Goal: Information Seeking & Learning: Learn about a topic

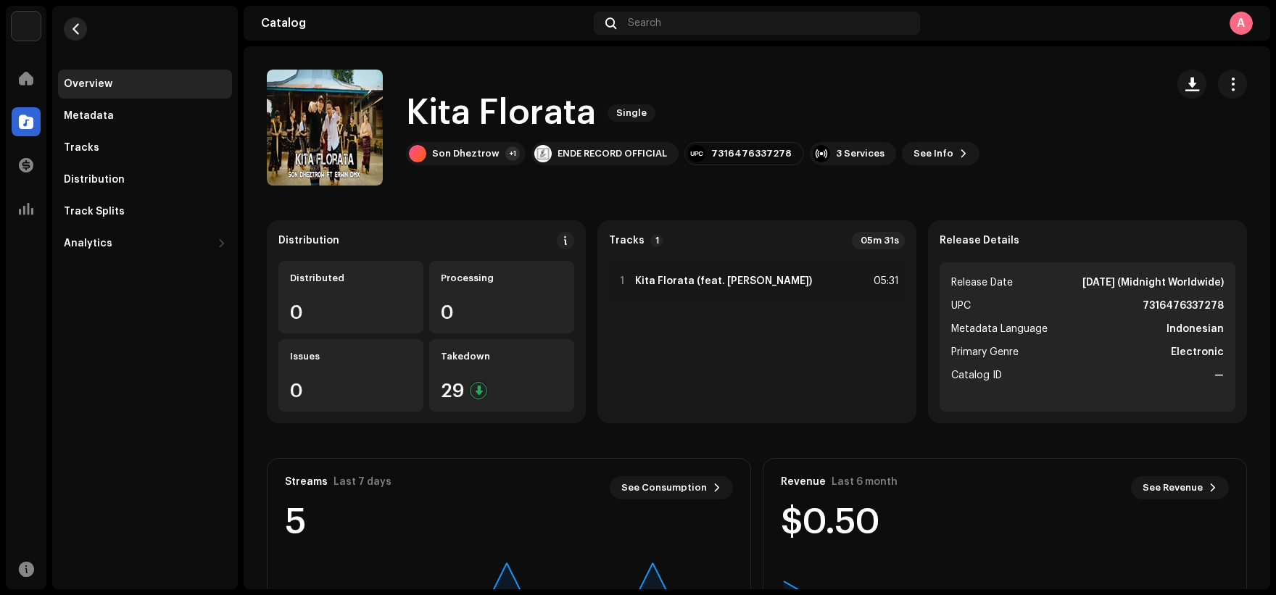
click at [81, 30] on span "button" at bounding box center [75, 29] width 11 height 12
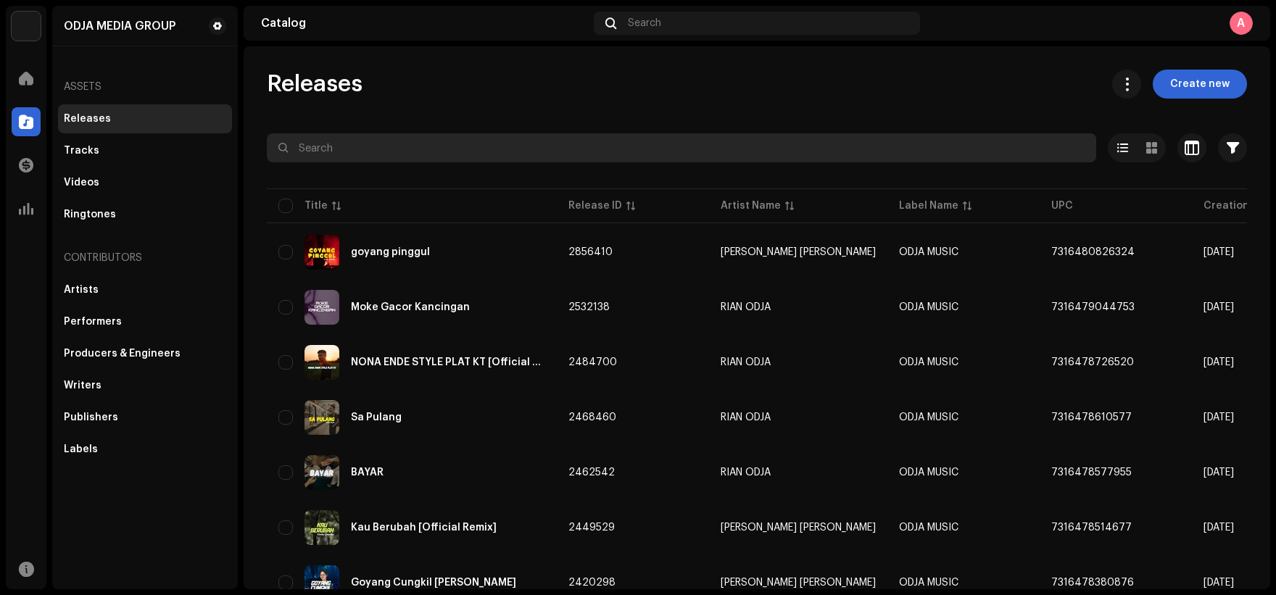
click at [418, 143] on input "text" at bounding box center [682, 147] width 830 height 29
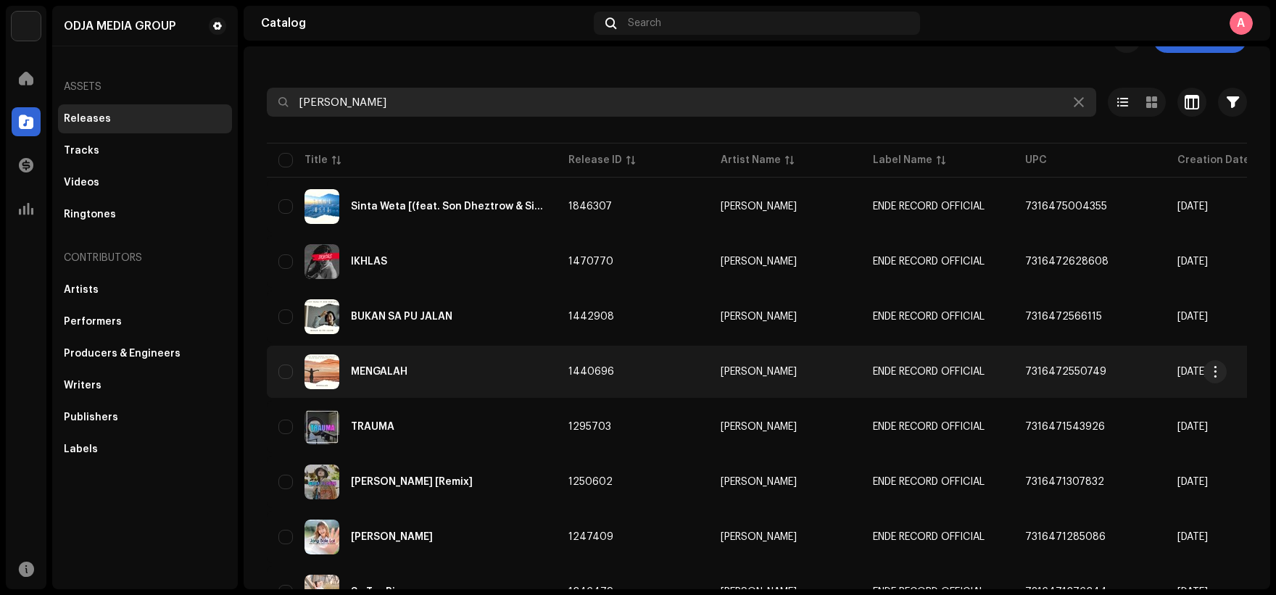
scroll to position [218, 0]
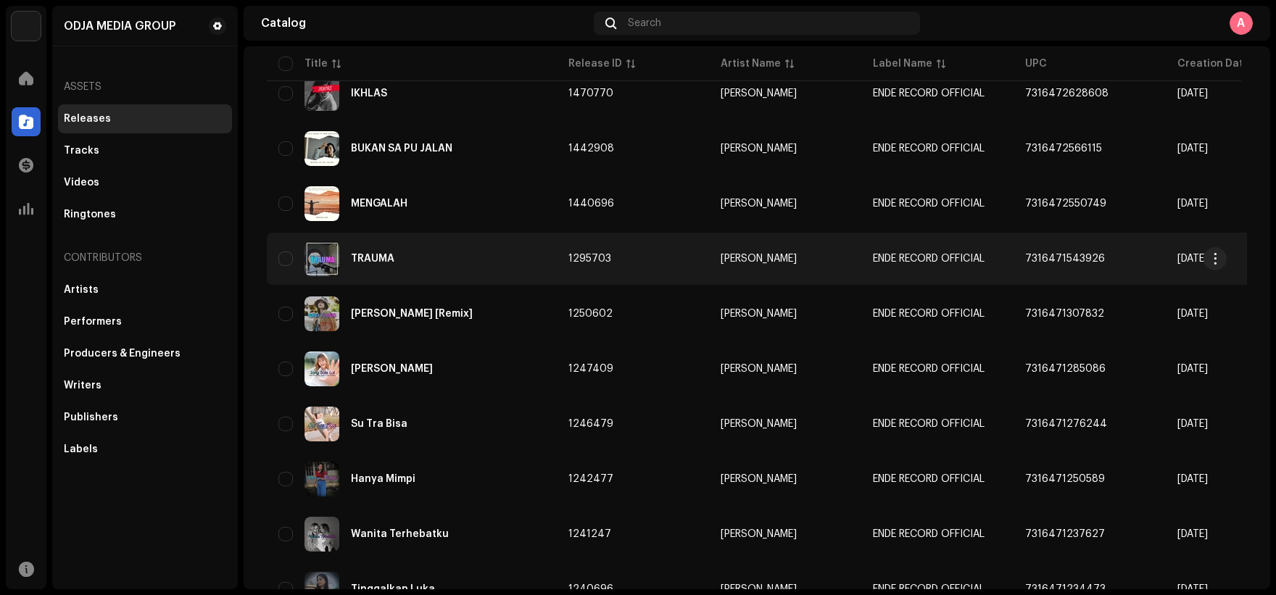
type input "[PERSON_NAME]"
click at [464, 266] on div "TRAUMA" at bounding box center [412, 259] width 267 height 35
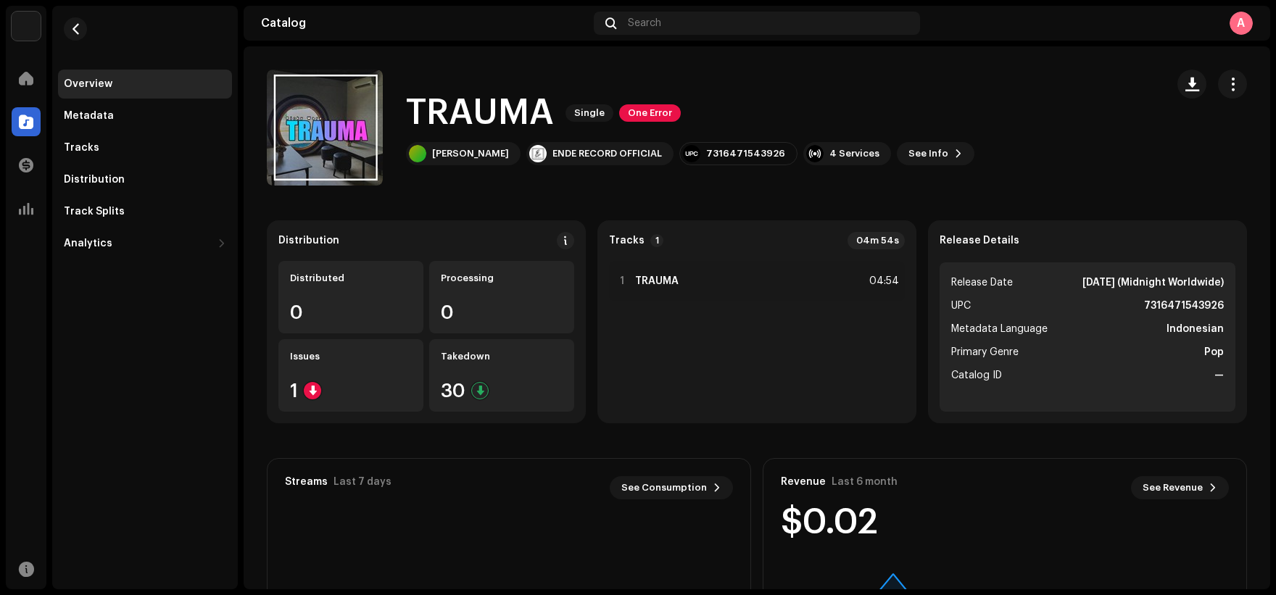
click at [498, 107] on h1 "TRAUMA" at bounding box center [480, 113] width 148 height 46
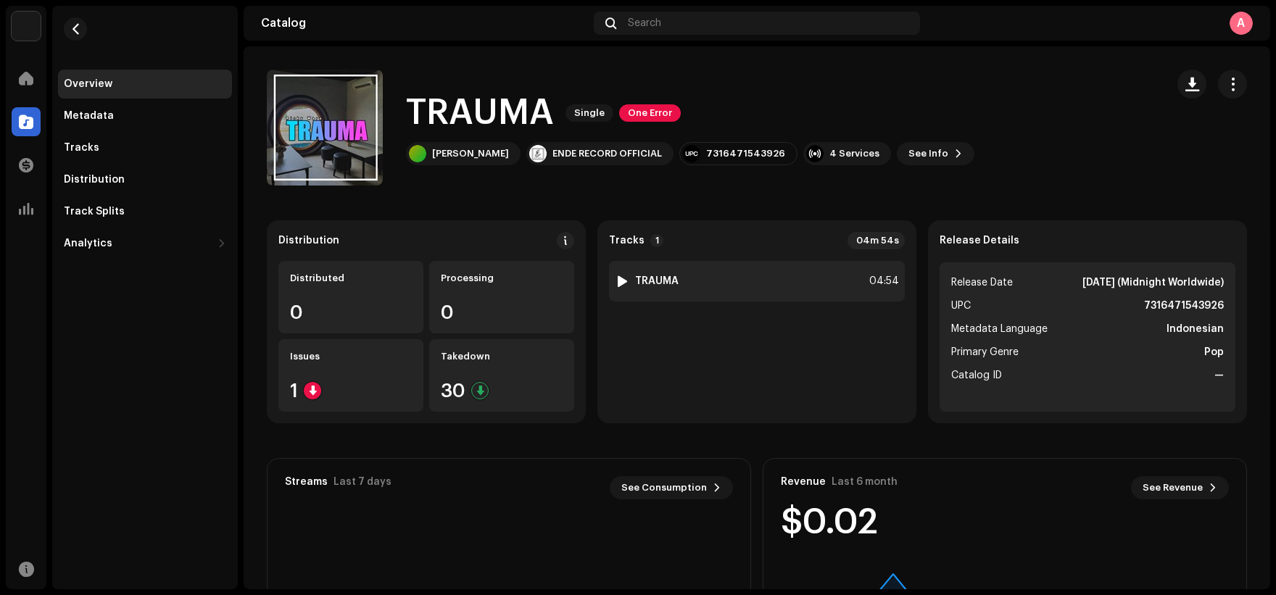
click at [730, 286] on div "1 TRAUMA 04:54" at bounding box center [757, 281] width 296 height 41
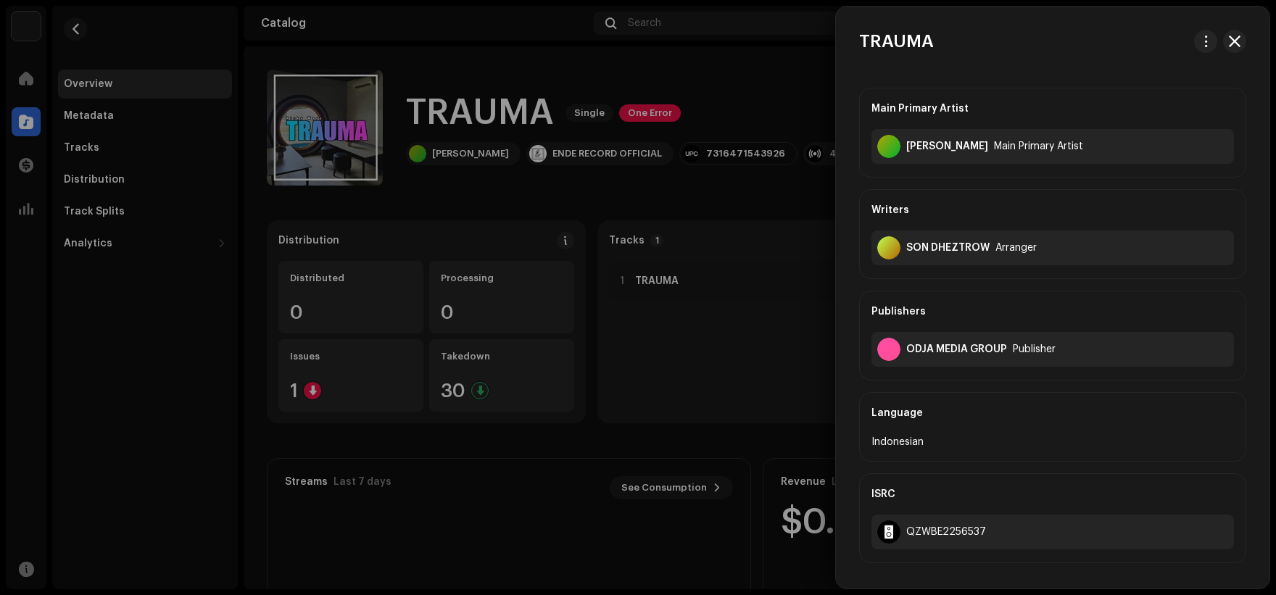
click at [727, 297] on div at bounding box center [638, 297] width 1276 height 595
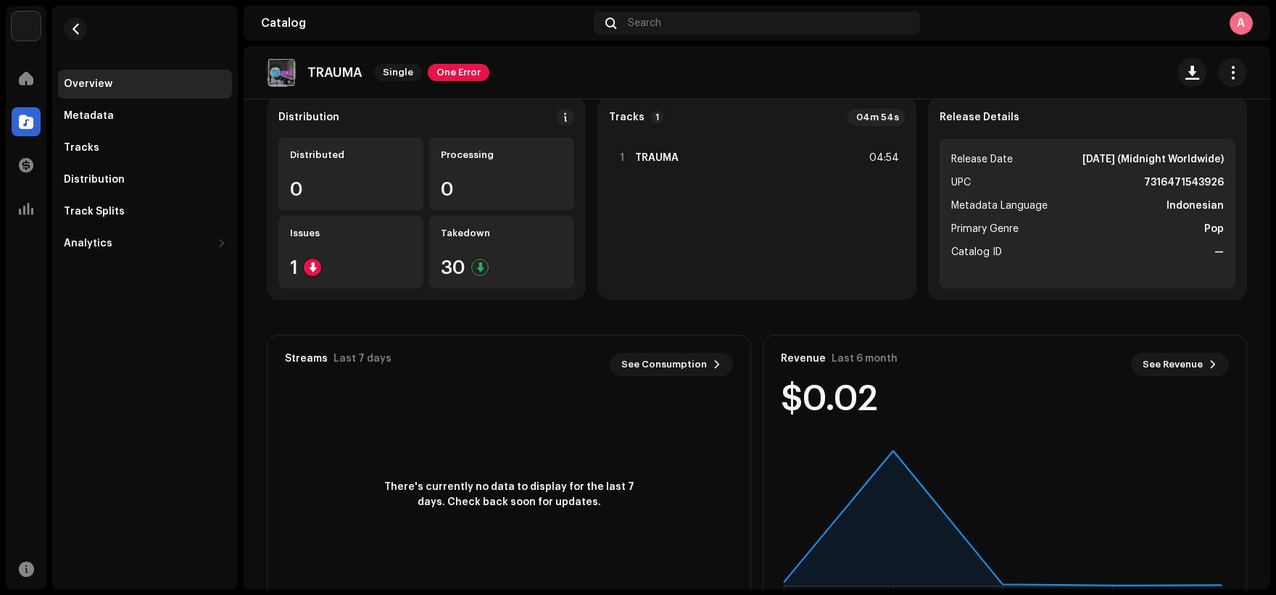
scroll to position [145, 0]
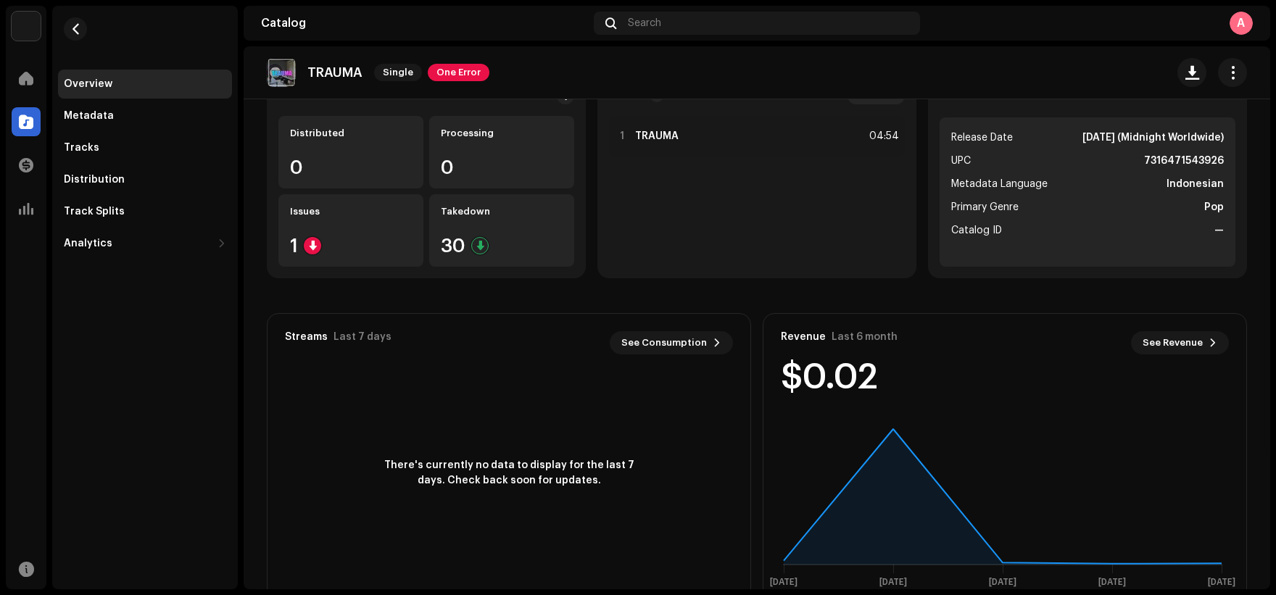
click at [724, 135] on re-o-release-hero "TRAUMA Single One Error TRAUMA Single One Error [PERSON_NAME] ENDE RECORD OFFIC…" at bounding box center [757, 104] width 1027 height 116
click at [739, 150] on re-o-release-hero "TRAUMA Single One Error TRAUMA Single One Error [PERSON_NAME] ENDE RECORD OFFIC…" at bounding box center [757, 104] width 1027 height 116
click at [713, 141] on re-o-release-hero "TRAUMA Single One Error TRAUMA Single One Error [PERSON_NAME] ENDE RECORD OFFIC…" at bounding box center [757, 104] width 1027 height 116
click at [689, 134] on re-o-release-hero "TRAUMA Single One Error TRAUMA Single One Error [PERSON_NAME] ENDE RECORD OFFIC…" at bounding box center [757, 104] width 1027 height 116
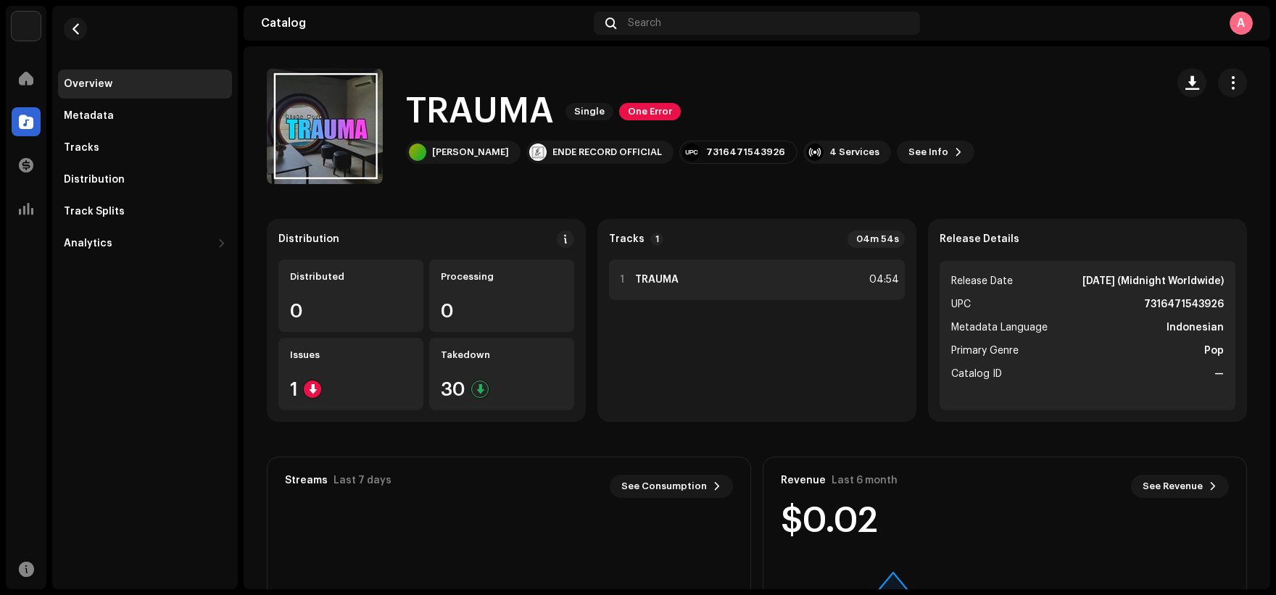
scroll to position [0, 0]
click at [672, 273] on div "1 TRAUMA 04:54" at bounding box center [757, 281] width 296 height 41
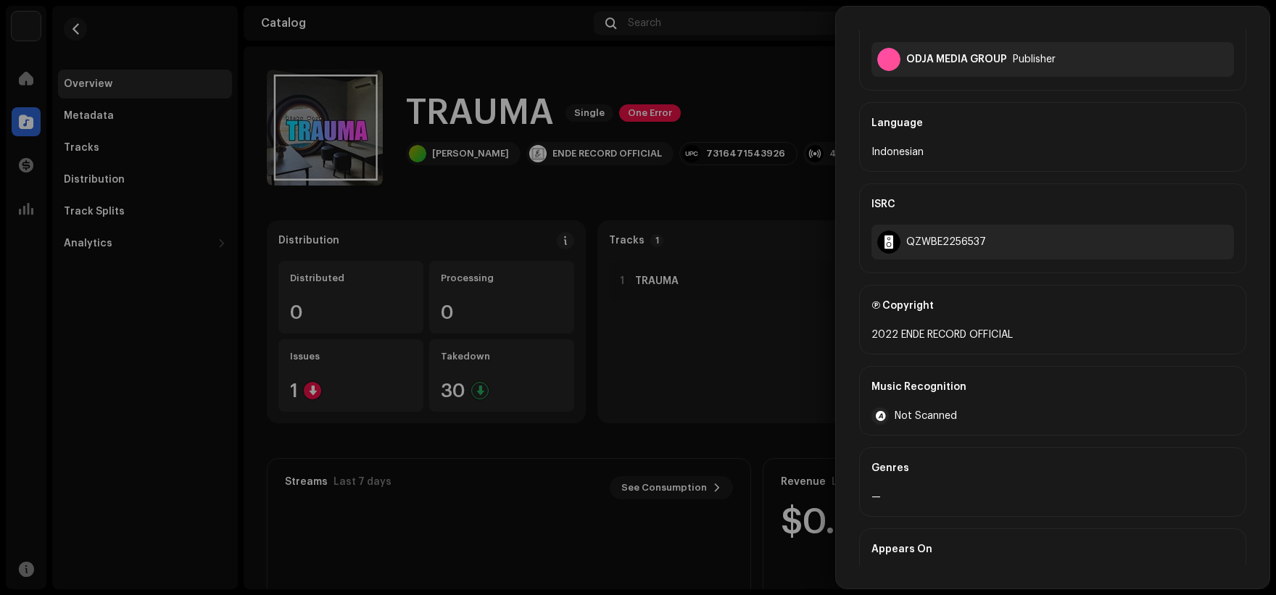
scroll to position [343, 0]
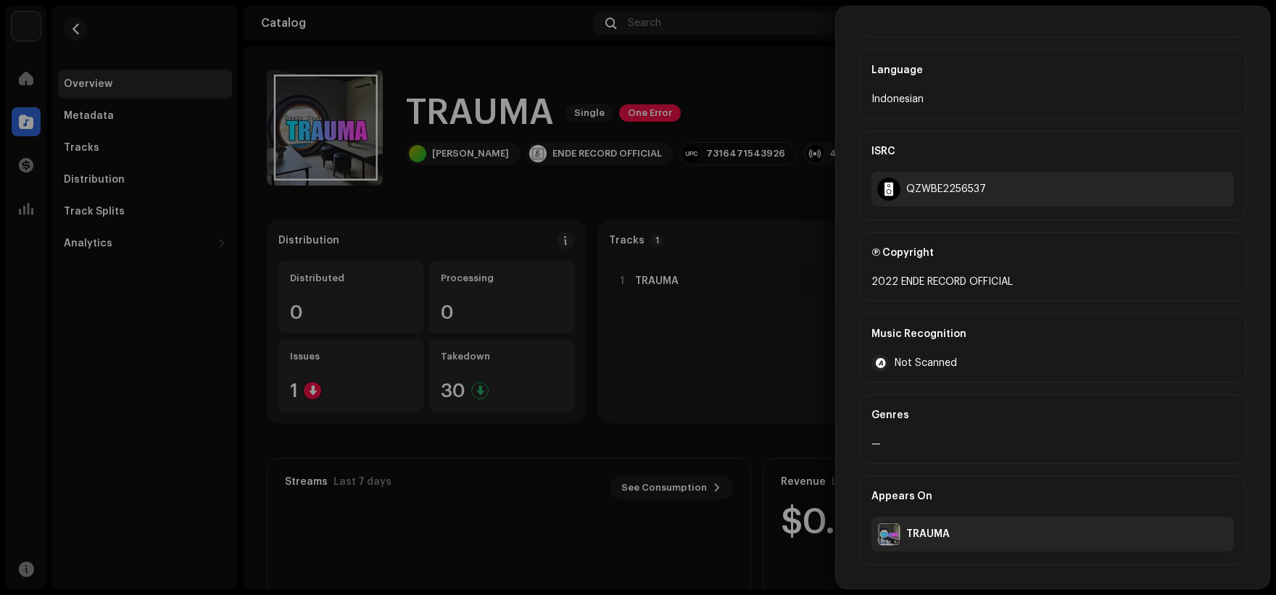
click at [490, 281] on div at bounding box center [638, 297] width 1276 height 595
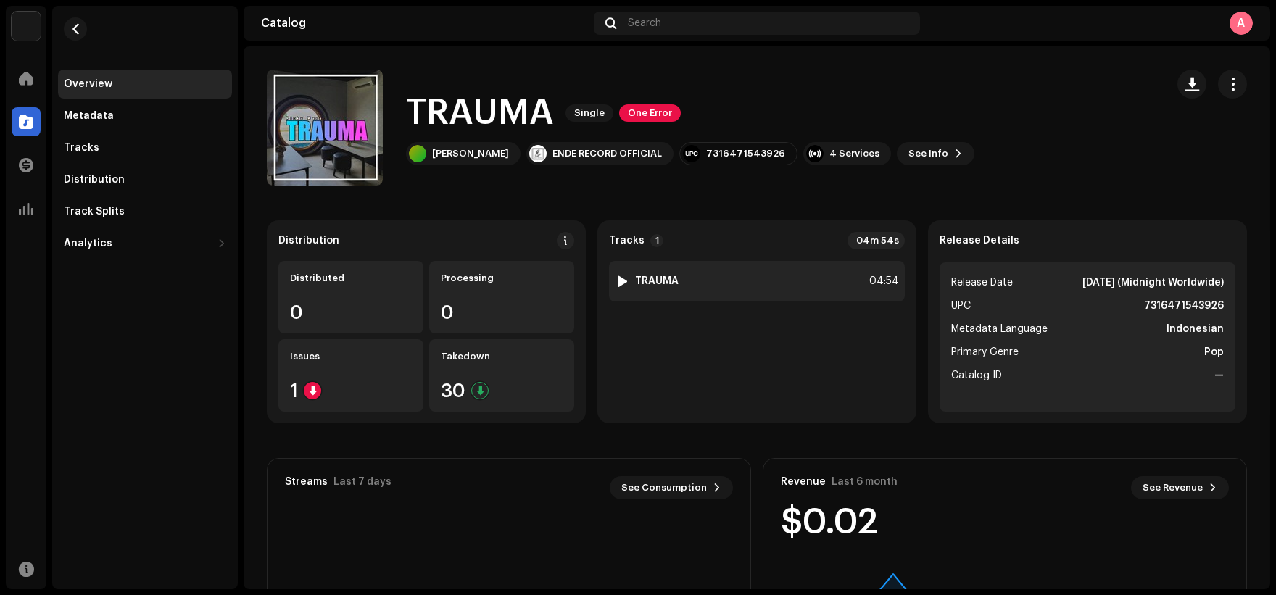
click at [717, 280] on div "1 TRAUMA 04:54" at bounding box center [757, 281] width 296 height 41
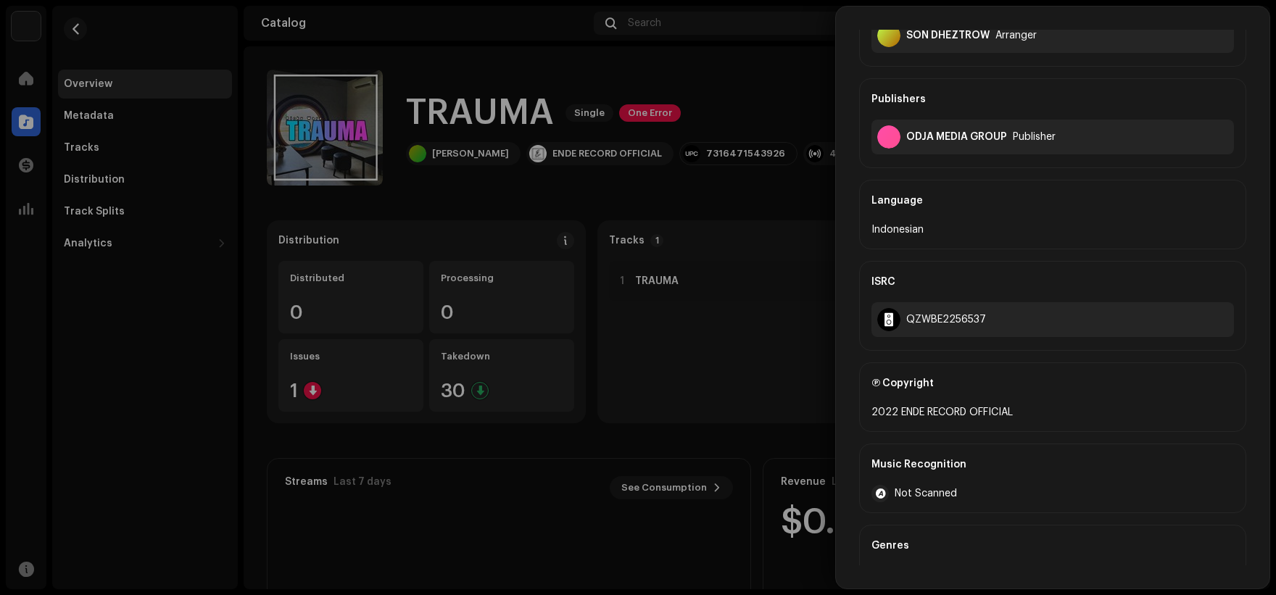
scroll to position [198, 0]
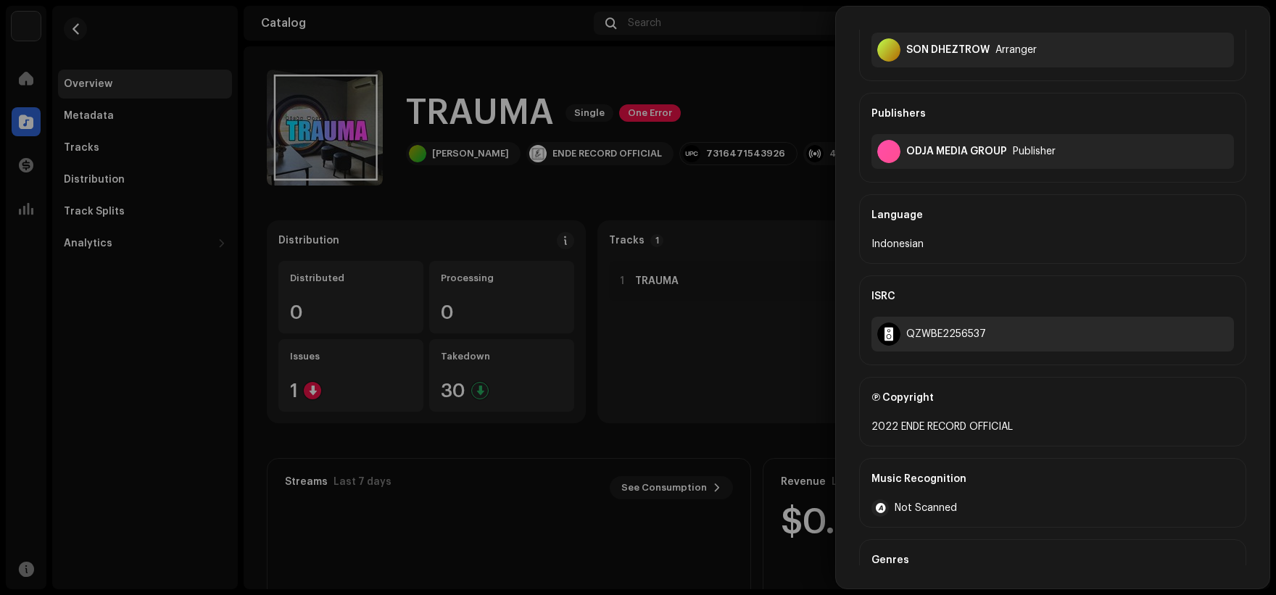
click at [956, 338] on div "QZWBE2256537" at bounding box center [947, 335] width 80 height 12
copy div "QZWBE2256537"
click at [798, 204] on div at bounding box center [638, 297] width 1276 height 595
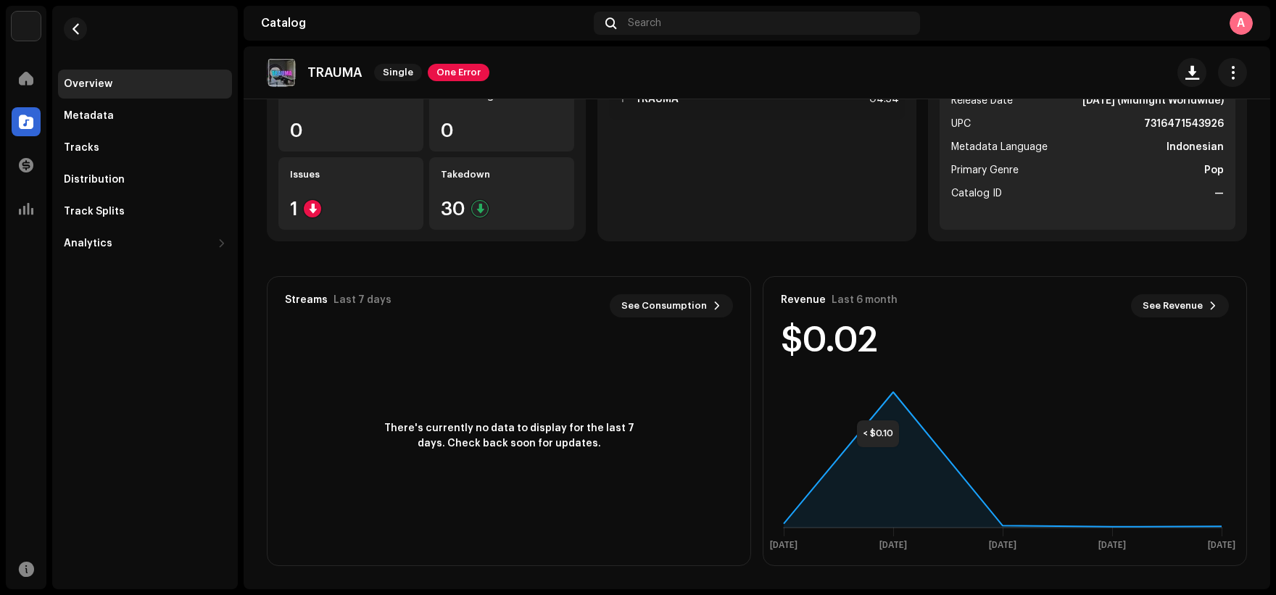
scroll to position [0, 0]
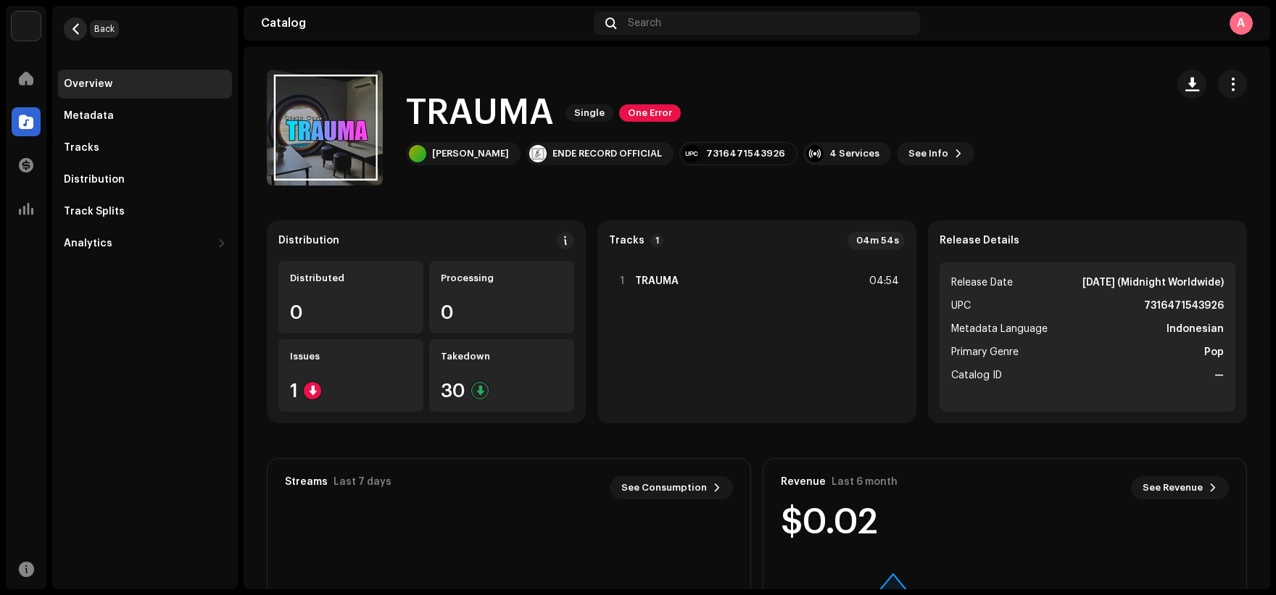
click at [80, 30] on span "button" at bounding box center [75, 29] width 11 height 12
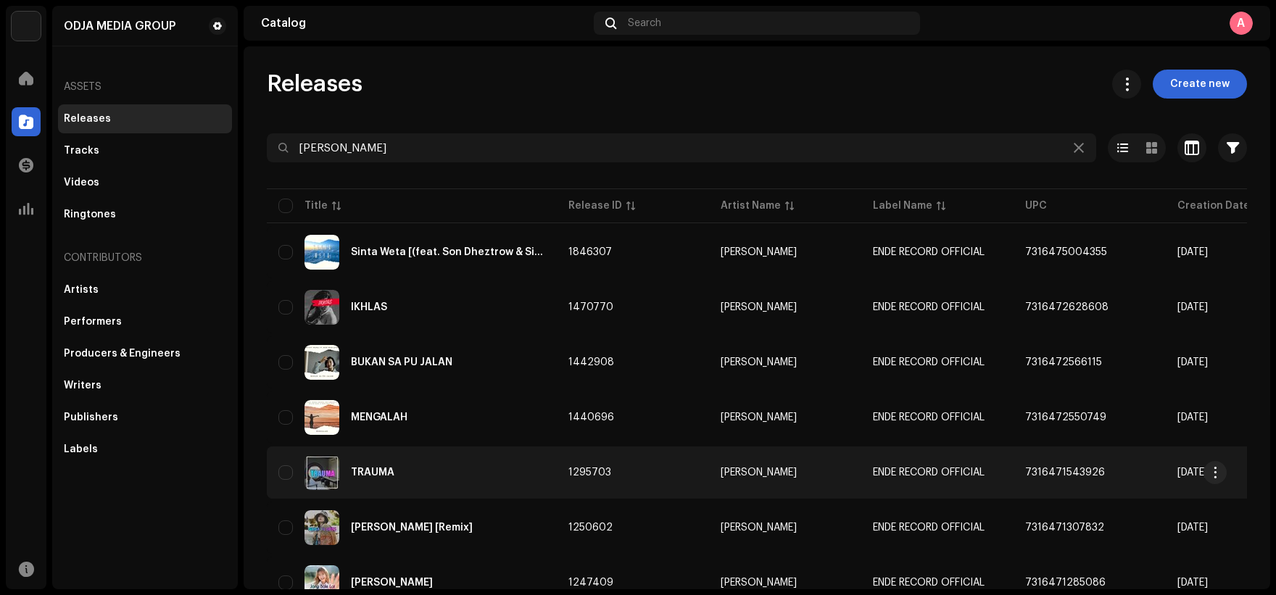
click at [383, 469] on div "TRAUMA" at bounding box center [373, 473] width 44 height 10
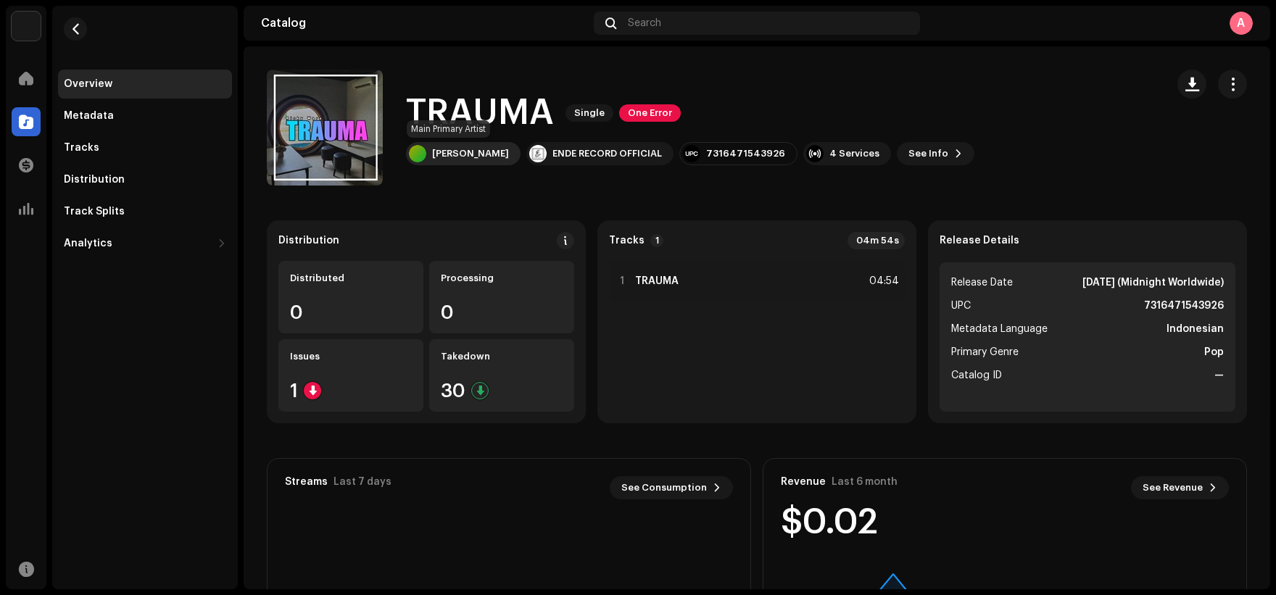
click at [477, 152] on div "[PERSON_NAME]" at bounding box center [470, 154] width 77 height 12
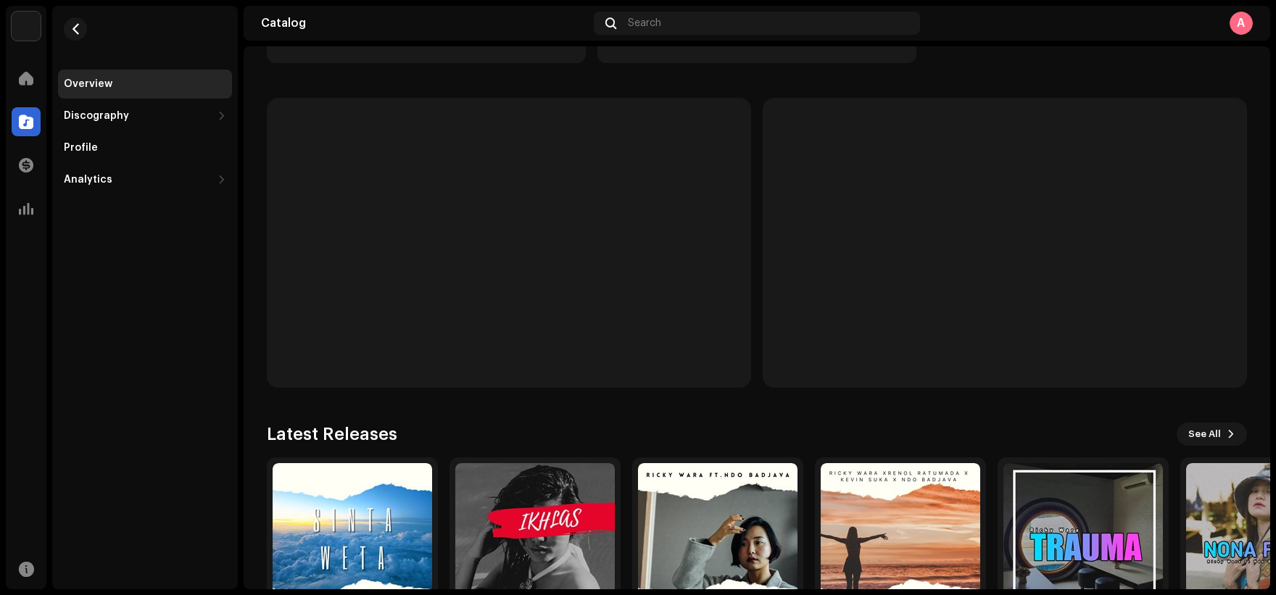
scroll to position [363, 0]
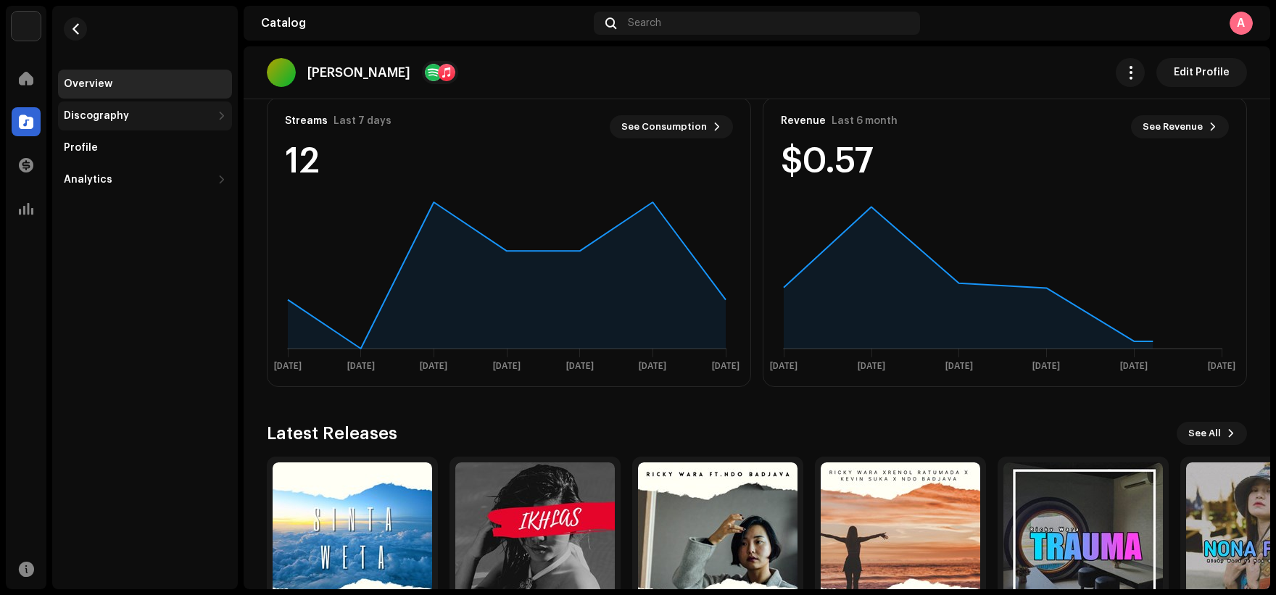
click at [134, 113] on div "Discography" at bounding box center [138, 116] width 148 height 12
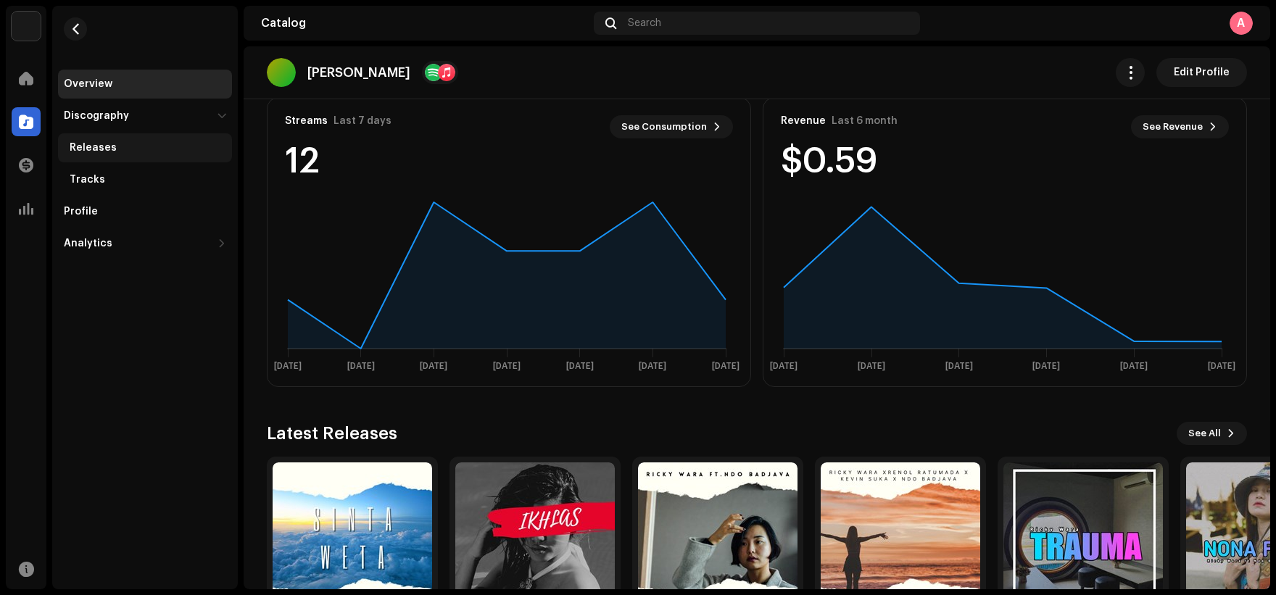
click at [178, 149] on div "Releases" at bounding box center [148, 148] width 157 height 12
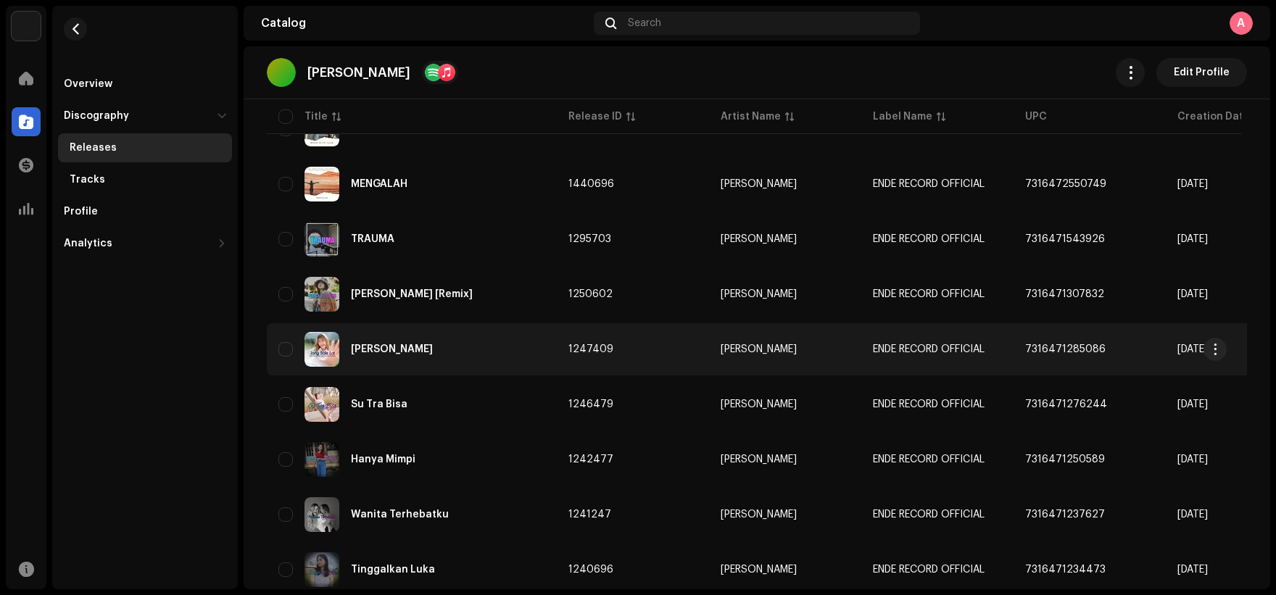
scroll to position [218, 0]
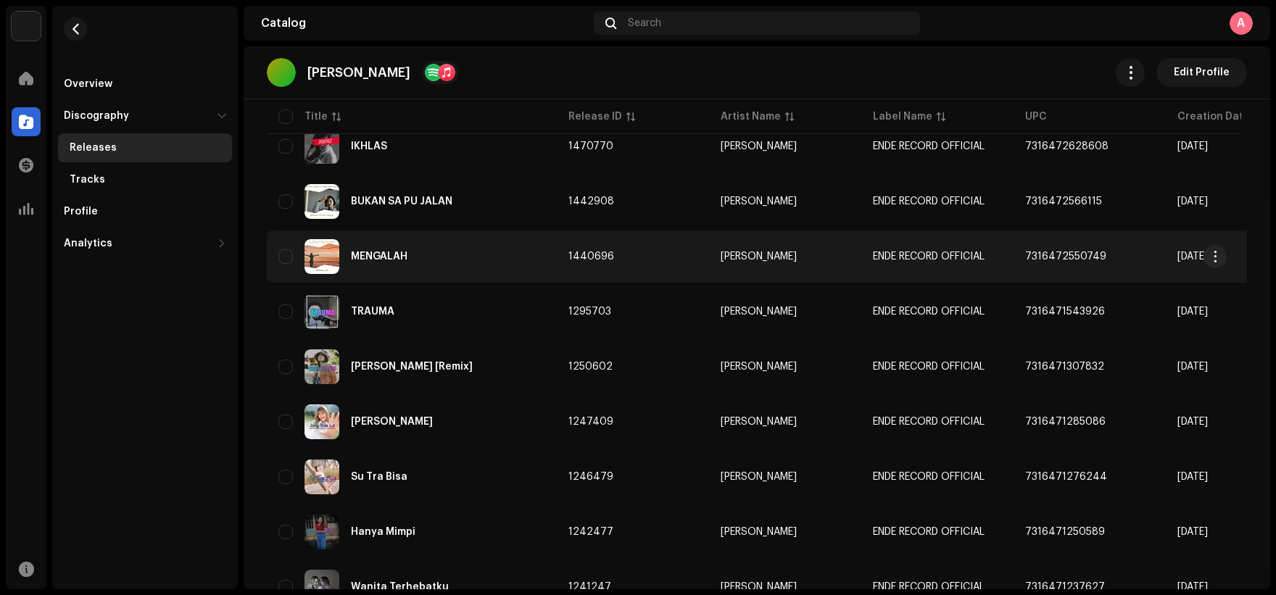
click at [494, 252] on div "MENGALAH" at bounding box center [412, 256] width 267 height 35
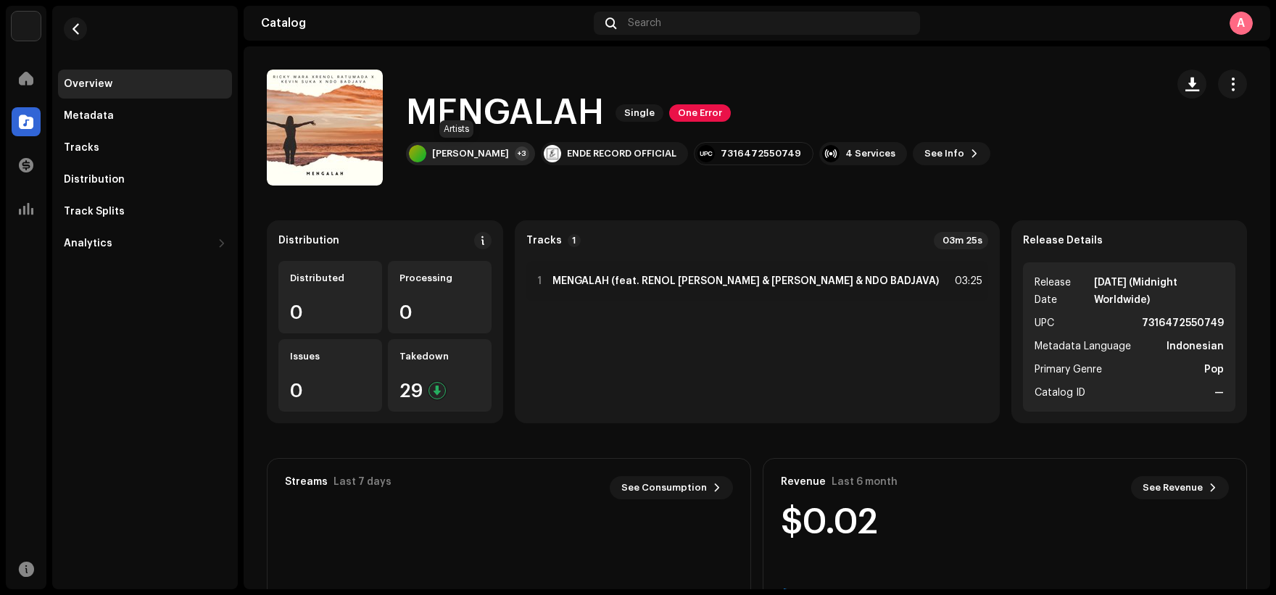
click at [515, 153] on div "+3" at bounding box center [522, 154] width 15 height 15
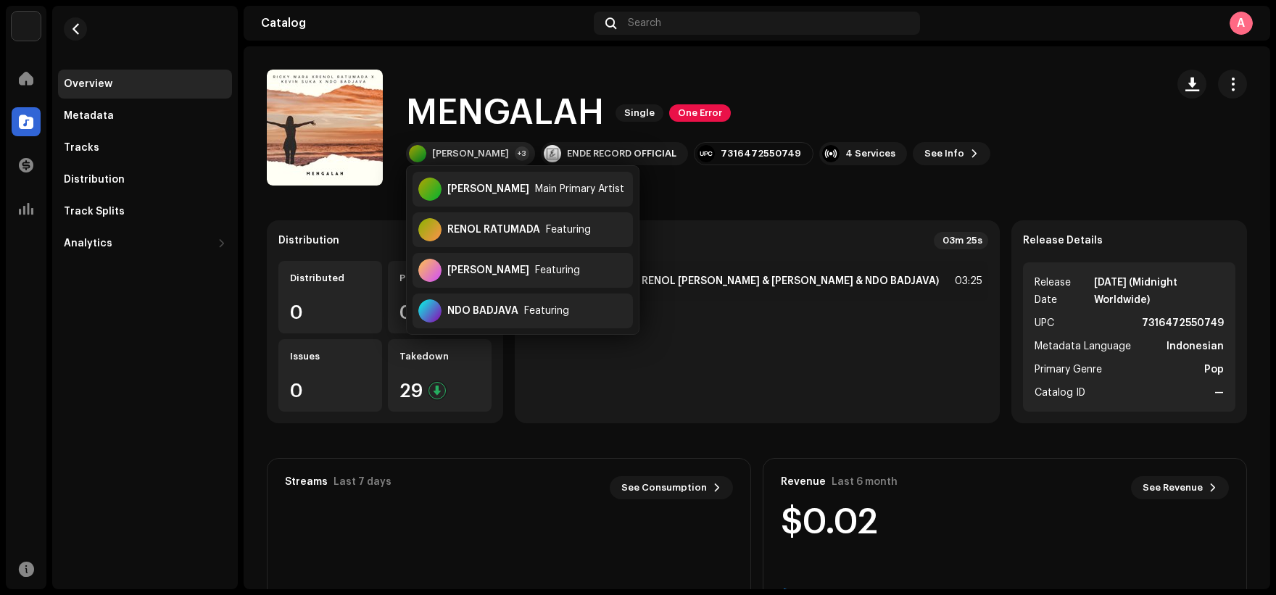
click at [515, 153] on div "+3" at bounding box center [522, 154] width 15 height 15
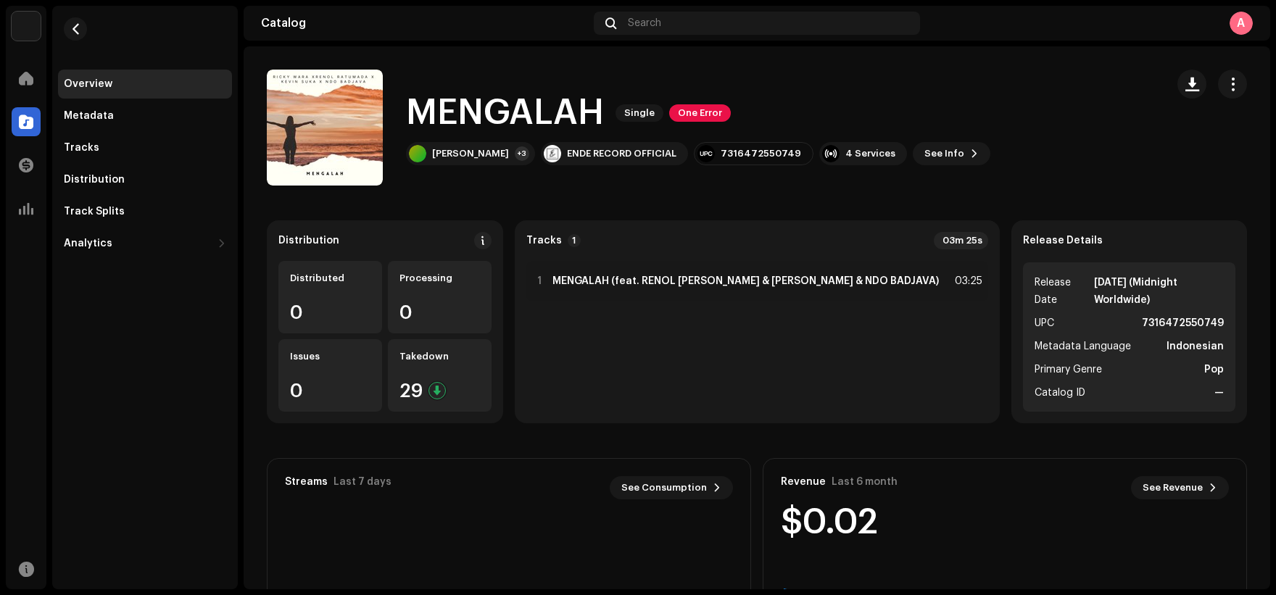
click at [530, 101] on h1 "MENGALAH" at bounding box center [505, 113] width 198 height 46
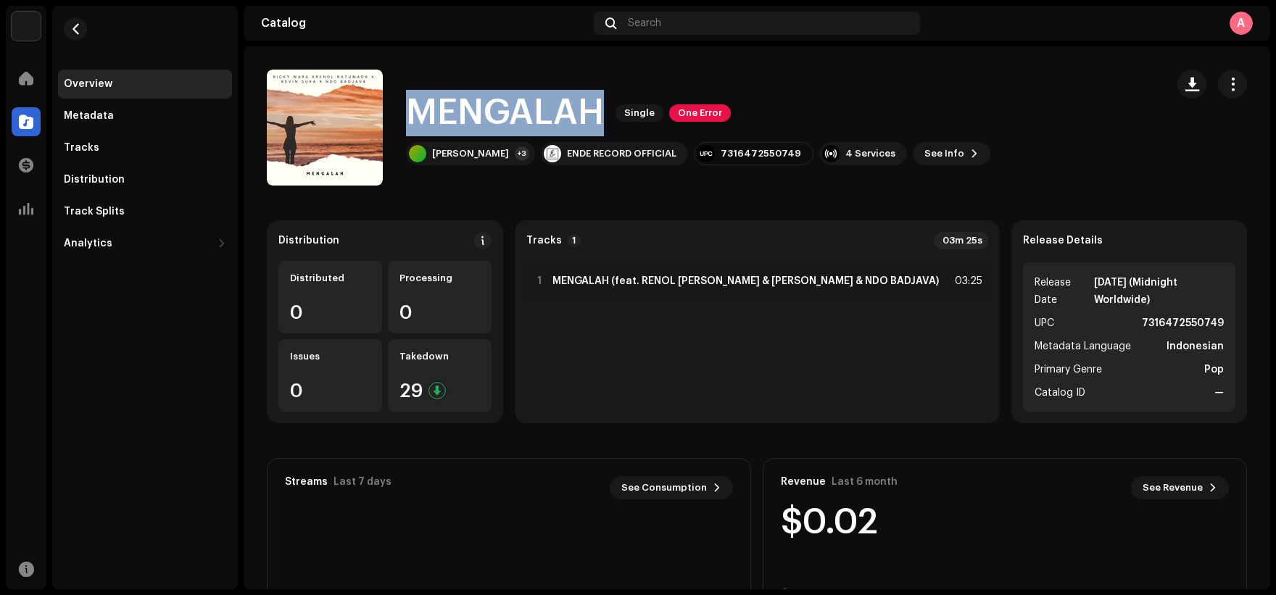
click at [530, 101] on h1 "MENGALAH" at bounding box center [505, 113] width 198 height 46
copy h1 "MENGALAH"
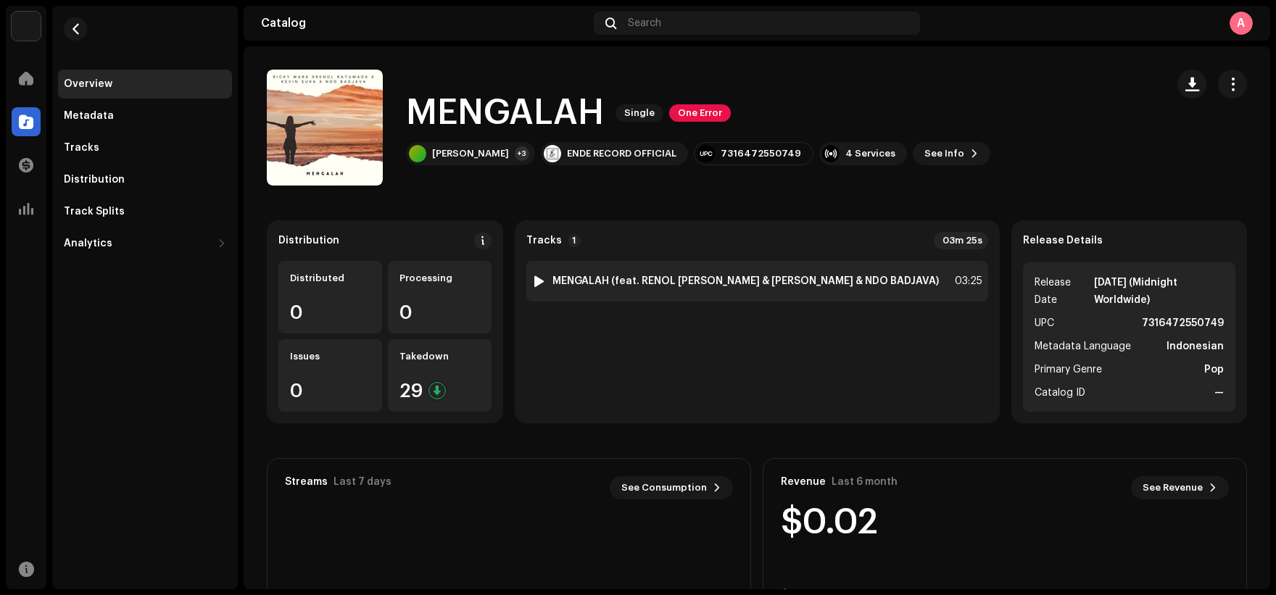
click at [774, 284] on strong "MENGALAH (feat. RENOL [PERSON_NAME] & [PERSON_NAME] & NDO BADJAVA)" at bounding box center [746, 282] width 387 height 12
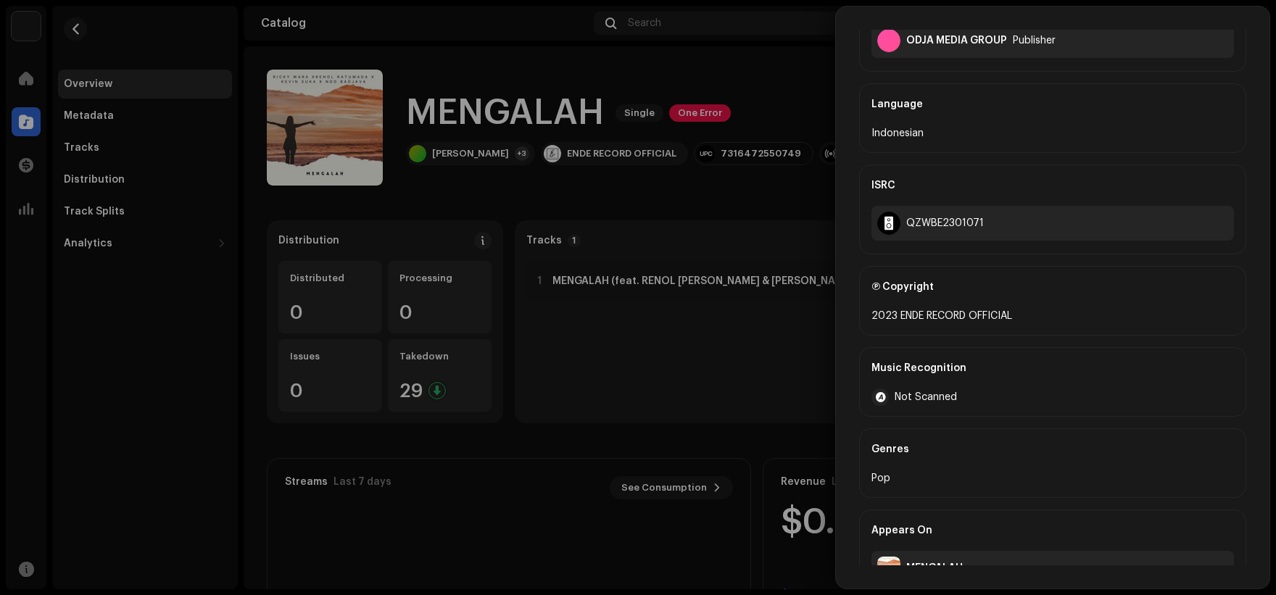
scroll to position [543, 0]
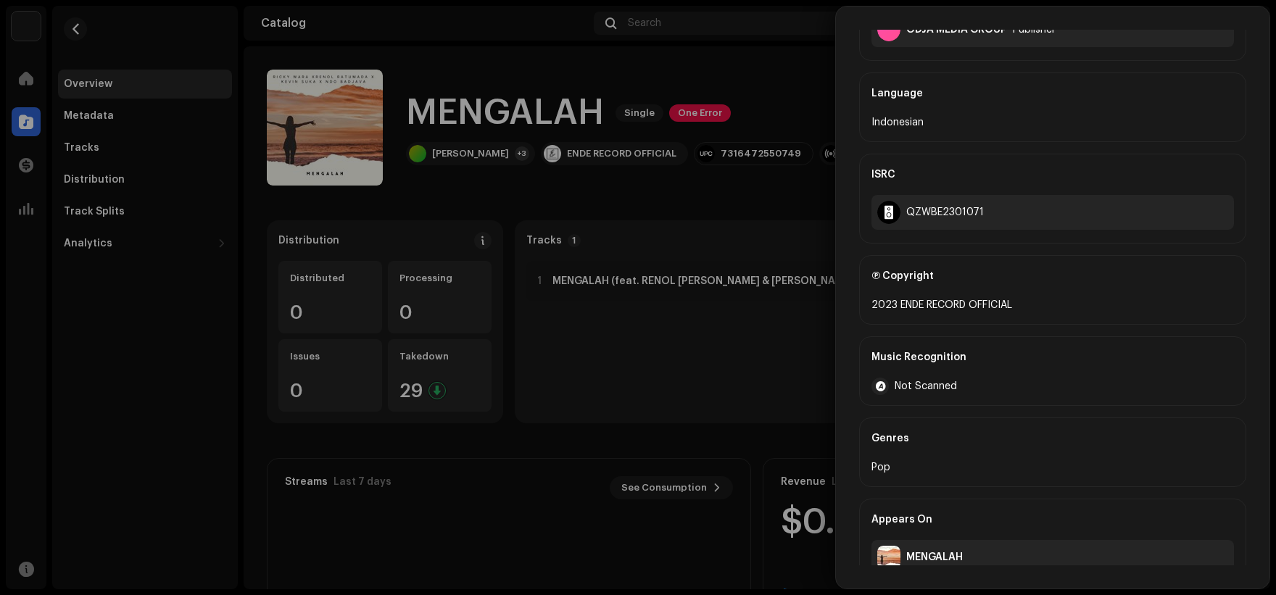
click at [658, 224] on div at bounding box center [638, 297] width 1276 height 595
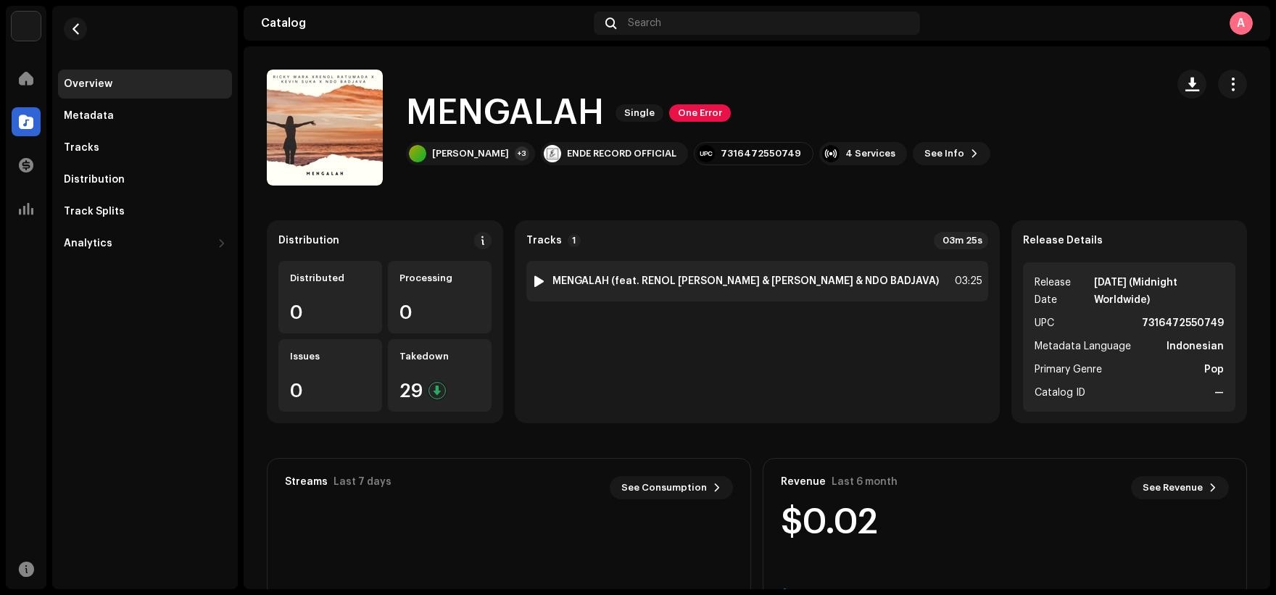
click at [761, 284] on strong "MENGALAH (feat. RENOL [PERSON_NAME] & [PERSON_NAME] & NDO BADJAVA)" at bounding box center [746, 282] width 387 height 12
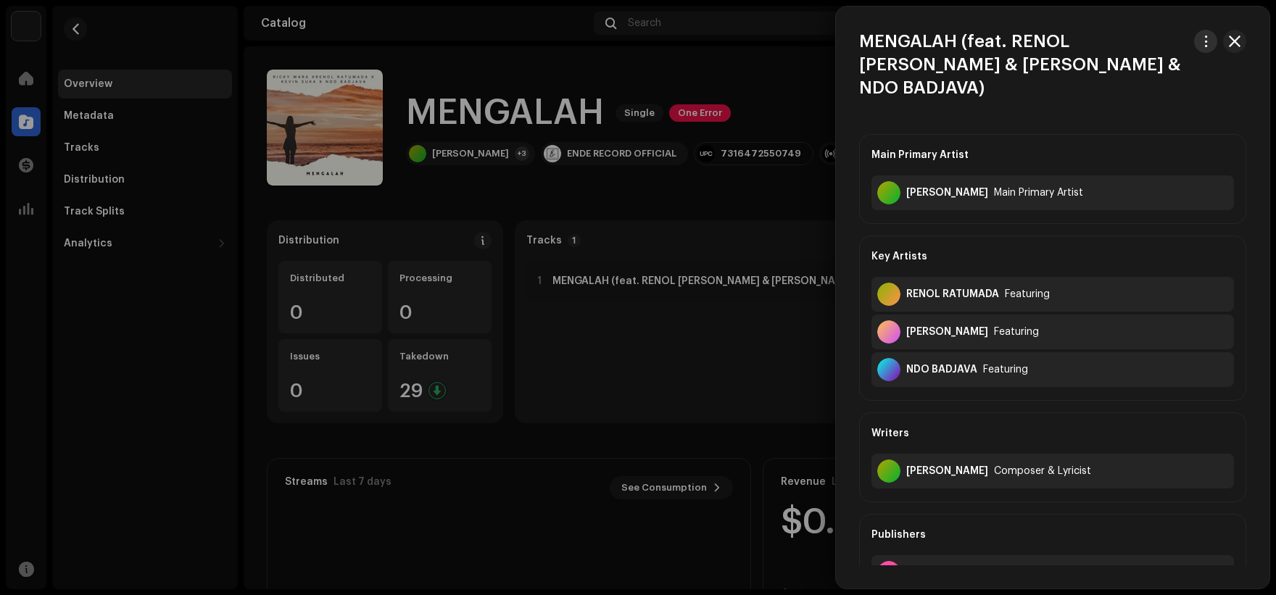
click at [1195, 40] on button "button" at bounding box center [1206, 41] width 23 height 23
click at [1134, 105] on span "Download audio" at bounding box center [1107, 103] width 82 height 12
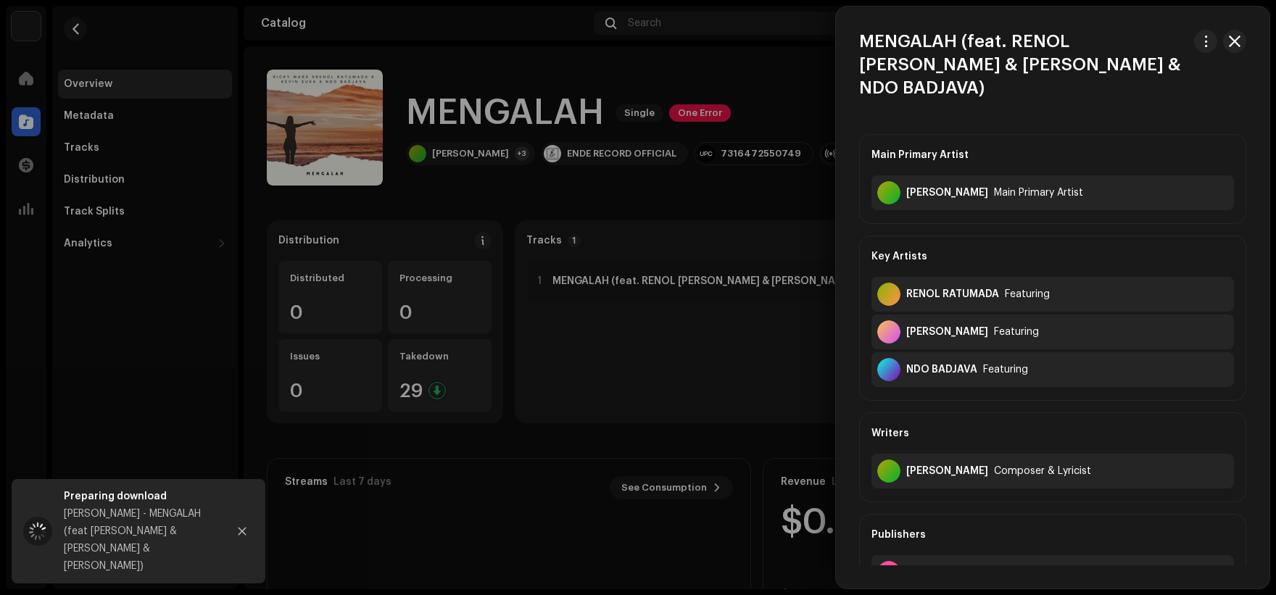
click at [683, 373] on div at bounding box center [638, 297] width 1276 height 595
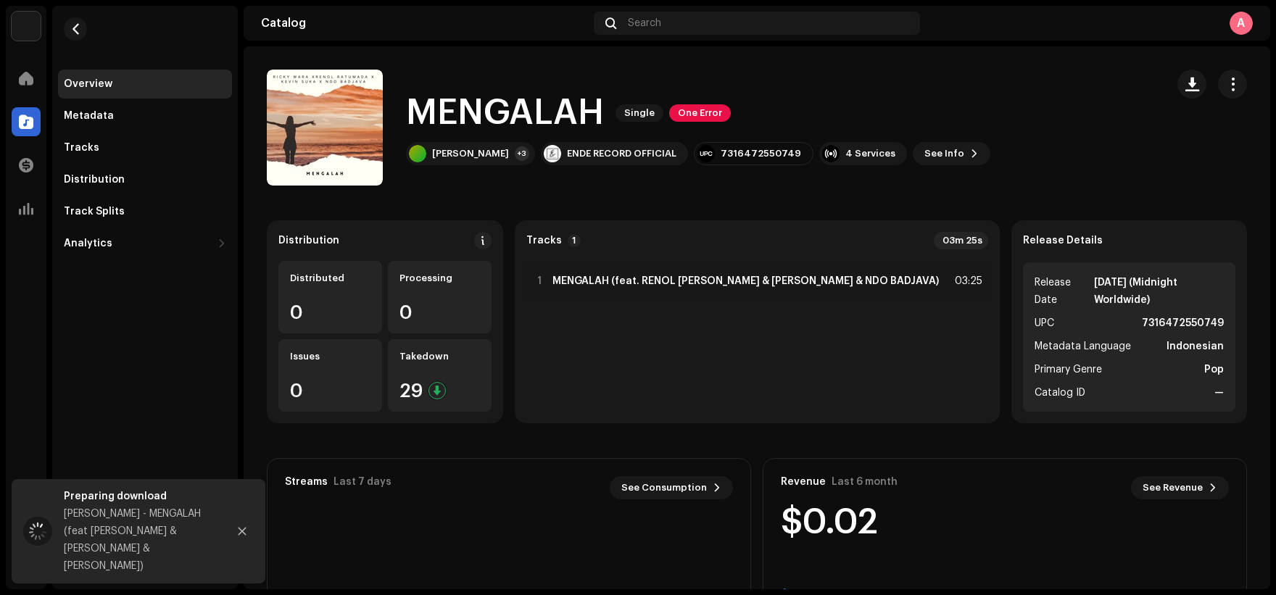
click at [542, 112] on h1 "MENGALAH" at bounding box center [505, 113] width 198 height 46
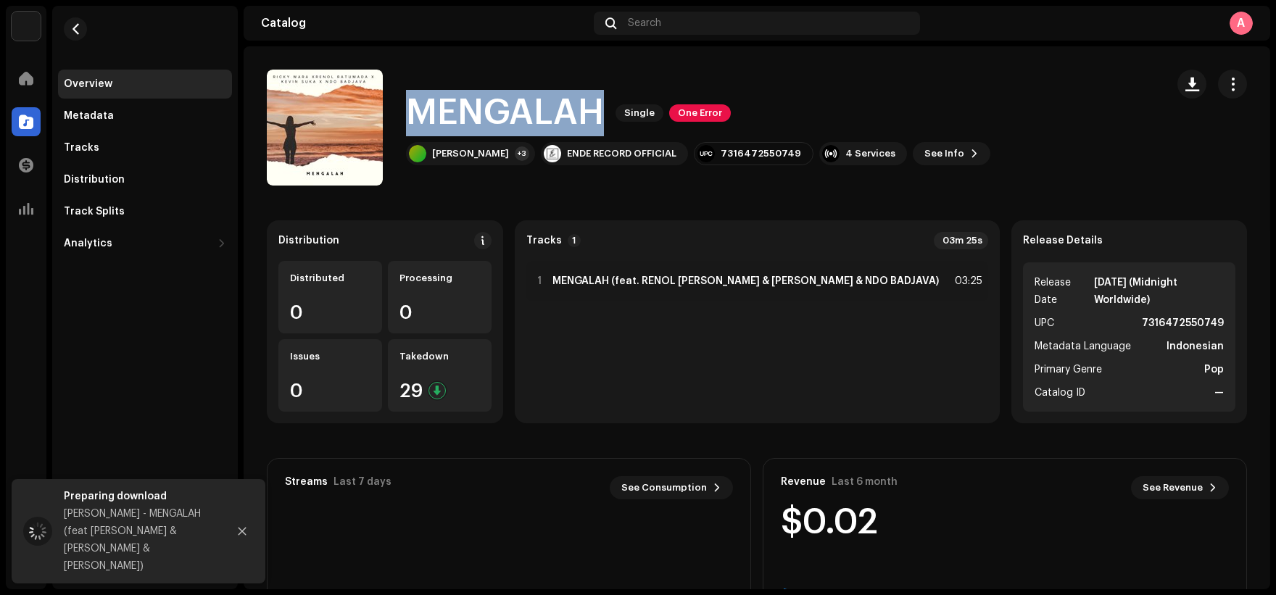
click at [542, 112] on h1 "MENGALAH" at bounding box center [505, 113] width 198 height 46
copy h1 "MENGALAH"
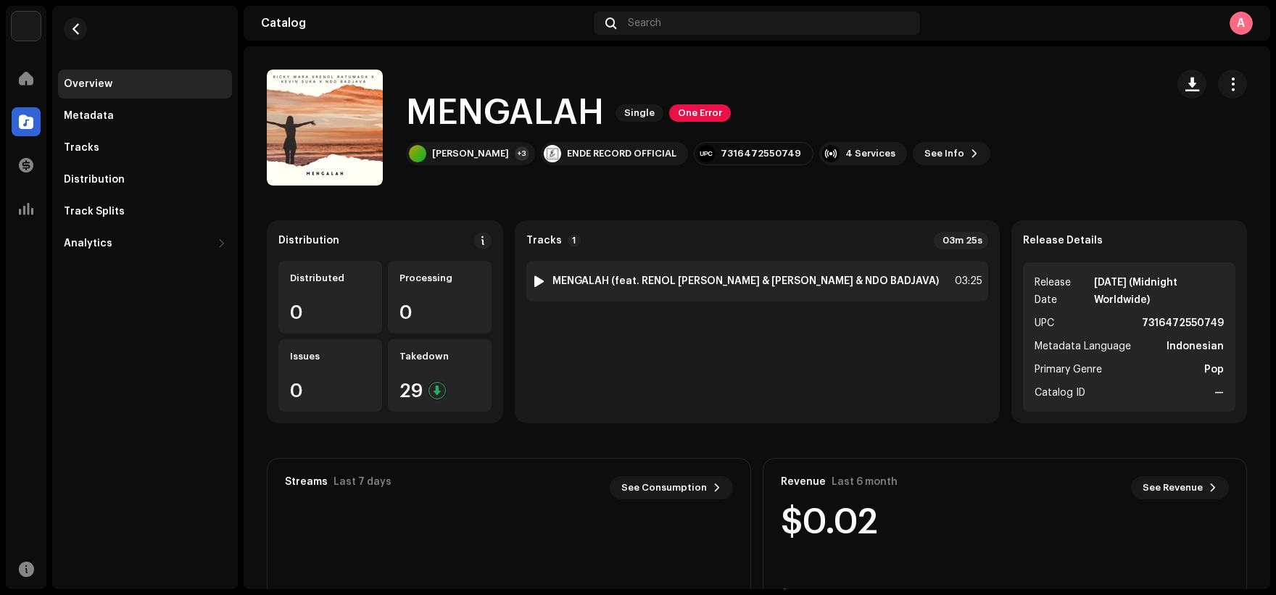
click at [706, 275] on div "1 MENGALAH (feat. RENOL [PERSON_NAME] & [PERSON_NAME] & NDO BADJAVA)" at bounding box center [735, 281] width 407 height 15
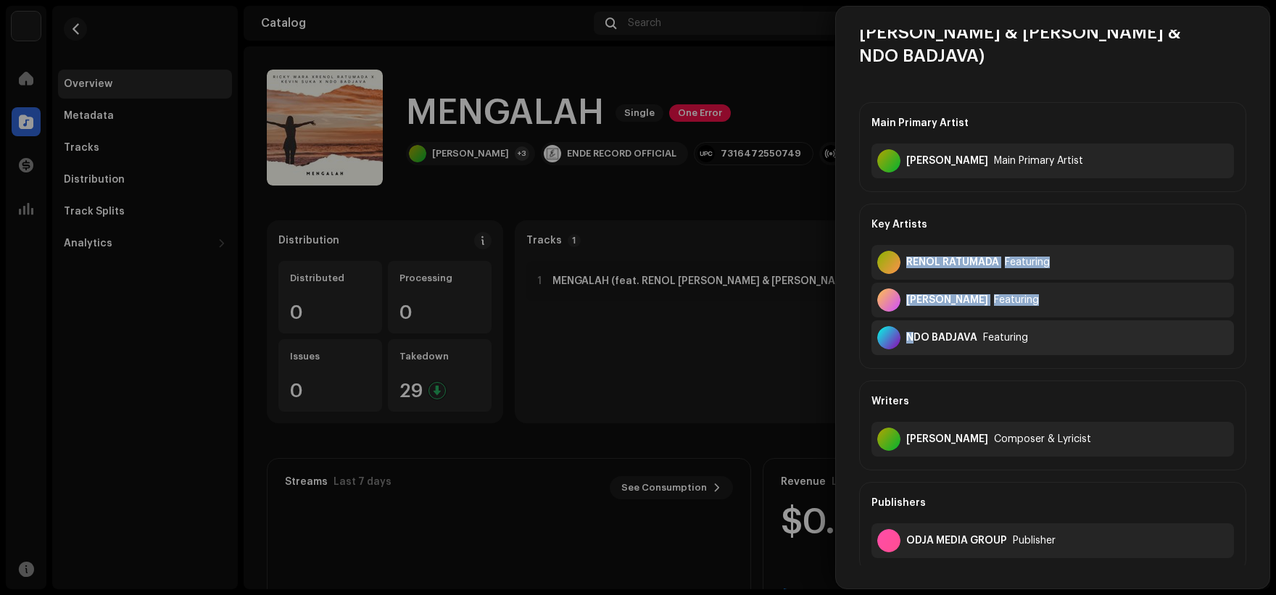
scroll to position [73, 0]
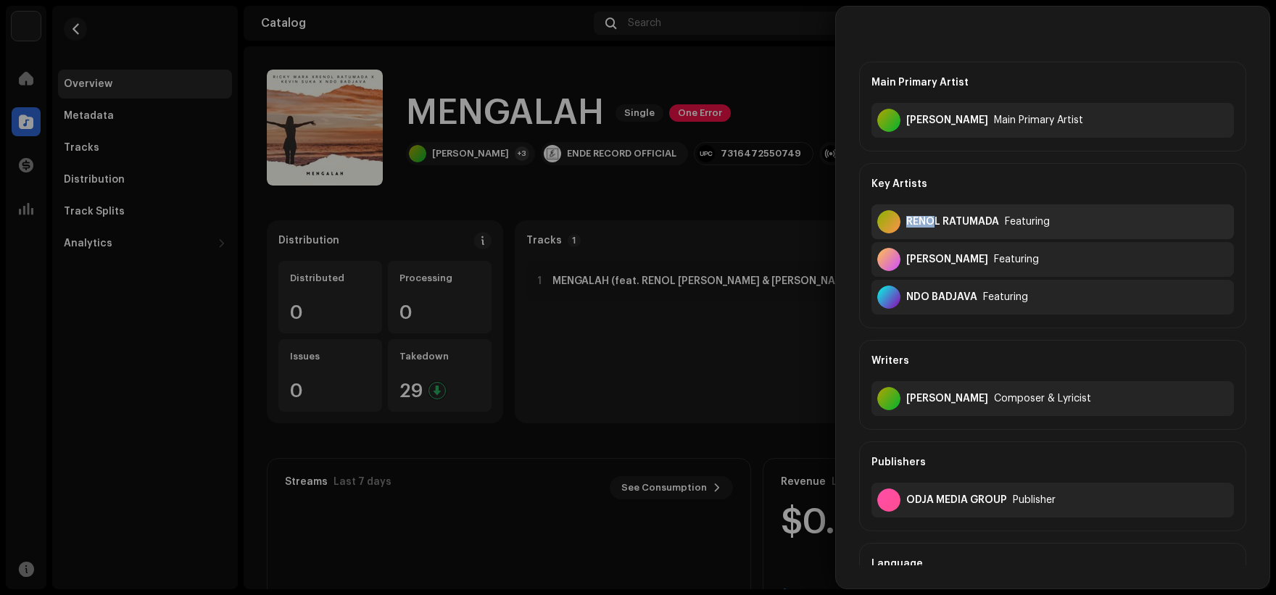
drag, startPoint x: 909, startPoint y: 272, endPoint x: 936, endPoint y: 210, distance: 67.9
click at [936, 210] on div "RENOL RATUMADA Featuring" at bounding box center [1053, 222] width 363 height 35
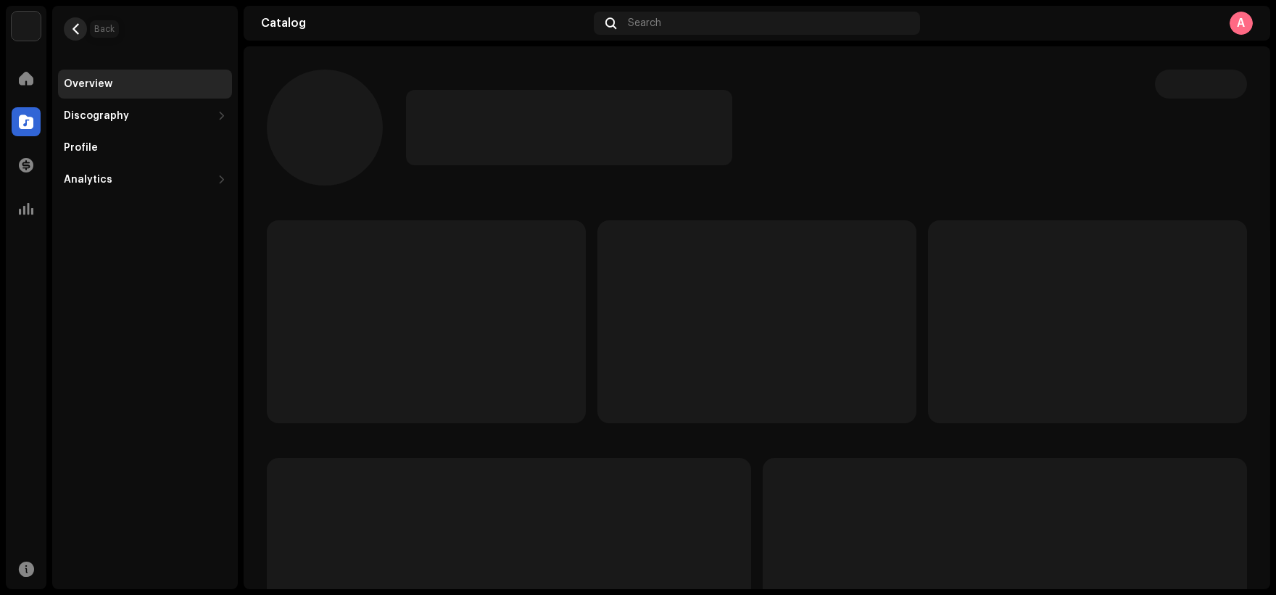
click at [75, 33] on span "button" at bounding box center [75, 29] width 11 height 12
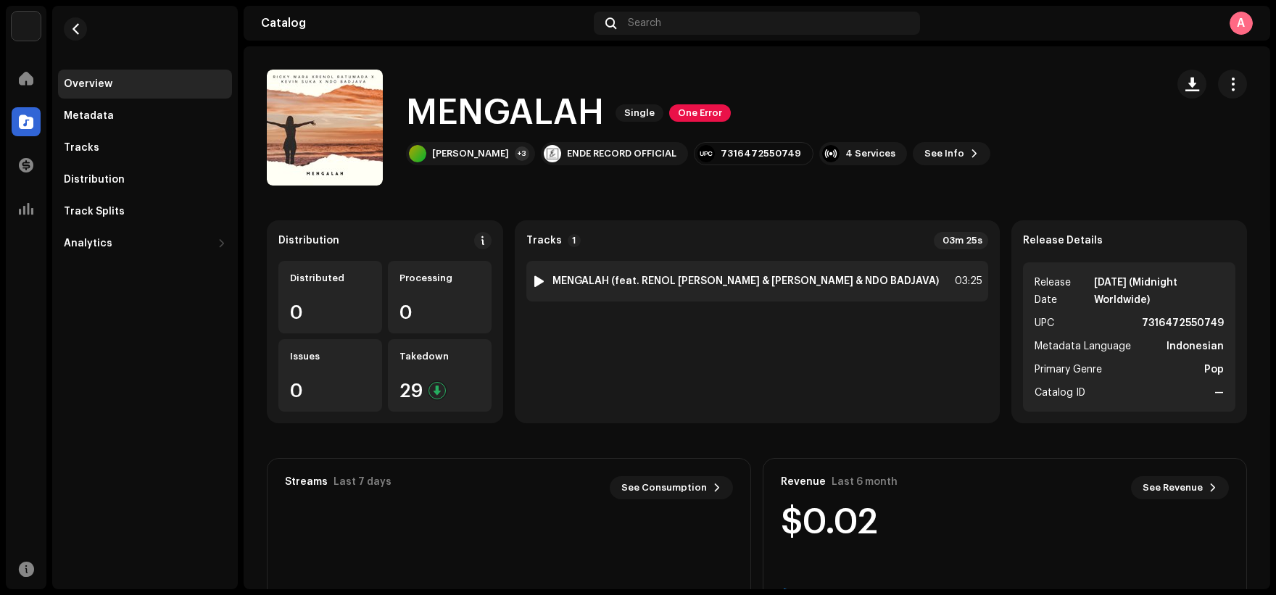
click at [843, 289] on div "1 MENGALAH (feat. RENOL [PERSON_NAME] & [PERSON_NAME] & NDO BADJAVA) 03:25" at bounding box center [758, 281] width 462 height 41
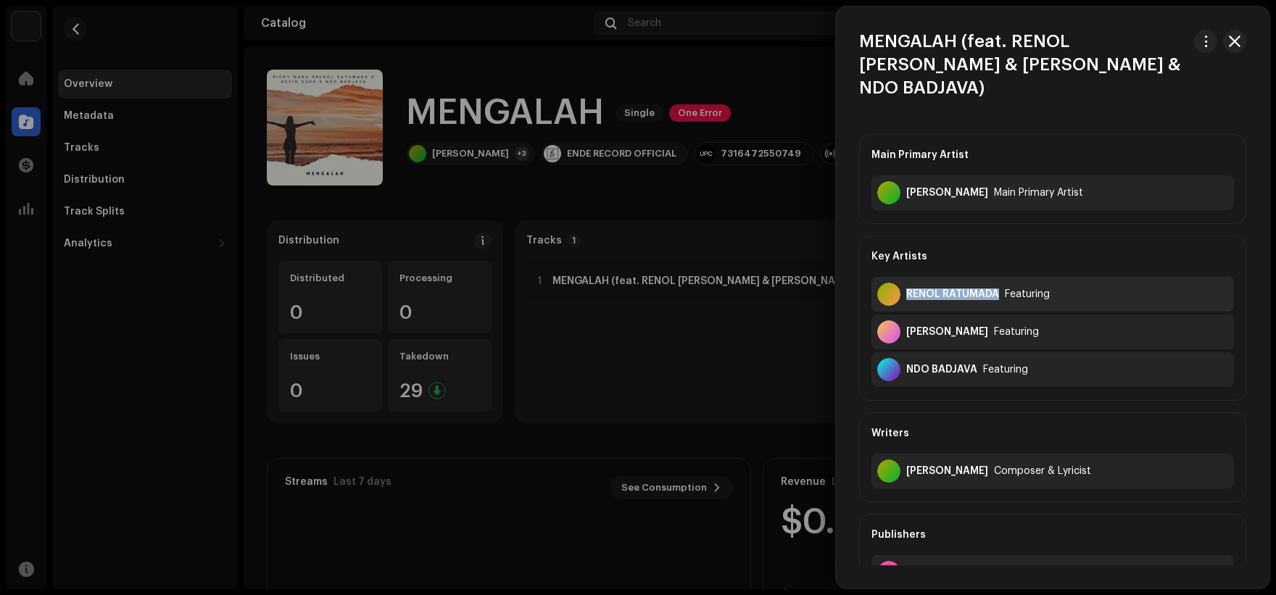
copy div "RENOL RATUMADA"
drag, startPoint x: 907, startPoint y: 272, endPoint x: 1001, endPoint y: 233, distance: 101.4
click at [1001, 236] on div "Key Artists RENOL RATUMADA Featuring [PERSON_NAME] Featuring NDO BADJAVA Featur…" at bounding box center [1052, 318] width 387 height 165
click at [1001, 236] on div "Key Artists" at bounding box center [1053, 256] width 363 height 41
click at [934, 289] on div "RENOL RATUMADA" at bounding box center [953, 295] width 93 height 12
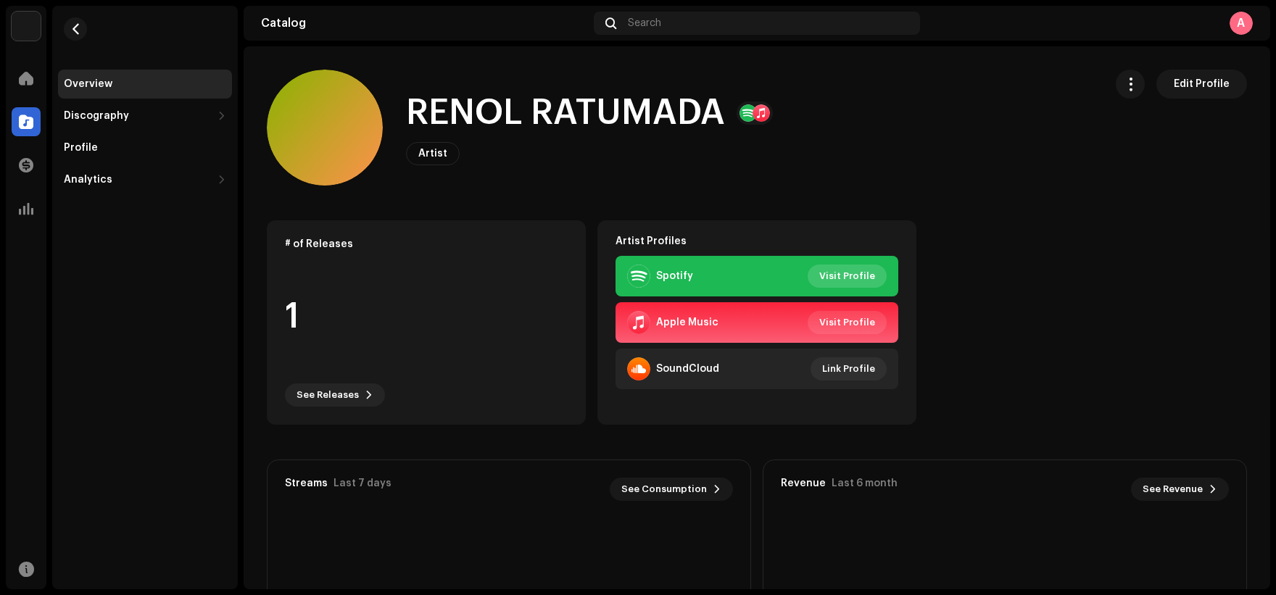
click at [849, 276] on span "Visit Profile" at bounding box center [848, 276] width 56 height 29
click at [1129, 81] on span "button" at bounding box center [1131, 84] width 14 height 12
click at [1183, 84] on span "Edit Profile" at bounding box center [1202, 84] width 56 height 29
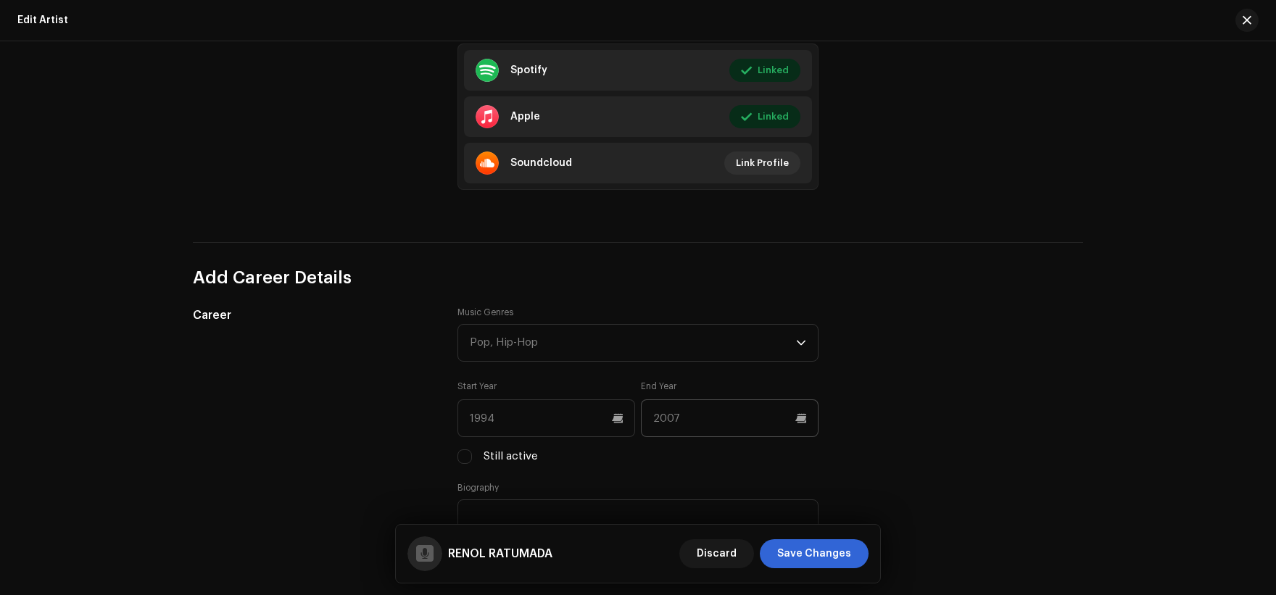
scroll to position [798, 0]
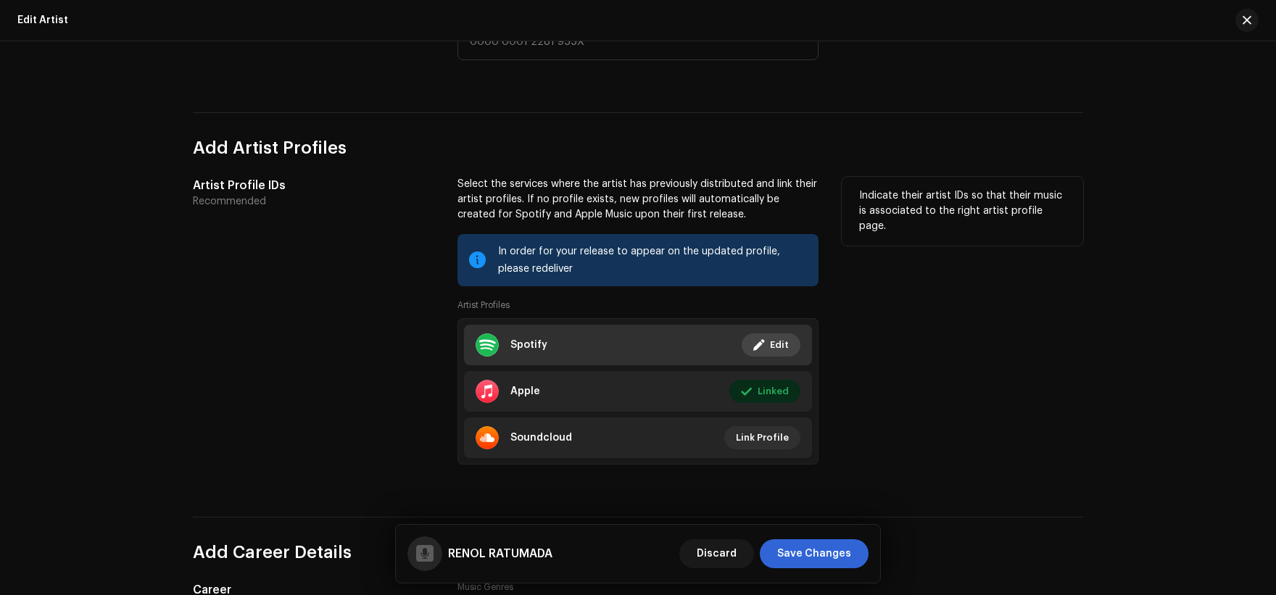
click at [770, 345] on span "Edit" at bounding box center [779, 345] width 19 height 29
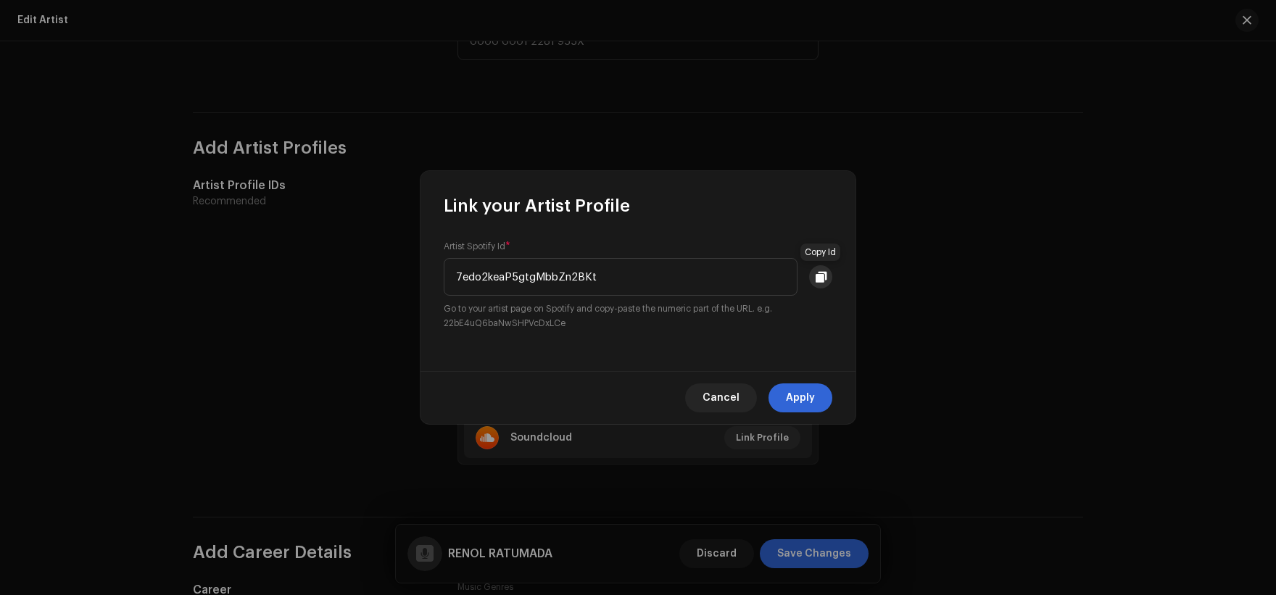
click at [812, 278] on button at bounding box center [820, 276] width 23 height 23
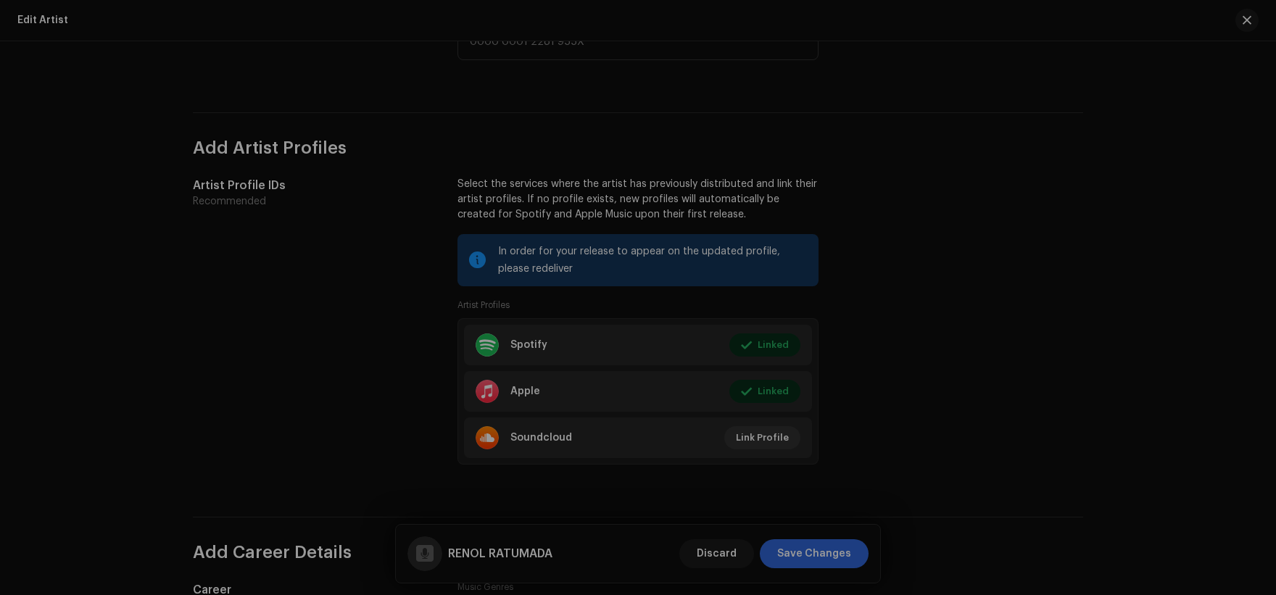
click at [905, 314] on div "Link your Artist Profile Artist Spotify Id * 7edo2keaP5gtgMbbZn2BKt Go to your …" at bounding box center [638, 297] width 1276 height 595
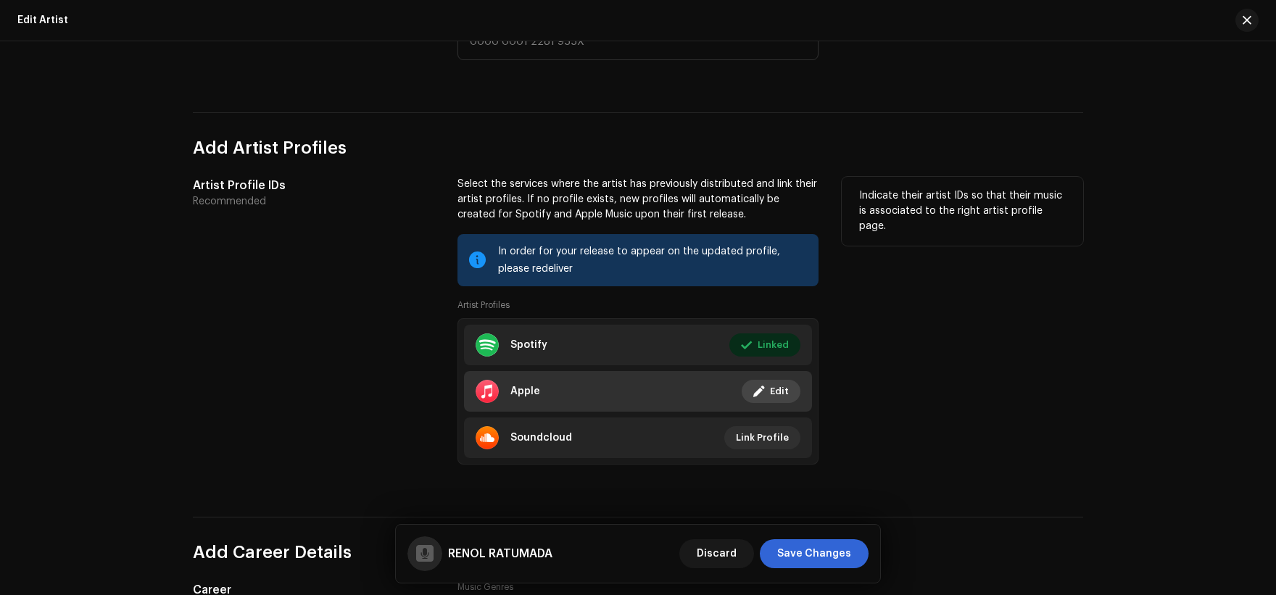
click at [774, 392] on span "Edit" at bounding box center [779, 391] width 19 height 29
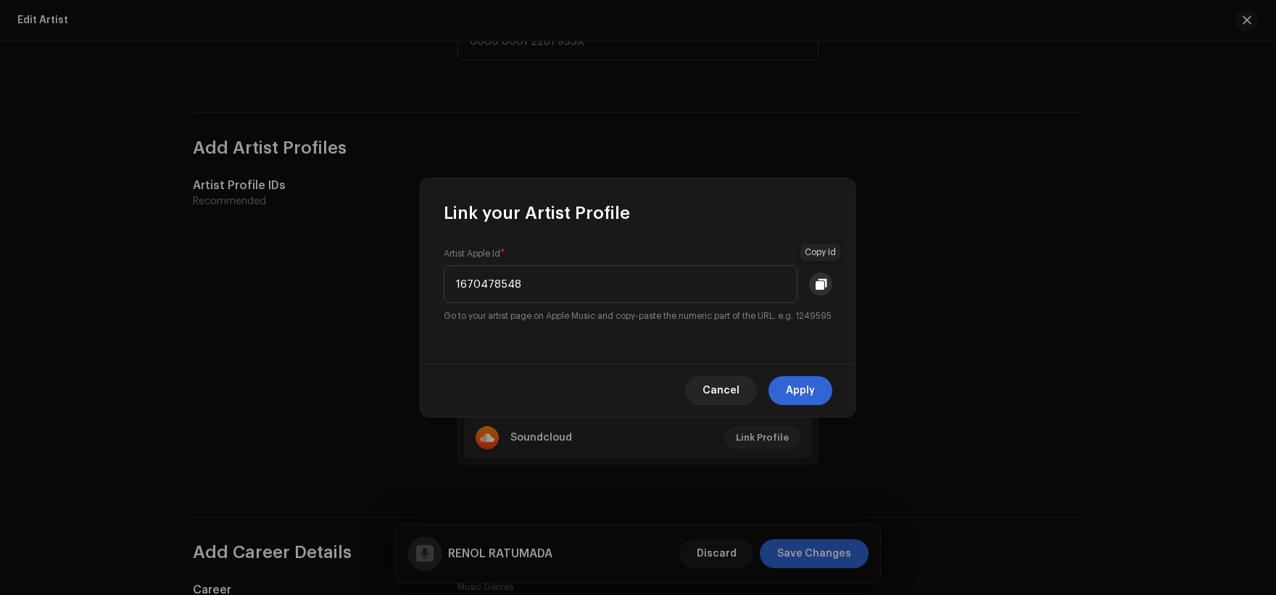
click at [825, 279] on span at bounding box center [821, 285] width 11 height 12
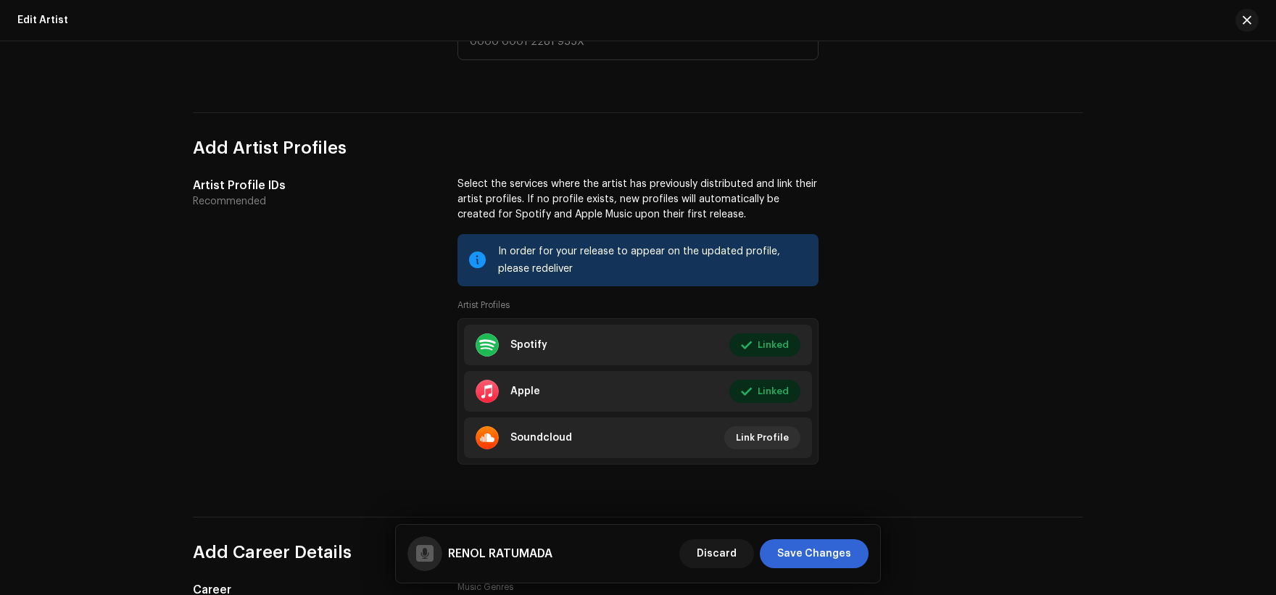
click at [886, 162] on div "Link your Artist Profile Artist Apple Id * 1670478548 Go to your artist page on…" at bounding box center [638, 297] width 1276 height 595
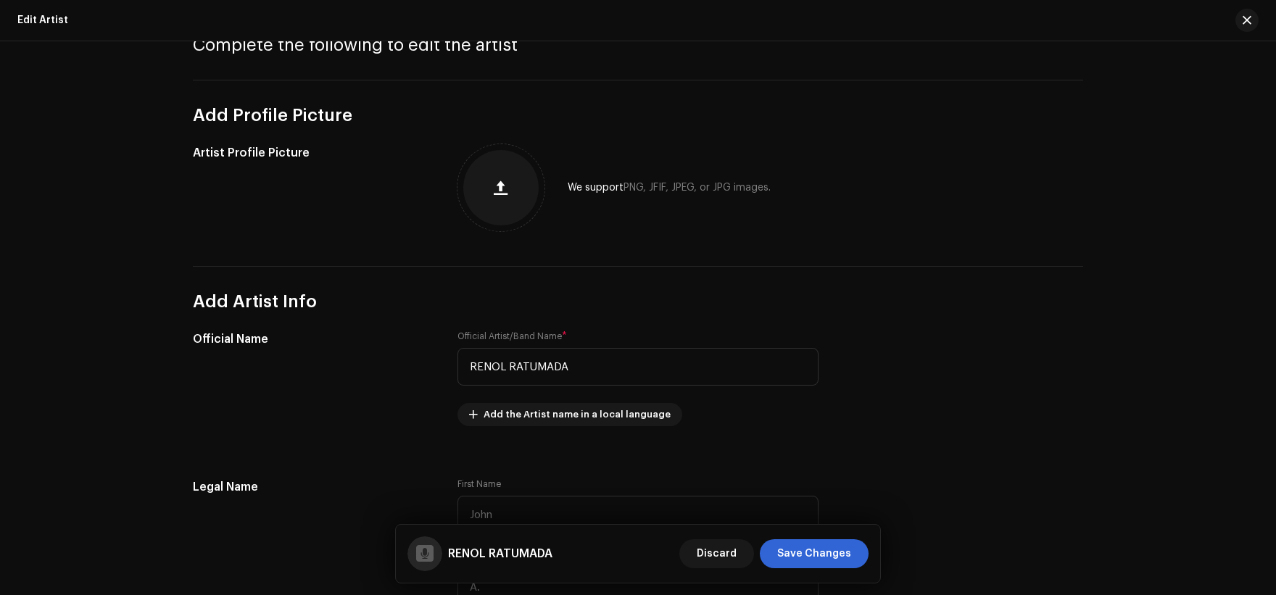
scroll to position [0, 0]
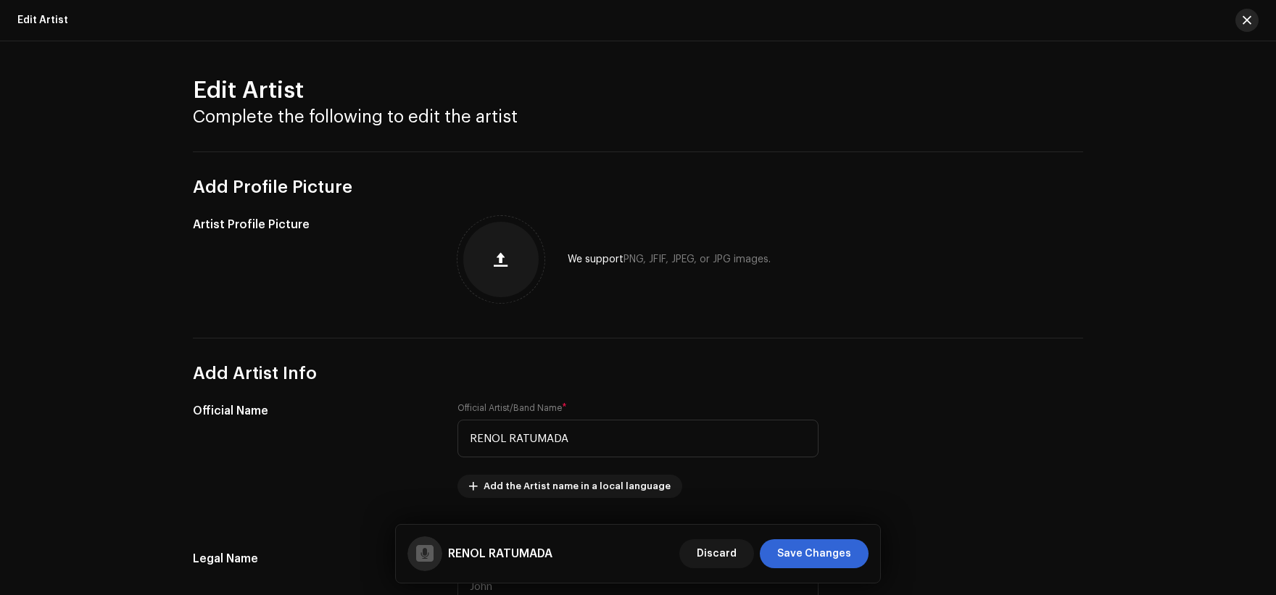
click at [1247, 21] on span "button" at bounding box center [1247, 21] width 9 height 12
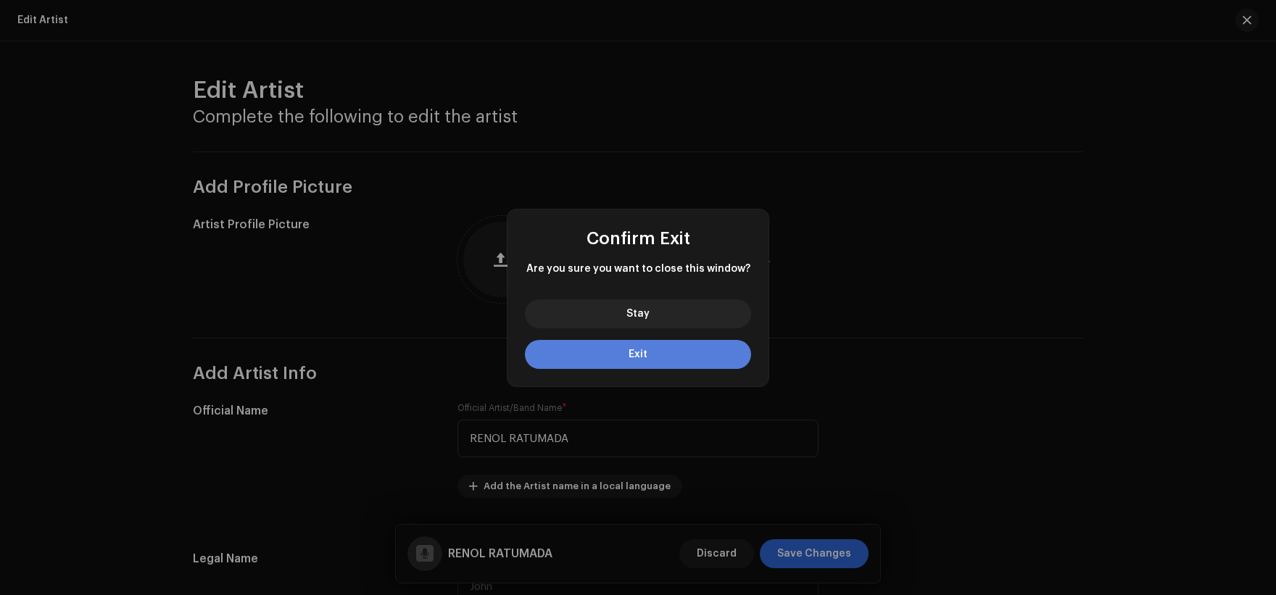
click at [685, 352] on button "Exit" at bounding box center [638, 354] width 226 height 29
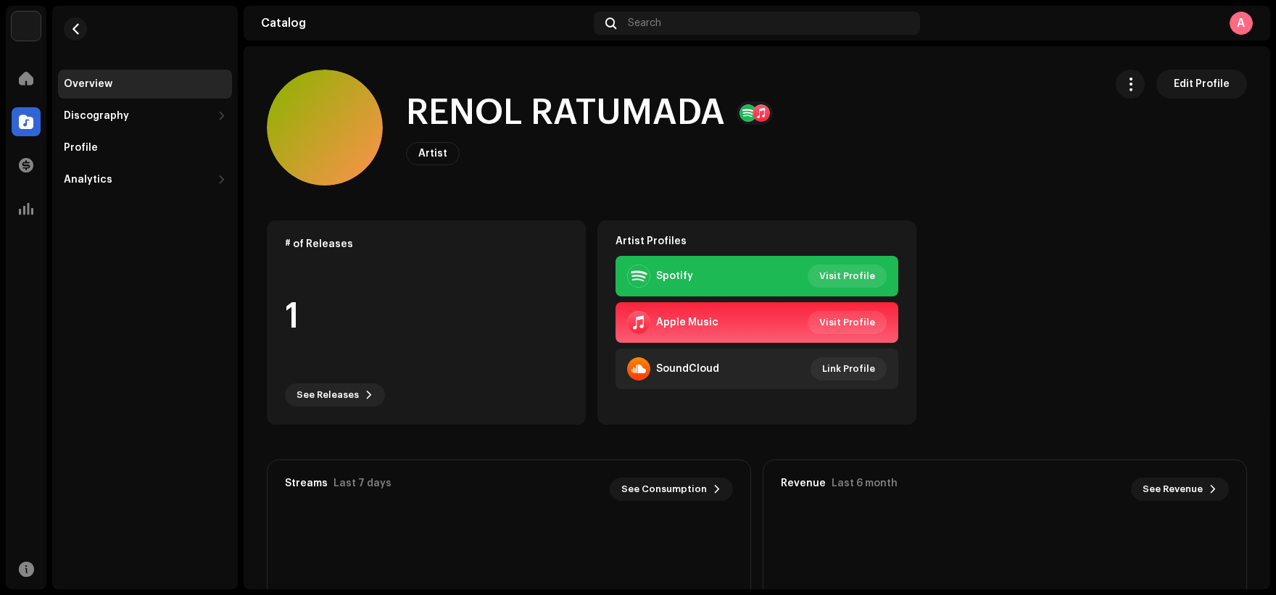
click at [90, 28] on re-m-nav-back at bounding box center [75, 38] width 35 height 64
click at [82, 33] on button "button" at bounding box center [75, 28] width 23 height 23
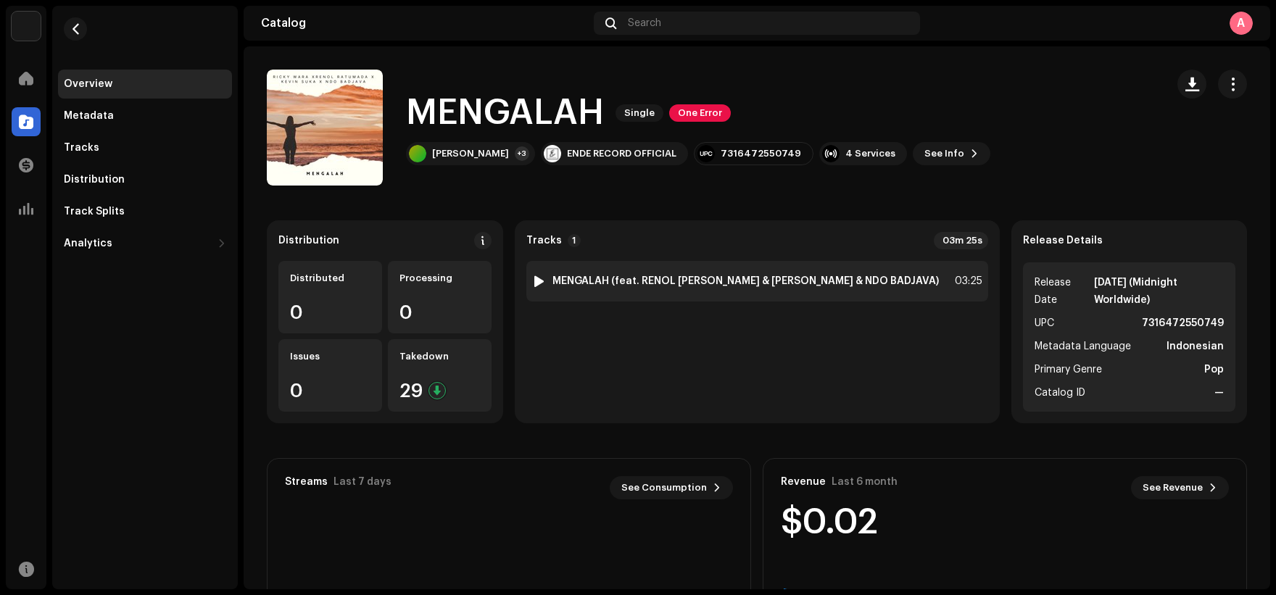
click at [746, 272] on div "1 MENGALAH (feat. RENOL [PERSON_NAME] & [PERSON_NAME] & NDO BADJAVA) 03:25" at bounding box center [758, 281] width 462 height 41
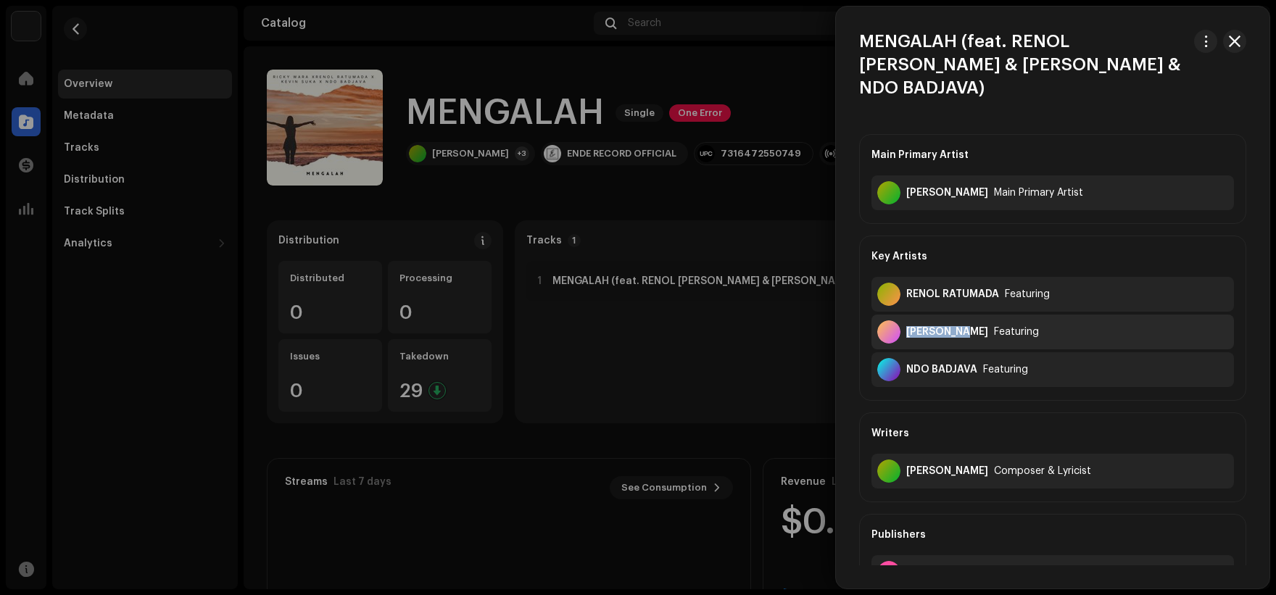
copy div "[PERSON_NAME]"
drag, startPoint x: 907, startPoint y: 310, endPoint x: 968, endPoint y: 257, distance: 80.2
click at [968, 260] on div "Key Artists RENOL RATUMADA Featuring [PERSON_NAME] Featuring NDO BADJAVA Featur…" at bounding box center [1052, 318] width 387 height 165
click at [973, 236] on div "Key Artists" at bounding box center [1053, 256] width 363 height 41
click at [949, 326] on div "[PERSON_NAME]" at bounding box center [948, 332] width 82 height 12
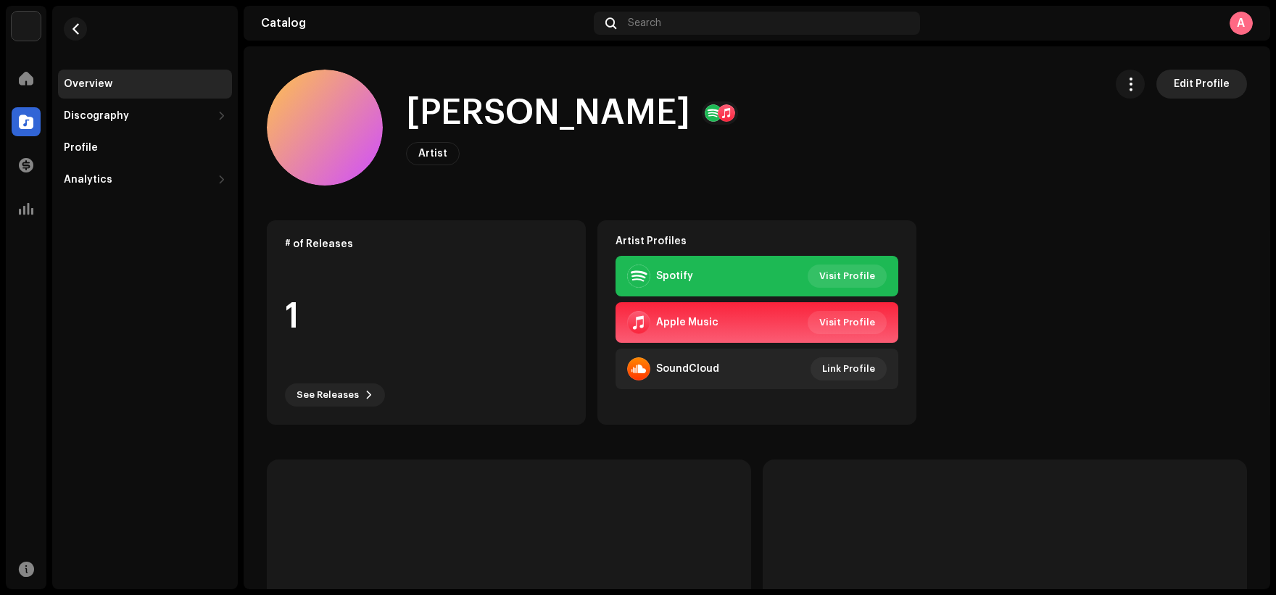
click at [1218, 93] on span "Edit Profile" at bounding box center [1202, 84] width 56 height 29
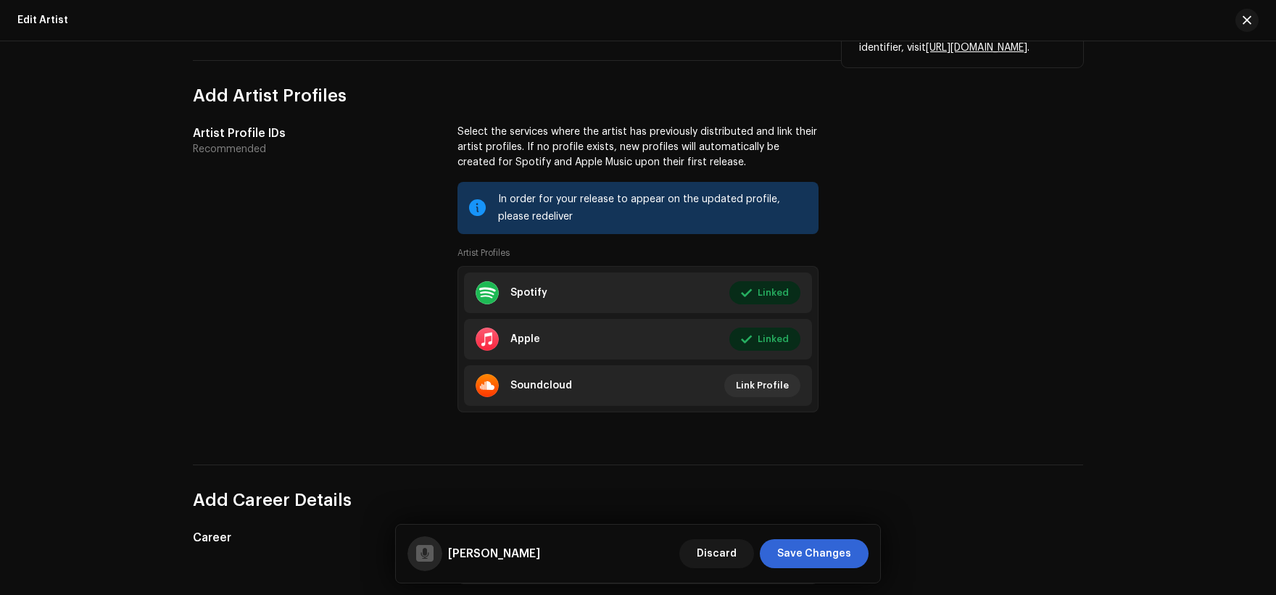
scroll to position [870, 0]
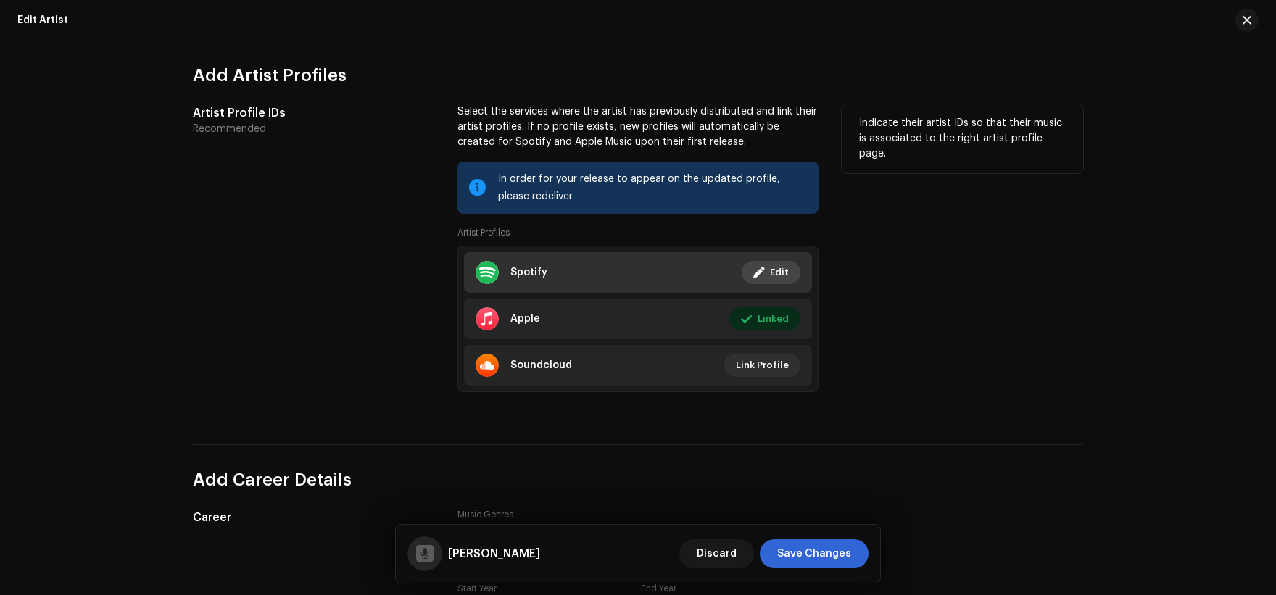
click at [762, 271] on span at bounding box center [759, 273] width 11 height 12
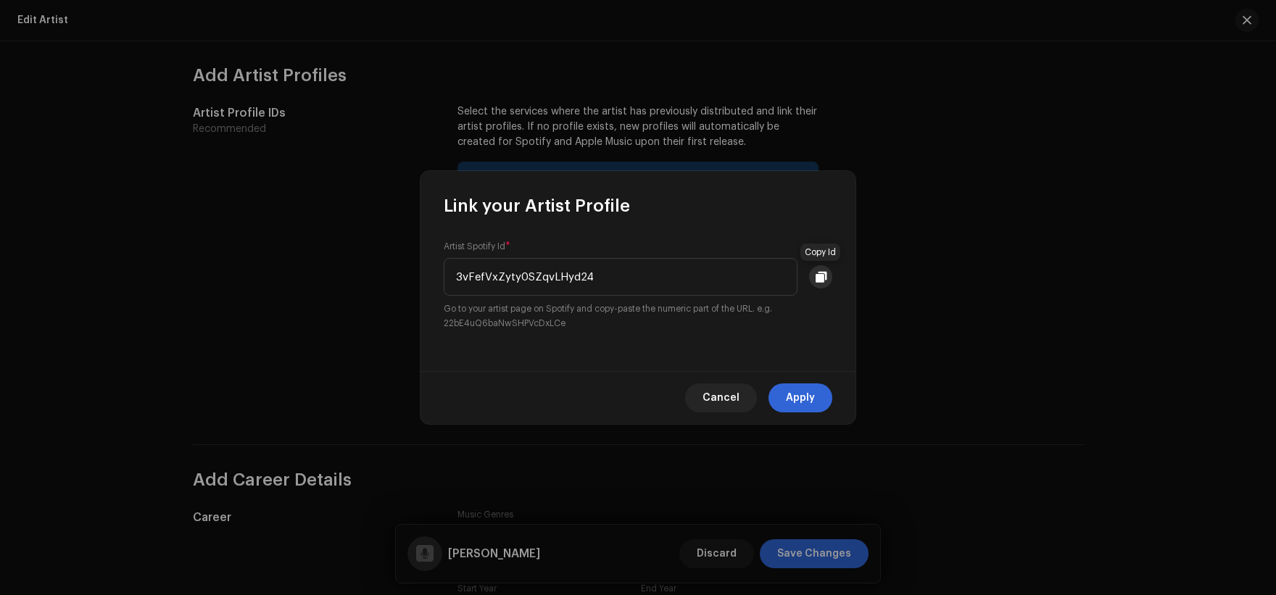
click at [822, 279] on span at bounding box center [821, 277] width 11 height 12
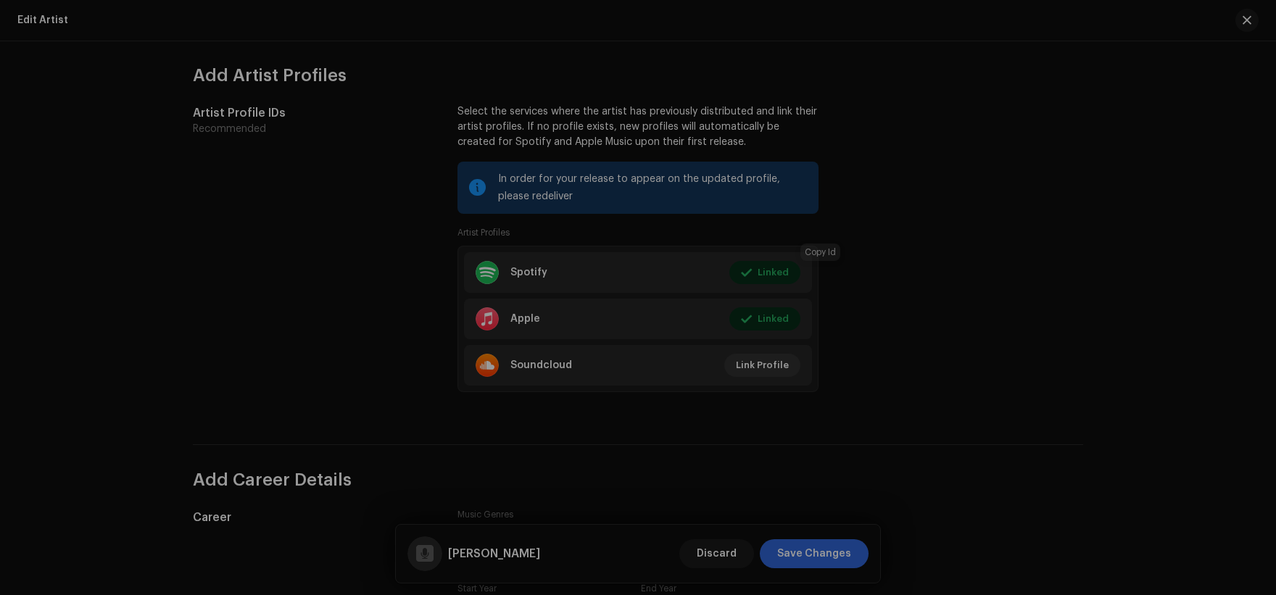
click at [941, 289] on div "Link your Artist Profile Artist Spotify Id * 3vFefVxZyty0SZqvLHyd24 Go to your …" at bounding box center [638, 297] width 1276 height 595
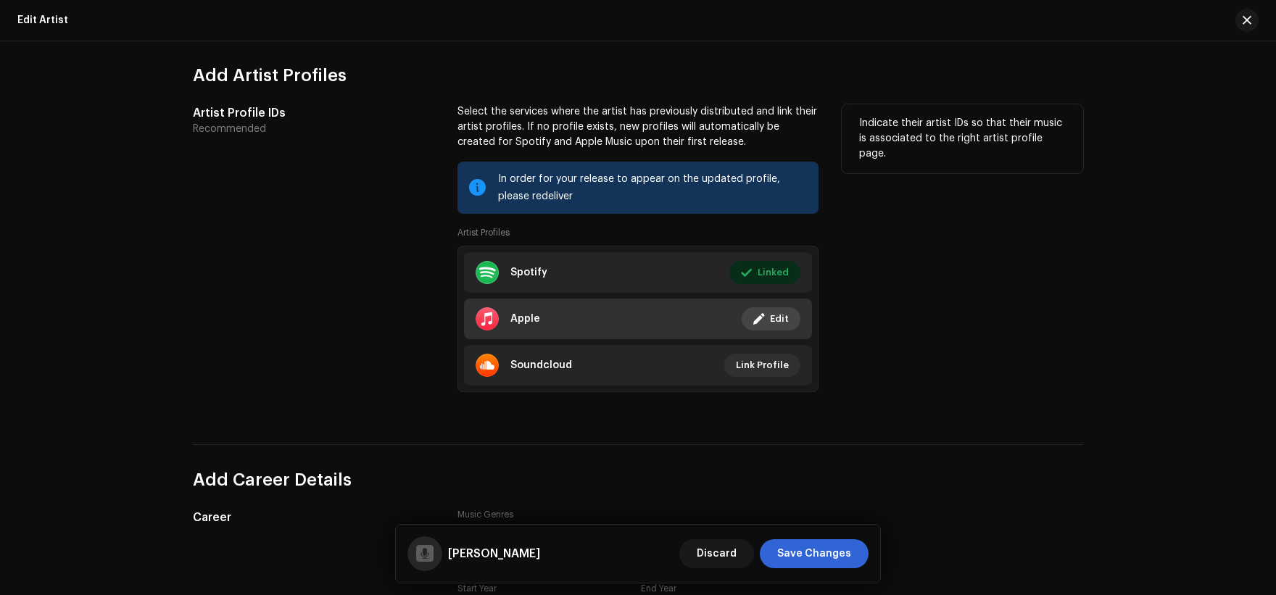
click at [774, 315] on span "Edit" at bounding box center [779, 319] width 19 height 29
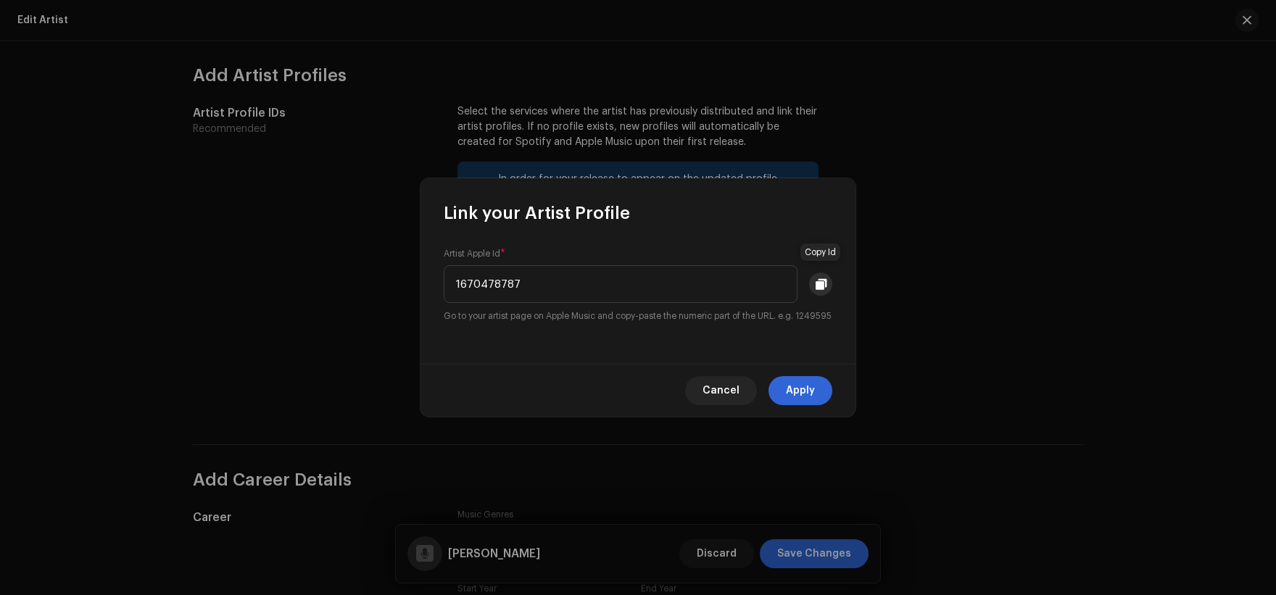
click at [824, 279] on span at bounding box center [821, 285] width 11 height 12
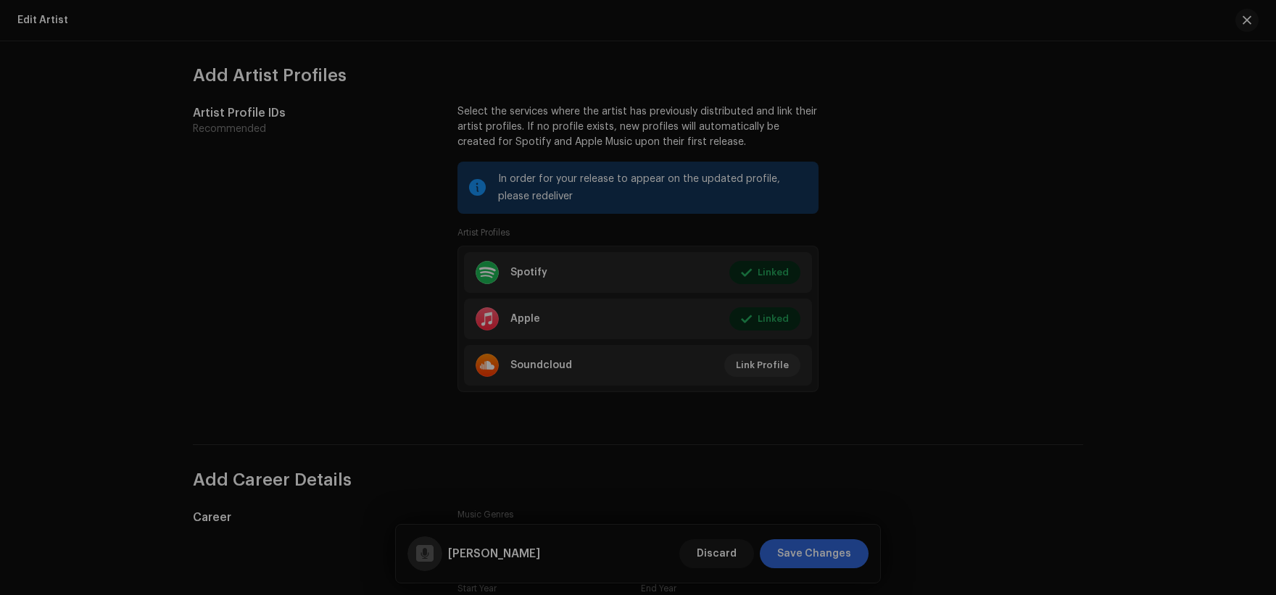
click at [1074, 231] on div "Link your Artist Profile Artist Apple Id * 1670478787 Go to your artist page on…" at bounding box center [638, 297] width 1276 height 595
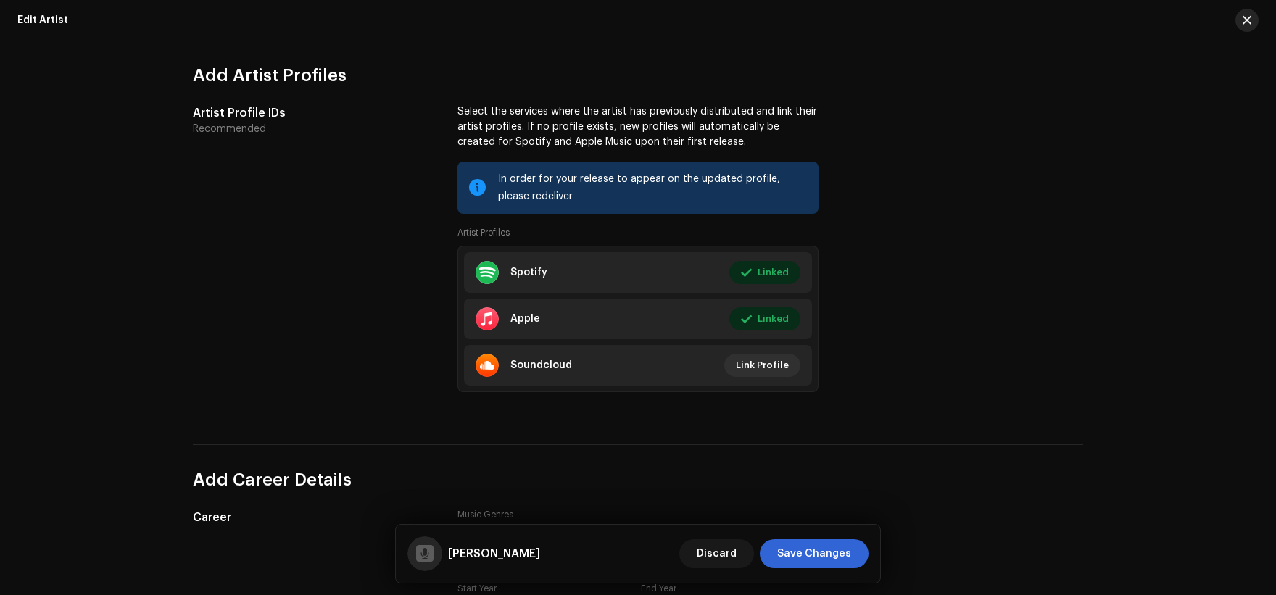
click at [1239, 18] on button "button" at bounding box center [1247, 20] width 23 height 23
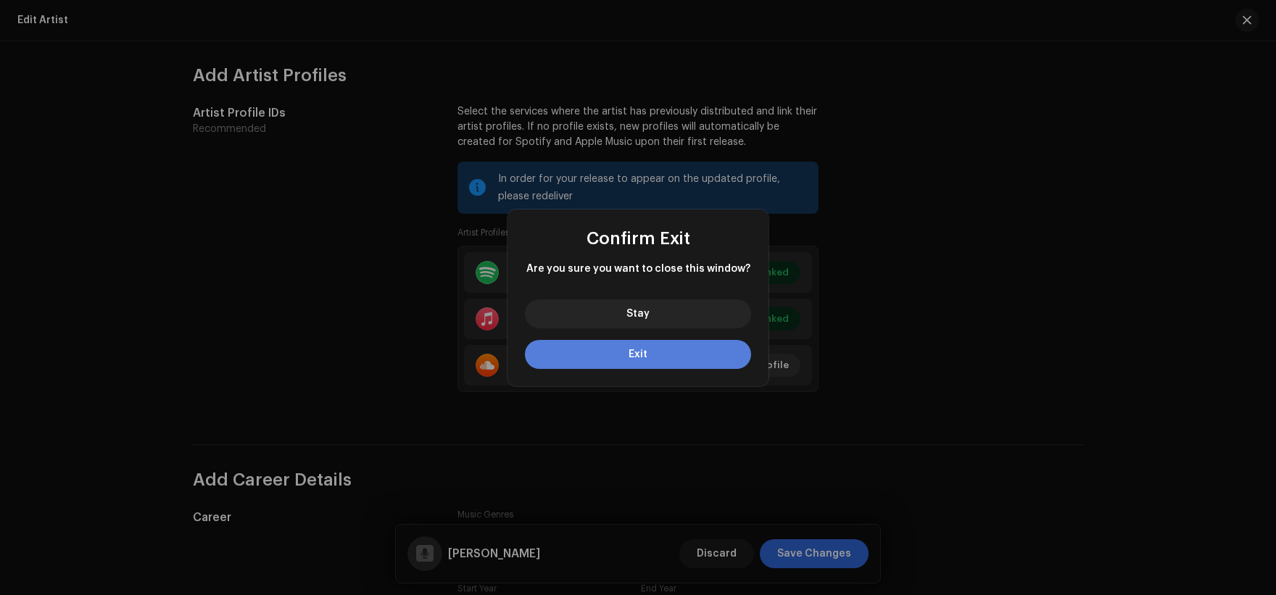
click at [698, 346] on button "Exit" at bounding box center [638, 354] width 226 height 29
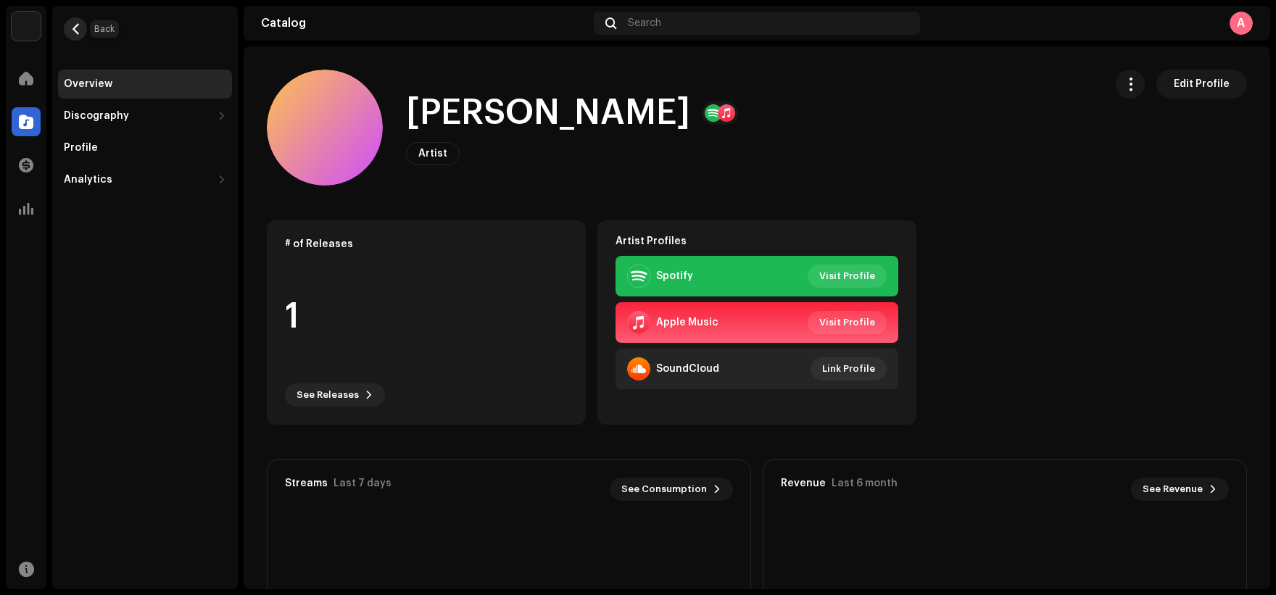
click at [78, 27] on span "button" at bounding box center [75, 29] width 11 height 12
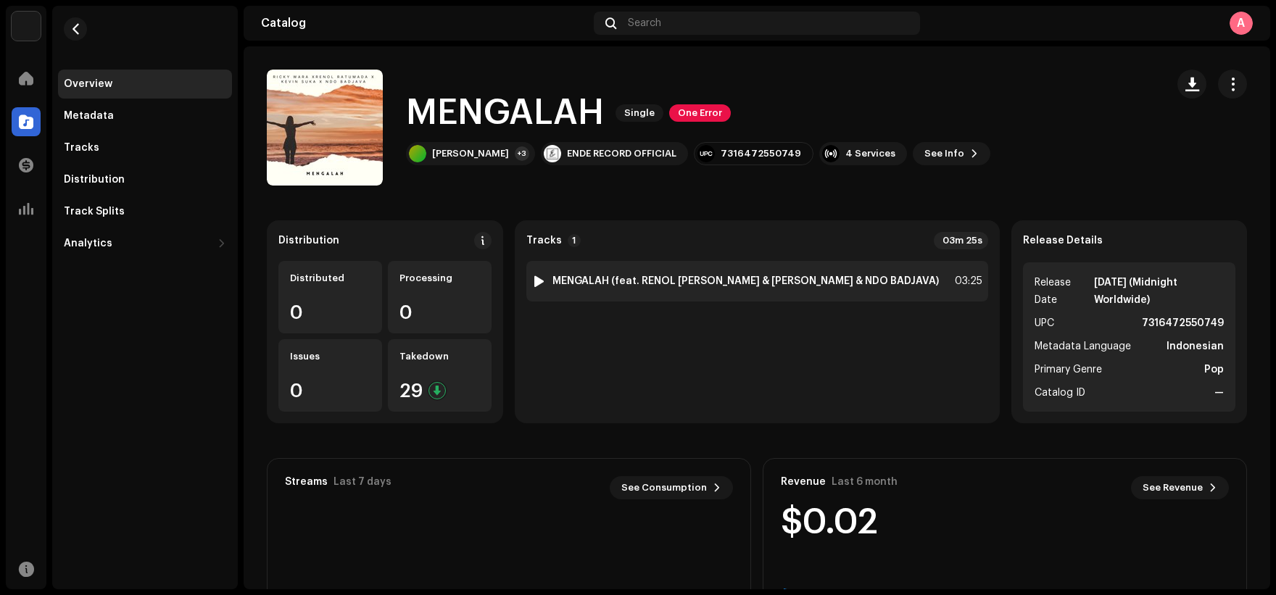
click at [868, 281] on strong "MENGALAH (feat. RENOL [PERSON_NAME] & [PERSON_NAME] & NDO BADJAVA)" at bounding box center [746, 282] width 387 height 12
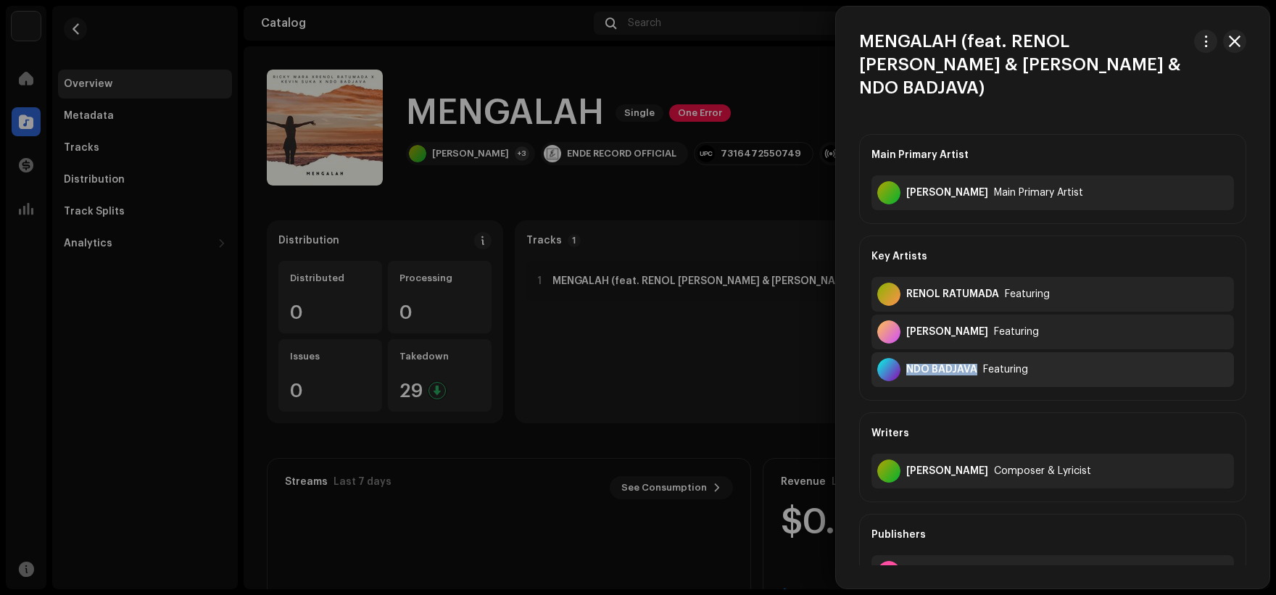
copy div "NDO BADJAVA"
drag, startPoint x: 905, startPoint y: 349, endPoint x: 973, endPoint y: 353, distance: 68.3
click at [973, 353] on div "NDO BADJAVA Featuring" at bounding box center [1053, 369] width 363 height 35
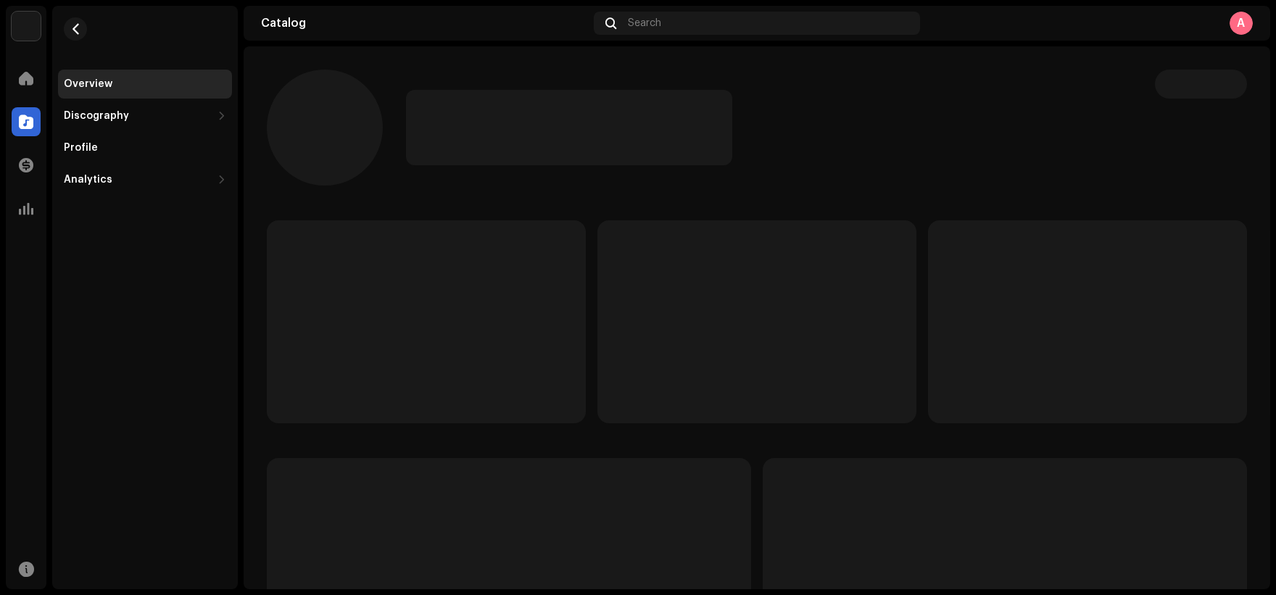
click at [88, 31] on re-m-nav-back at bounding box center [75, 38] width 35 height 64
click at [69, 30] on button "button" at bounding box center [75, 28] width 23 height 23
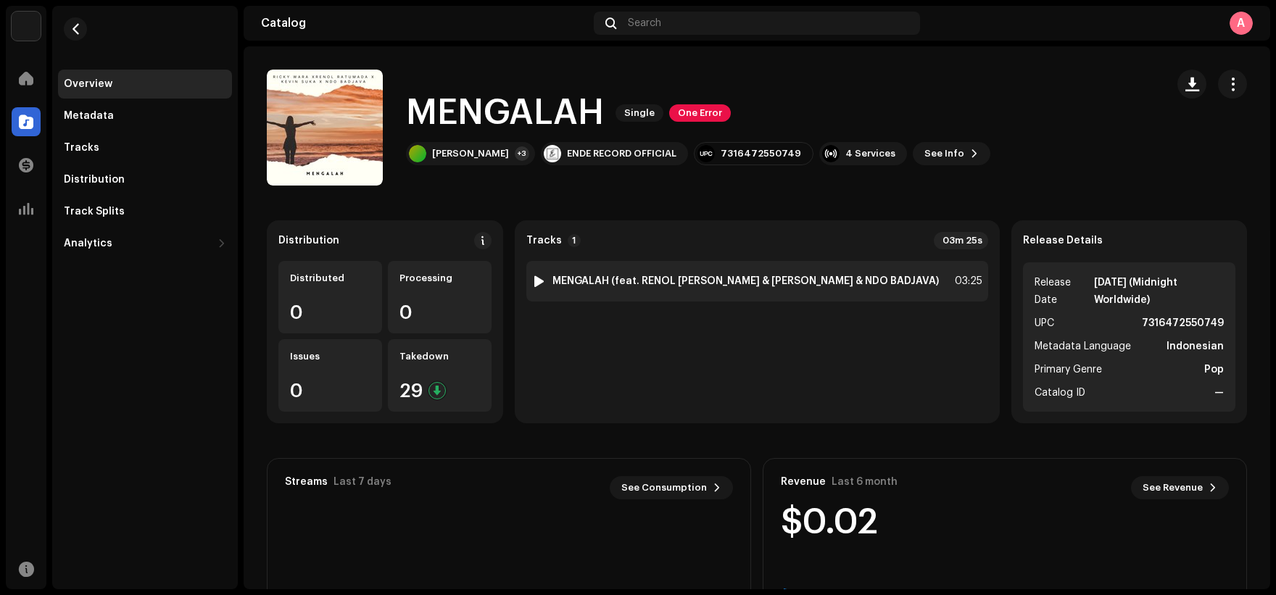
click at [693, 281] on strong "MENGALAH (feat. RENOL [PERSON_NAME] & [PERSON_NAME] & NDO BADJAVA)" at bounding box center [746, 282] width 387 height 12
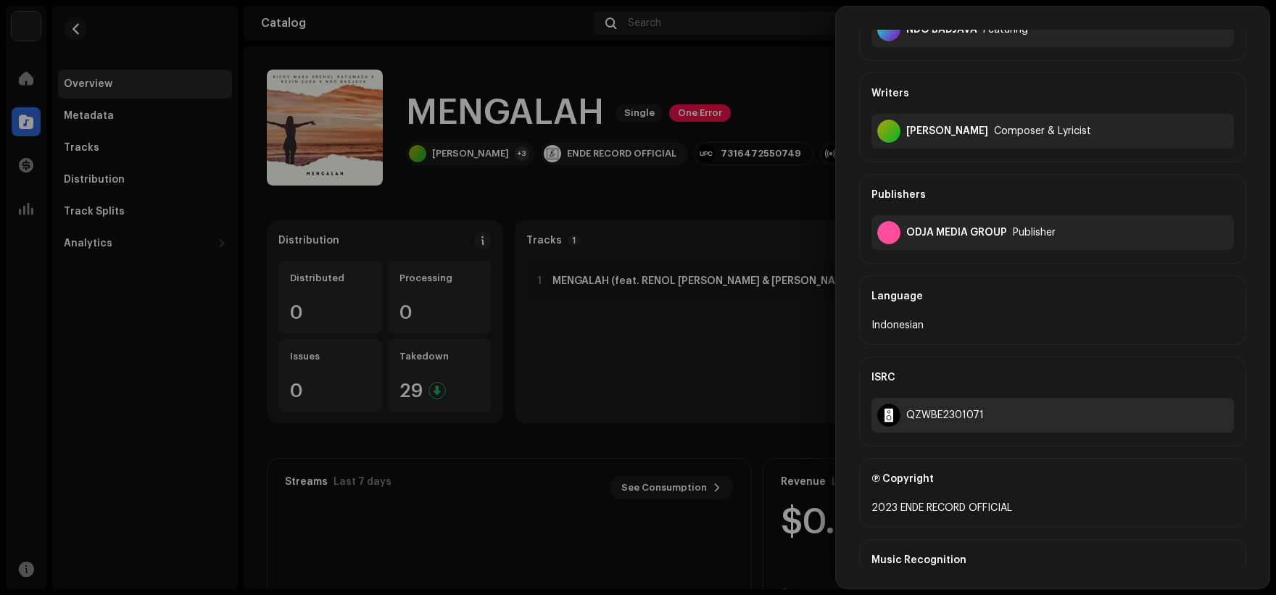
scroll to position [508, 0]
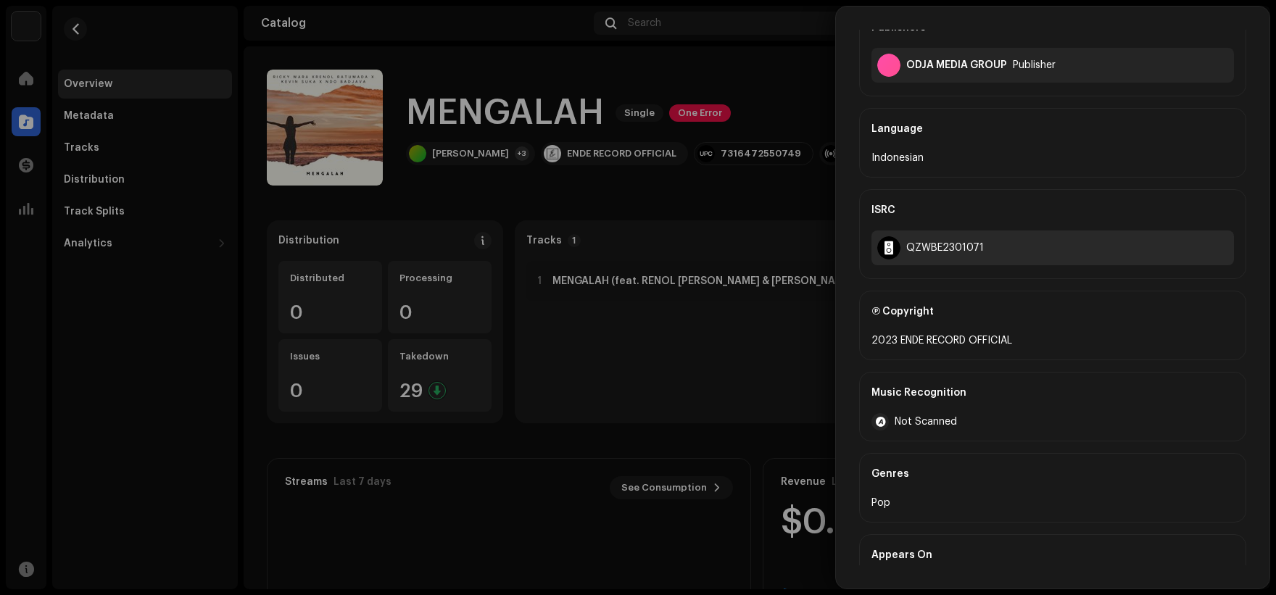
click at [948, 231] on div "QZWBE2301071" at bounding box center [1053, 248] width 363 height 35
click at [949, 242] on div "QZWBE2301071" at bounding box center [946, 248] width 78 height 12
copy div "QZWBE2301071"
click at [824, 203] on div at bounding box center [638, 297] width 1276 height 595
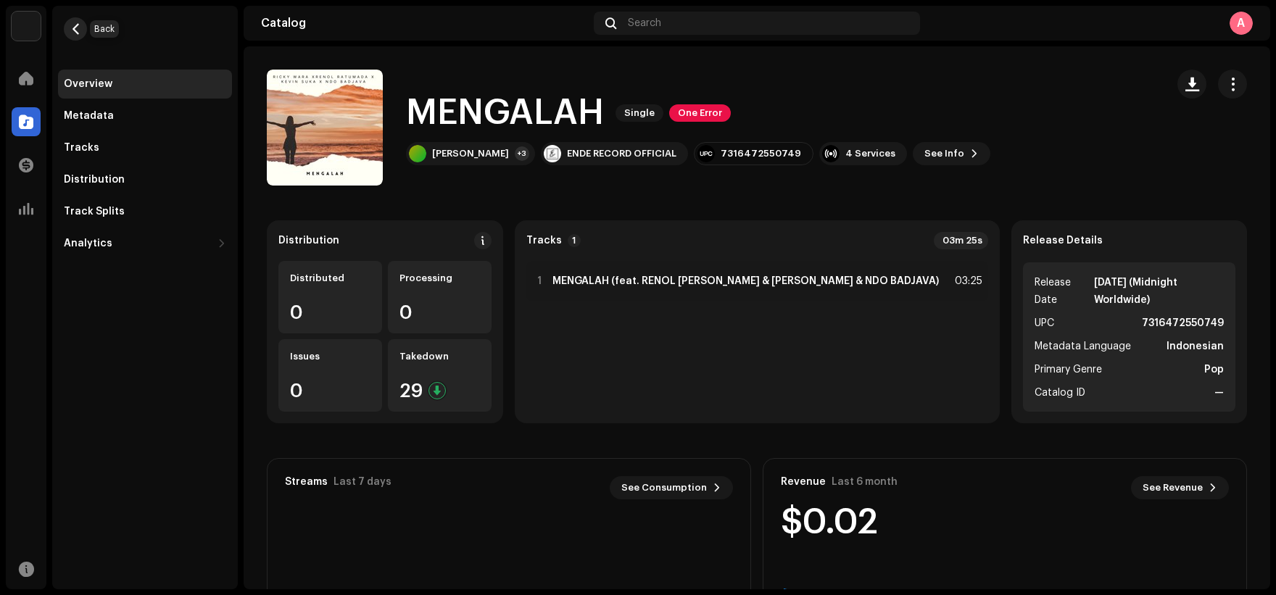
click at [83, 29] on button "button" at bounding box center [75, 28] width 23 height 23
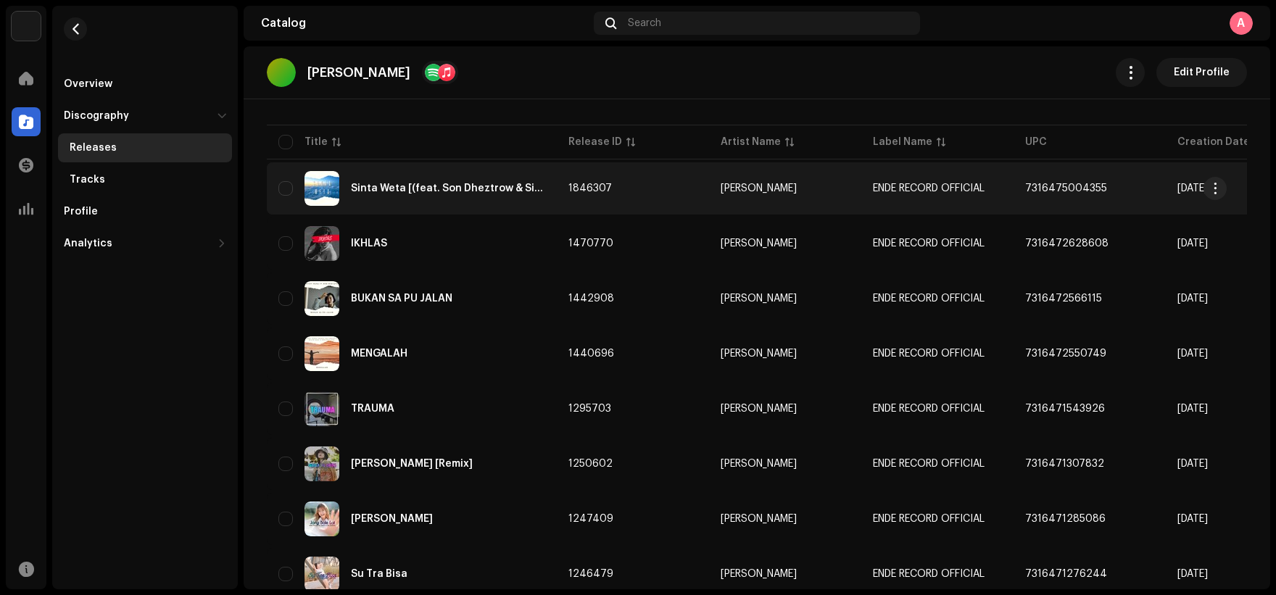
scroll to position [145, 0]
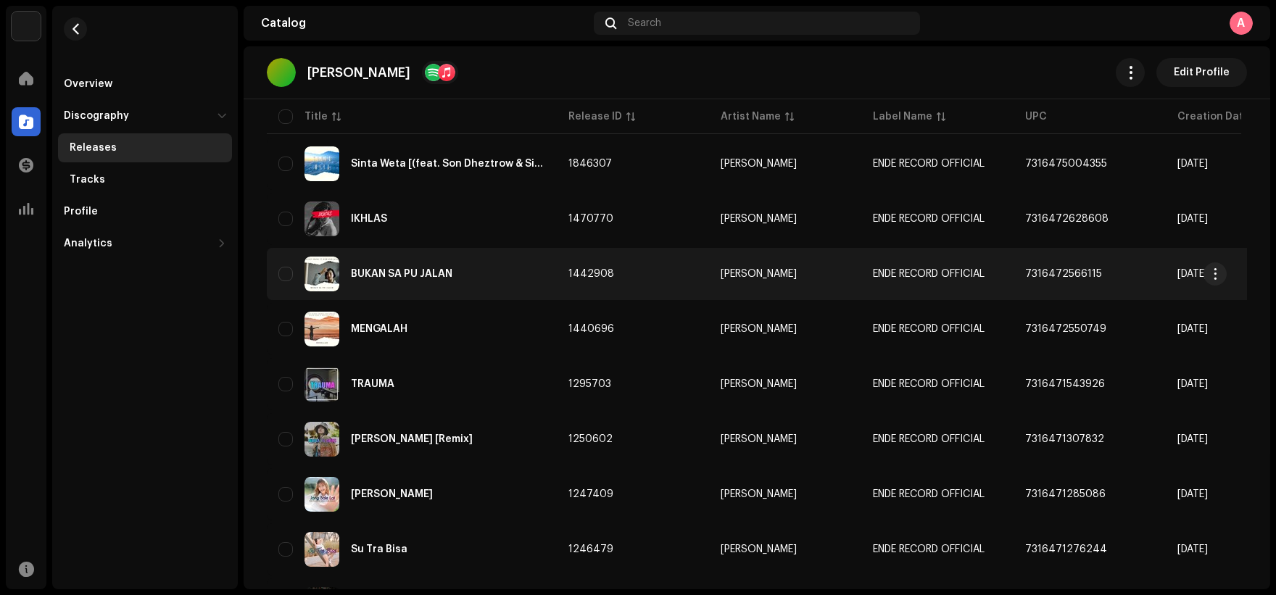
click at [510, 279] on div "BUKAN SA PU JALAN" at bounding box center [412, 274] width 267 height 35
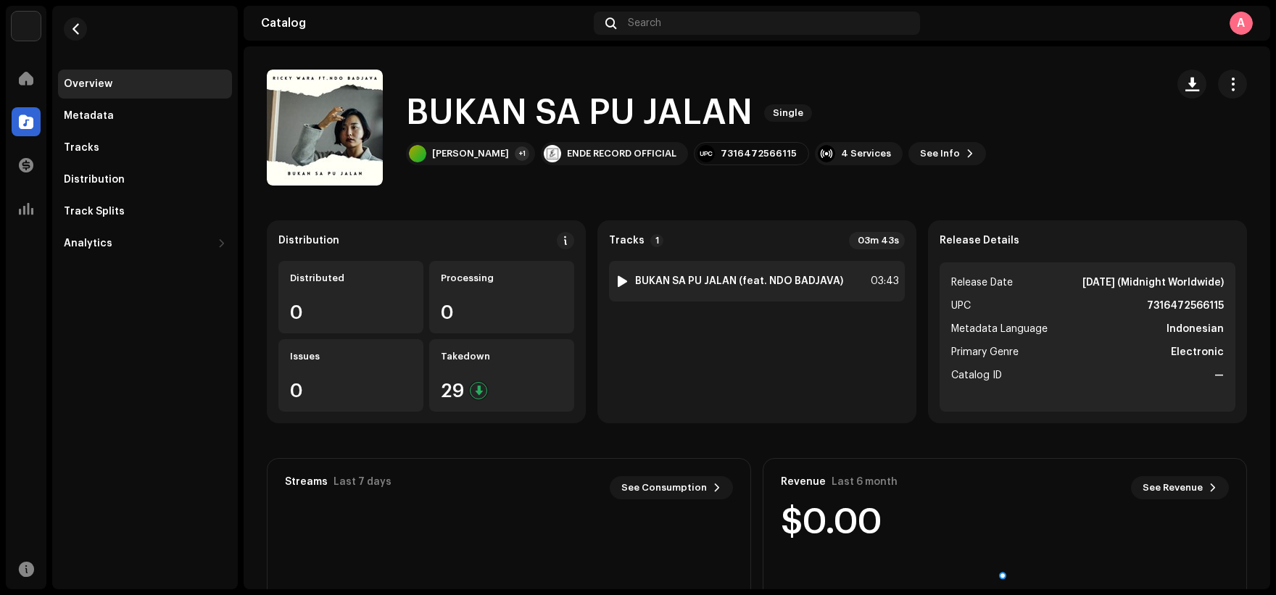
click at [769, 276] on strong "BUKAN SA PU JALAN (feat. NDO BADJAVA)" at bounding box center [739, 282] width 208 height 12
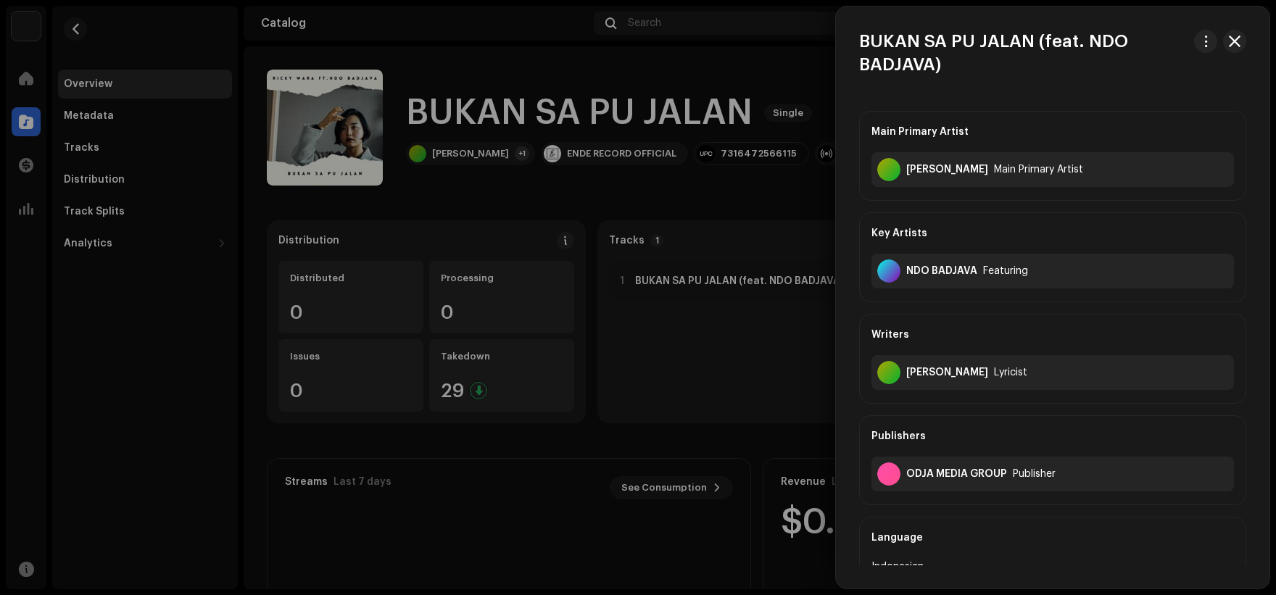
click at [736, 210] on div at bounding box center [638, 297] width 1276 height 595
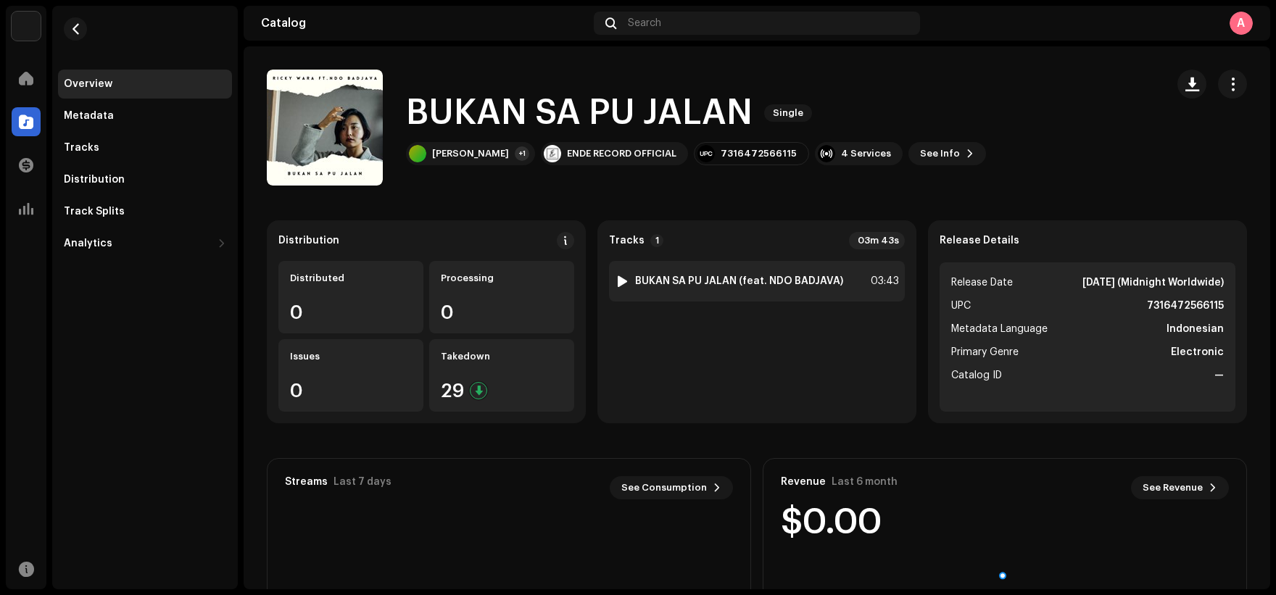
click at [617, 285] on div at bounding box center [622, 282] width 11 height 12
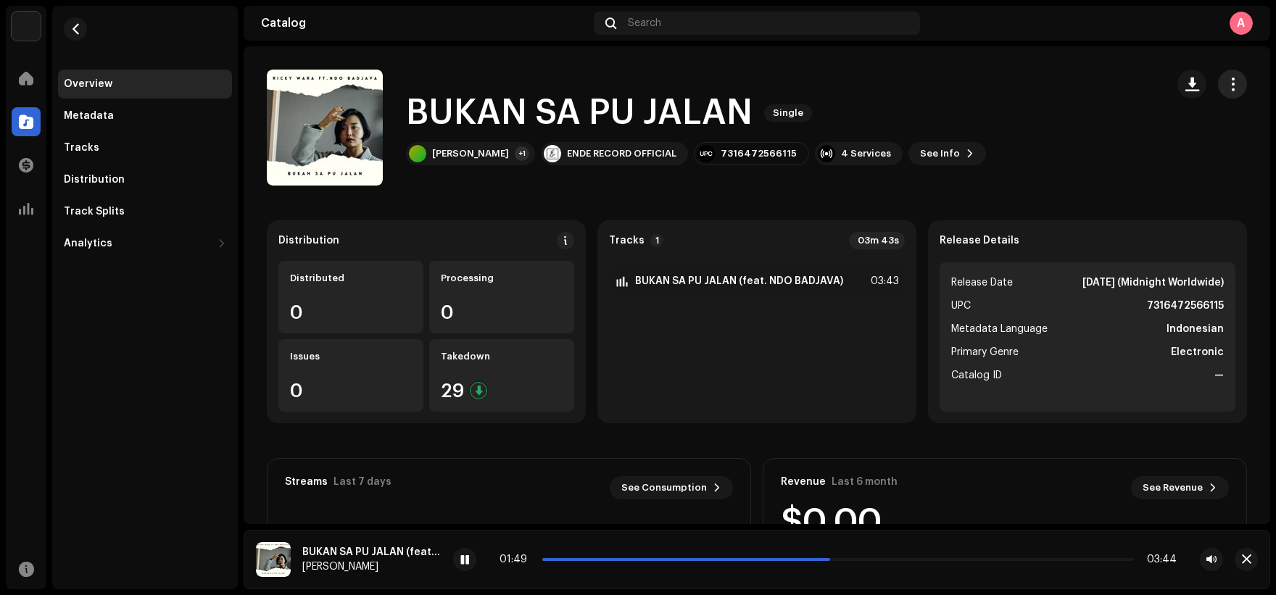
click at [1227, 86] on span "button" at bounding box center [1233, 84] width 14 height 12
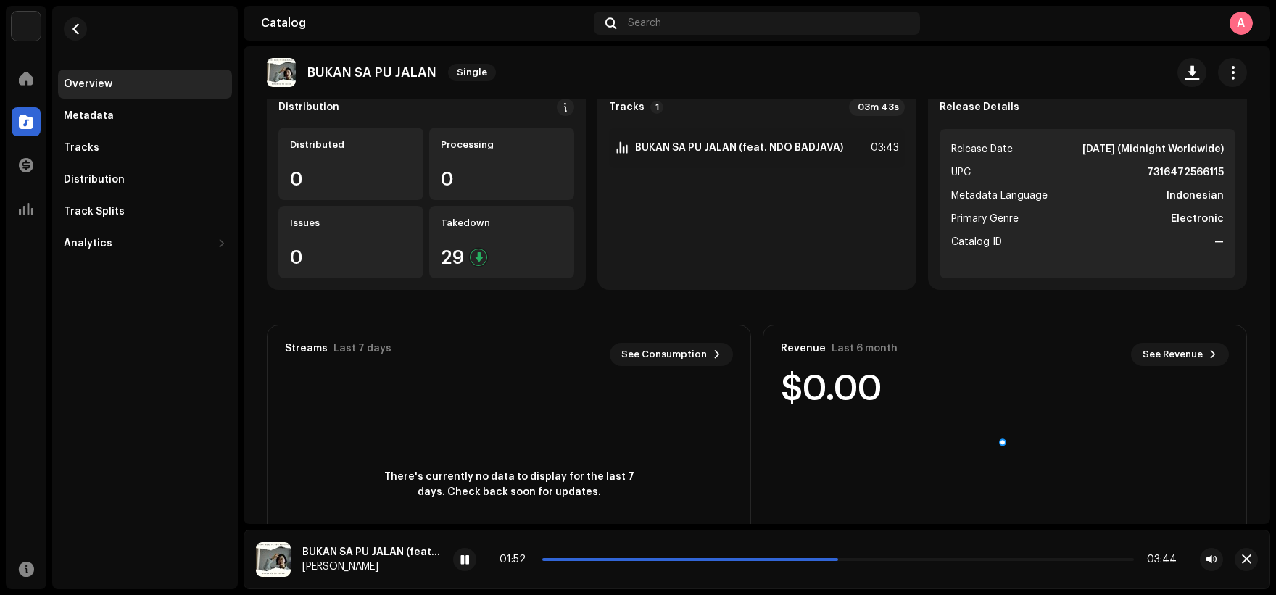
scroll to position [145, 0]
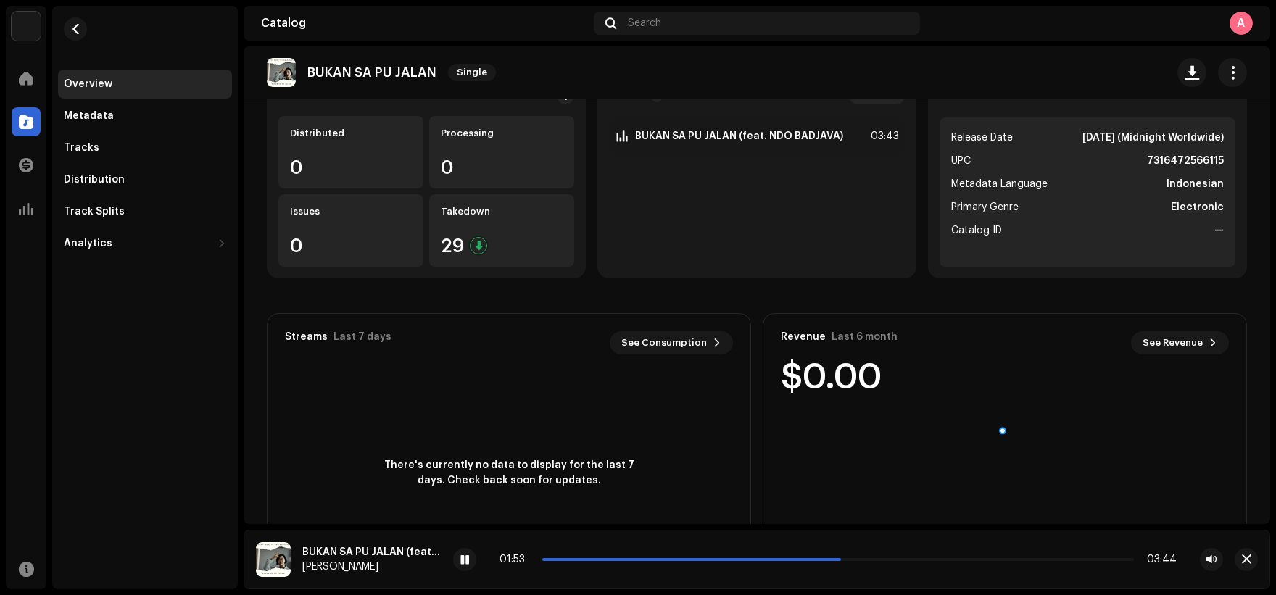
click at [755, 143] on re-o-release-hero "BUKAN SA PU JALAN Single BUKAN SA PU JALAN Single [PERSON_NAME] +1 ENDE RECORD …" at bounding box center [757, 104] width 1027 height 116
click at [797, 139] on re-o-release-hero "BUKAN SA PU JALAN Single BUKAN SA PU JALAN Single [PERSON_NAME] +1 ENDE RECORD …" at bounding box center [757, 104] width 1027 height 116
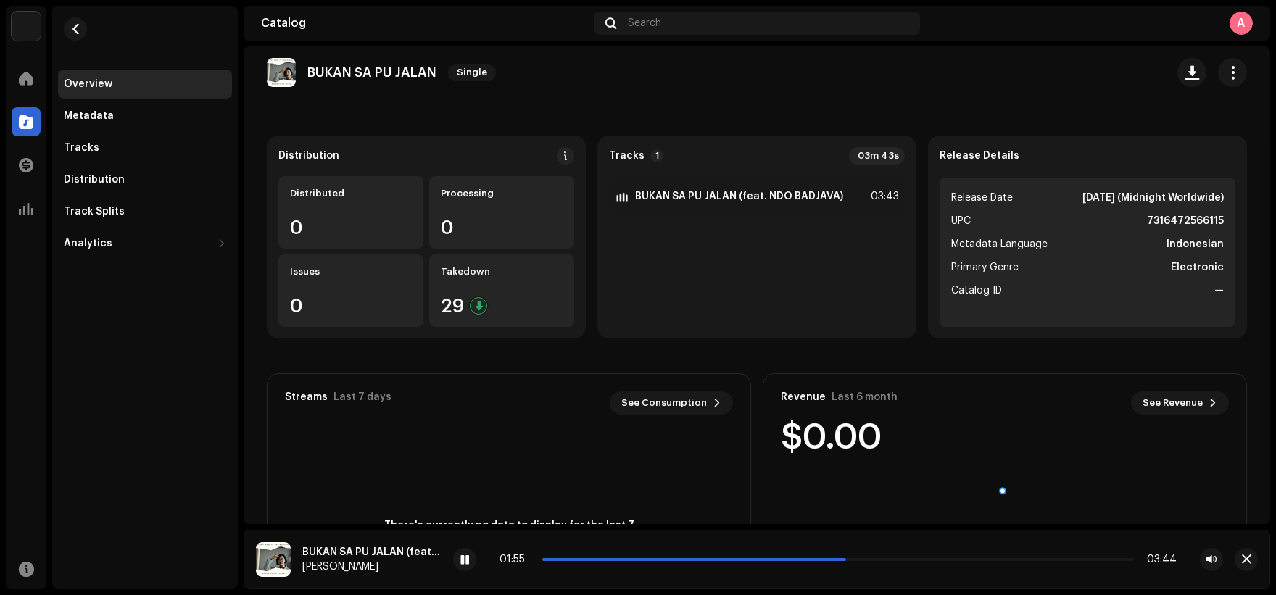
scroll to position [0, 0]
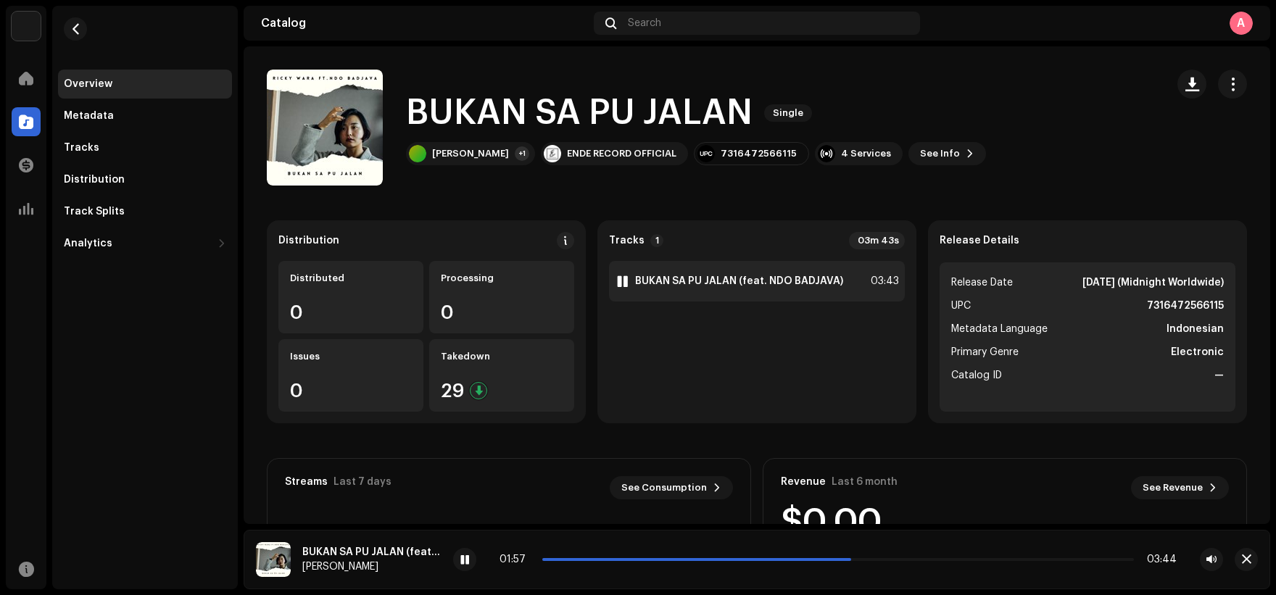
click at [759, 286] on strong "BUKAN SA PU JALAN (feat. NDO BADJAVA)" at bounding box center [739, 282] width 208 height 12
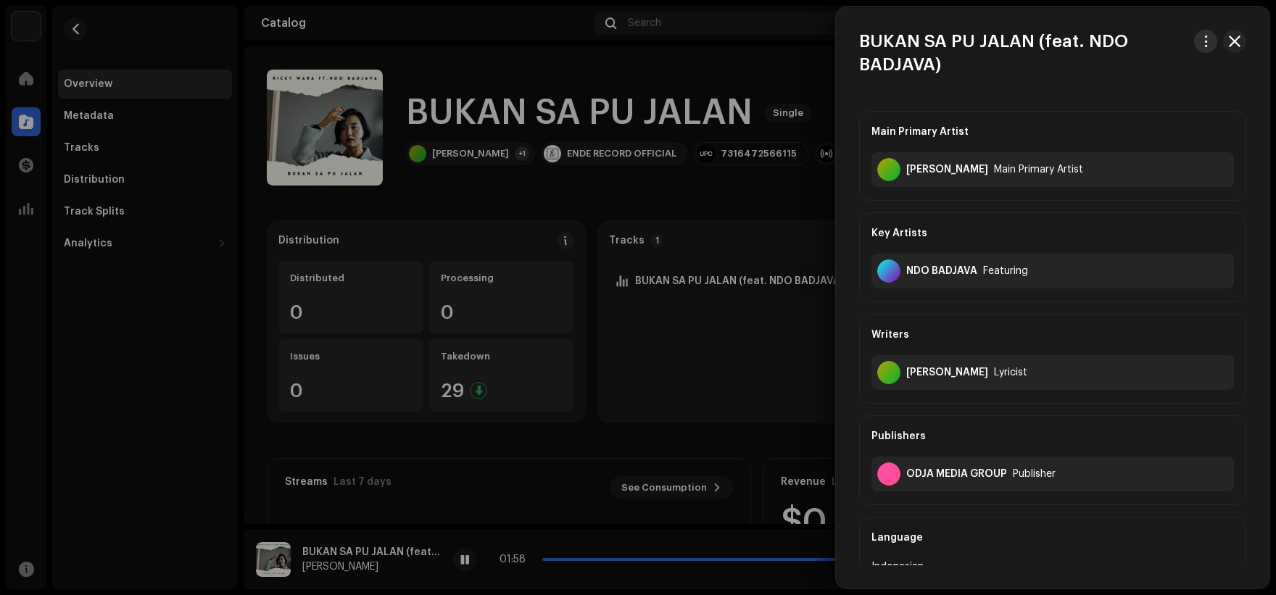
click at [1199, 48] on button "button" at bounding box center [1206, 41] width 23 height 23
click at [1104, 96] on div "Download audio" at bounding box center [1133, 102] width 147 height 29
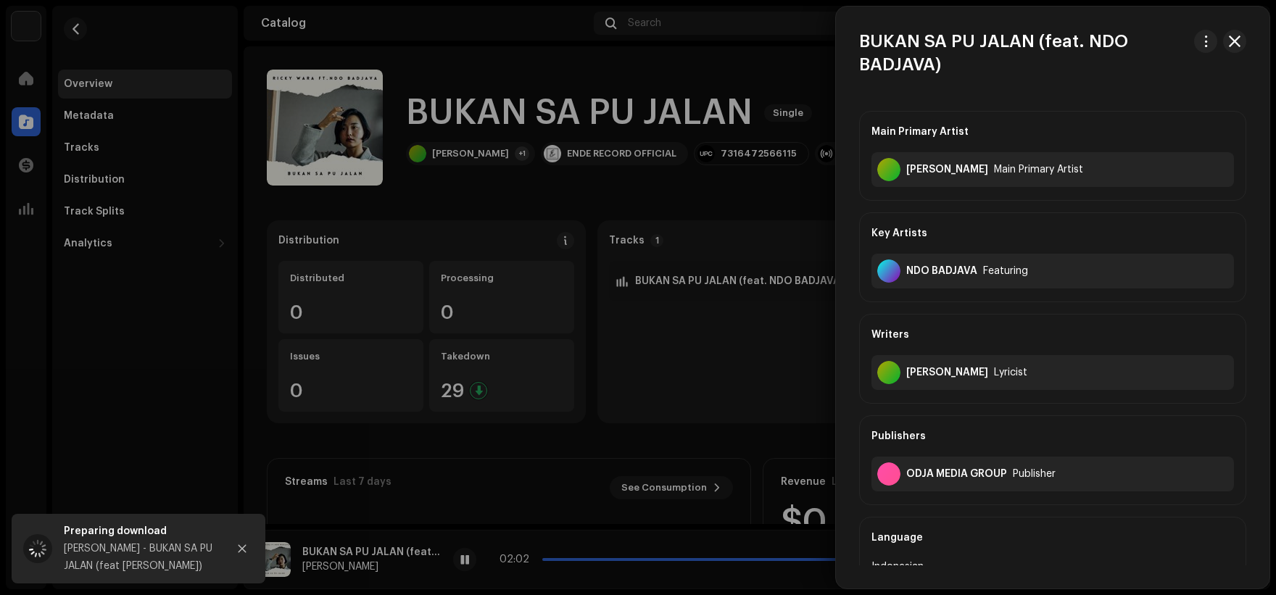
click at [478, 113] on div at bounding box center [638, 297] width 1276 height 595
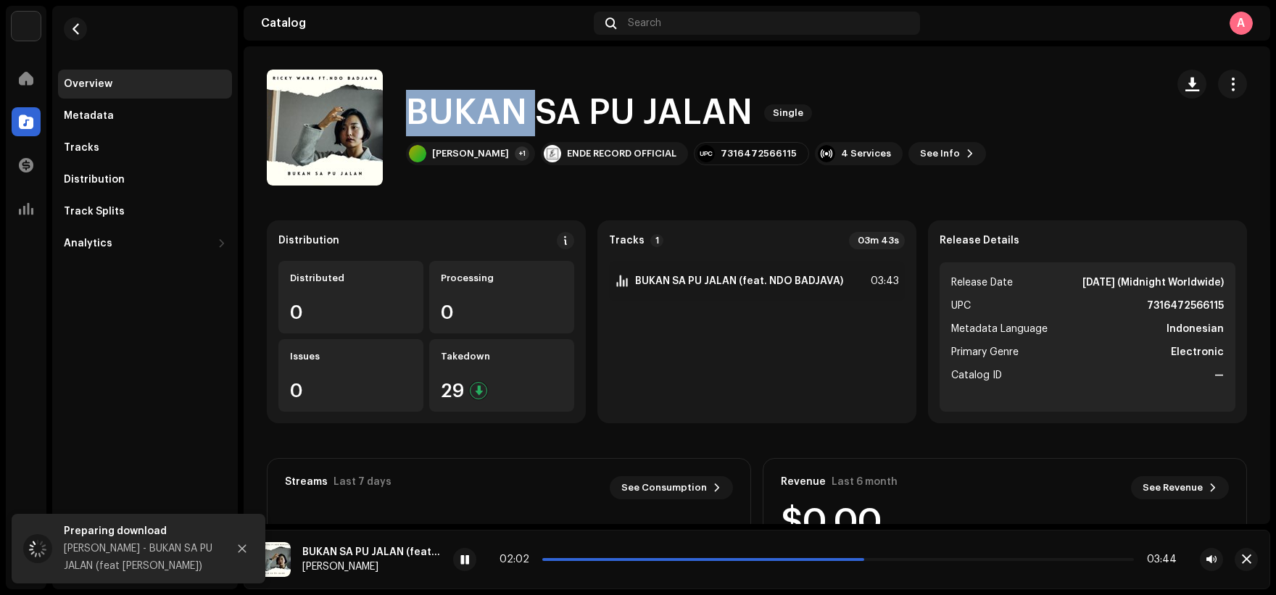
click at [478, 113] on h1 "BUKAN SA PU JALAN" at bounding box center [579, 113] width 347 height 46
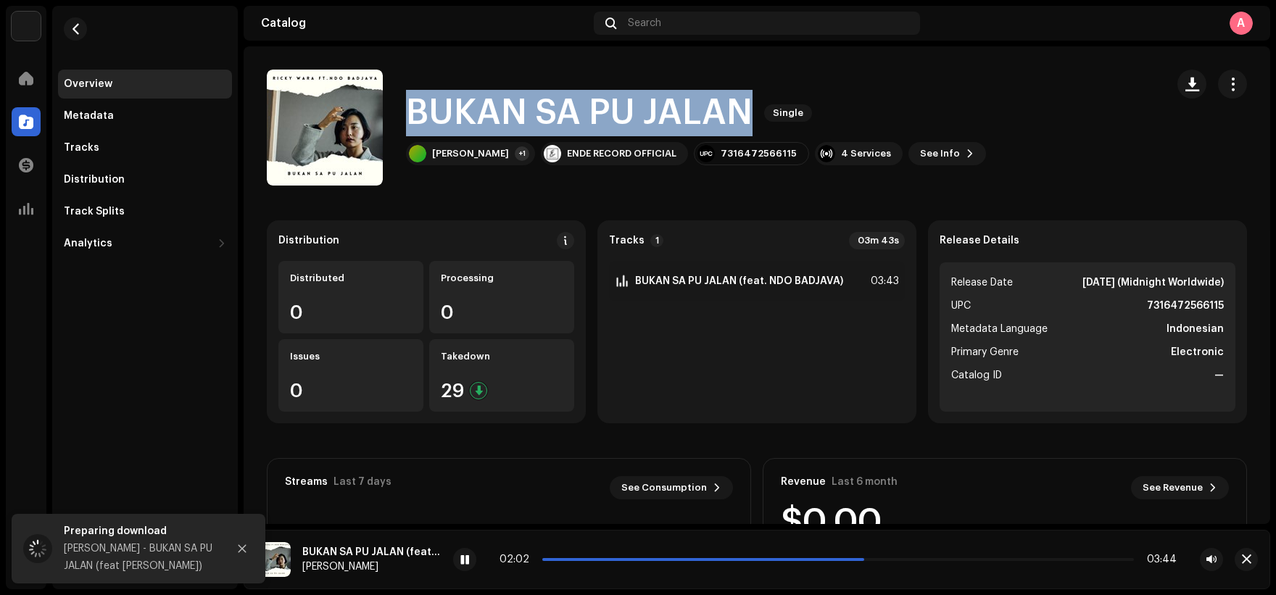
click at [478, 113] on h1 "BUKAN SA PU JALAN" at bounding box center [579, 113] width 347 height 46
copy div "BUKAN SA PU JALAN Single"
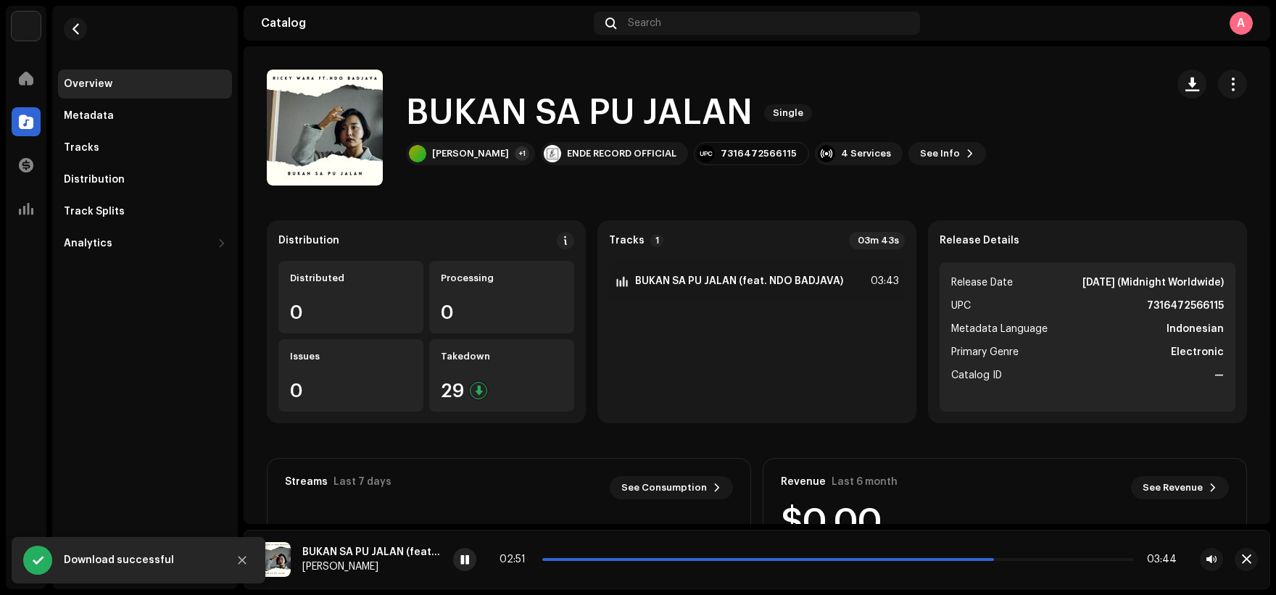
click at [464, 568] on div at bounding box center [464, 559] width 23 height 23
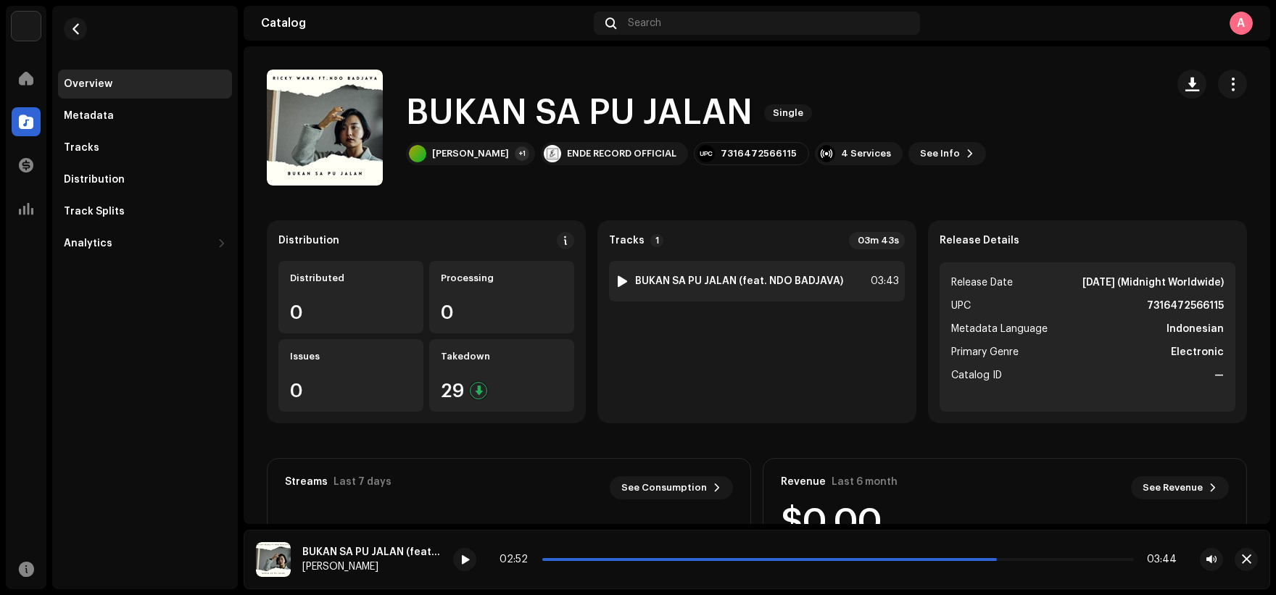
click at [690, 281] on strong "BUKAN SA PU JALAN (feat. NDO BADJAVA)" at bounding box center [739, 282] width 208 height 12
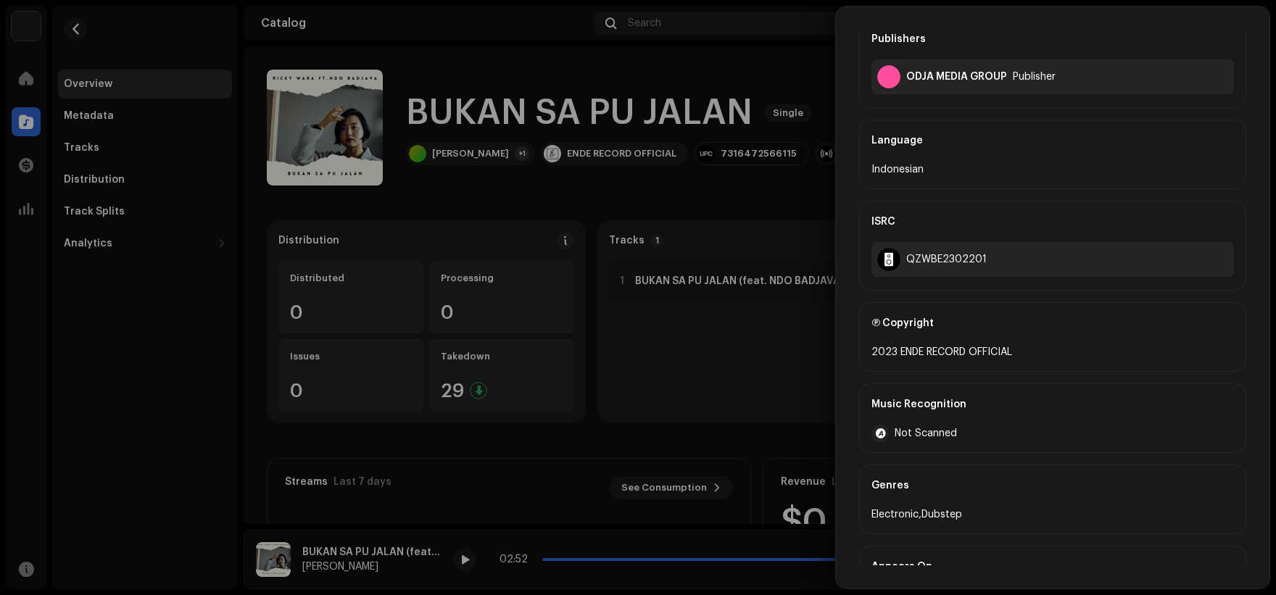
scroll to position [395, 0]
click at [767, 335] on div at bounding box center [638, 297] width 1276 height 595
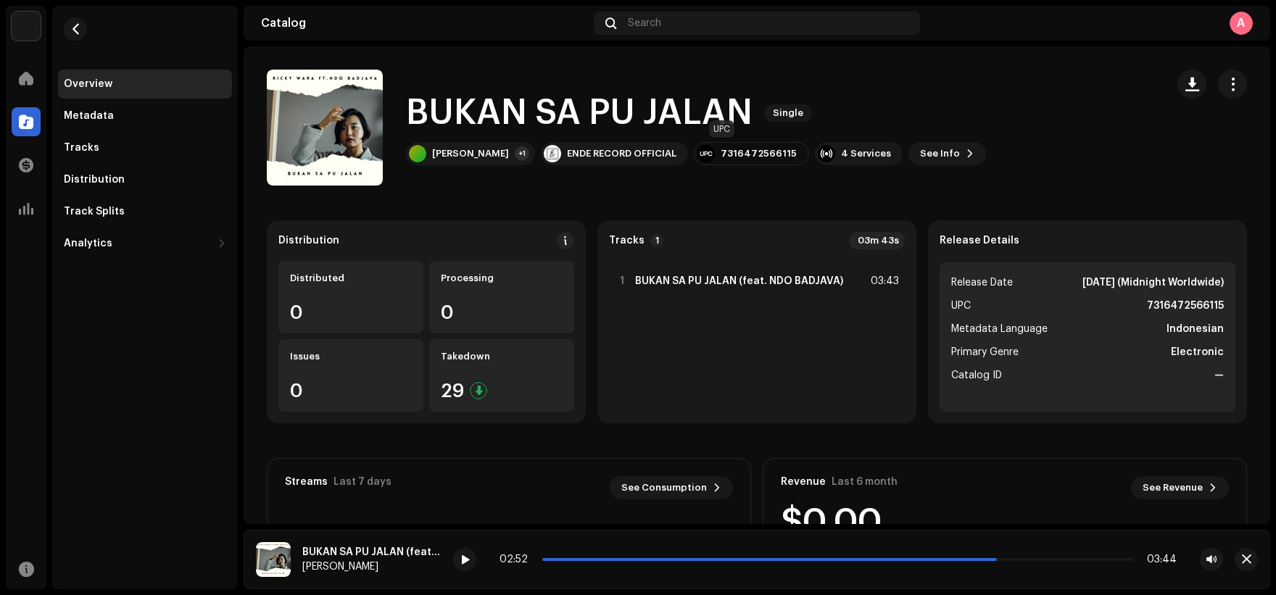
click at [729, 152] on div "7316472566115" at bounding box center [759, 154] width 76 height 12
click at [728, 152] on div "7316472566115" at bounding box center [759, 154] width 76 height 12
copy div "7316472566115"
click at [455, 118] on h1 "BUKAN SA PU JALAN" at bounding box center [579, 113] width 347 height 46
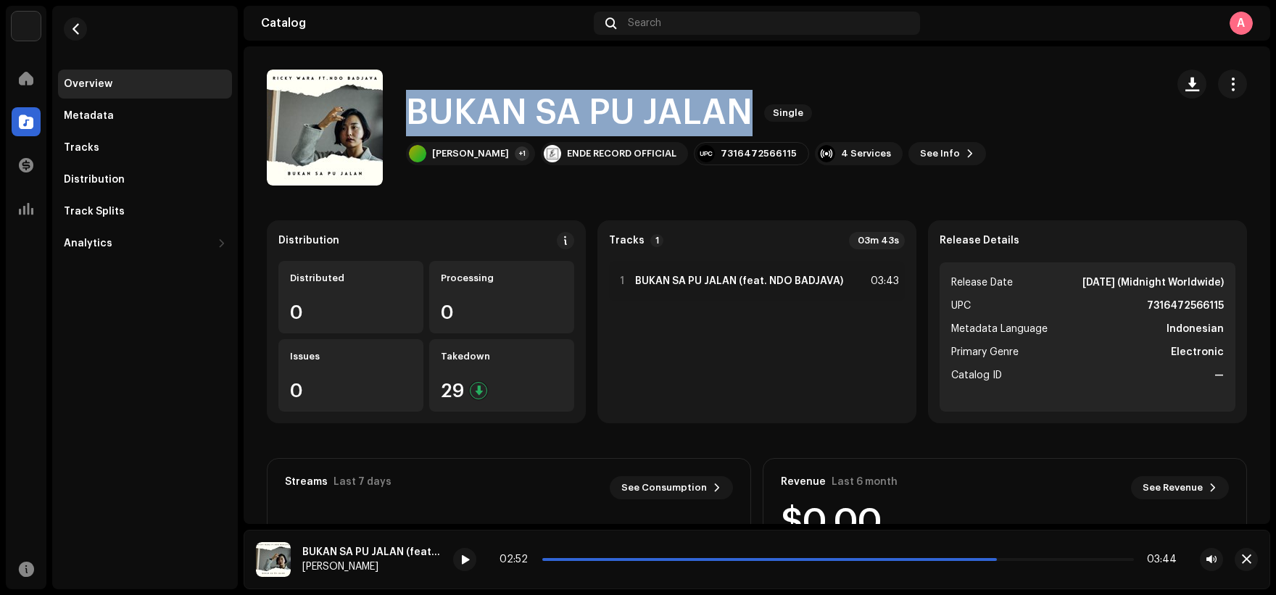
click at [455, 118] on h1 "BUKAN SA PU JALAN" at bounding box center [579, 113] width 347 height 46
copy div "BUKAN SA PU JALAN Single"
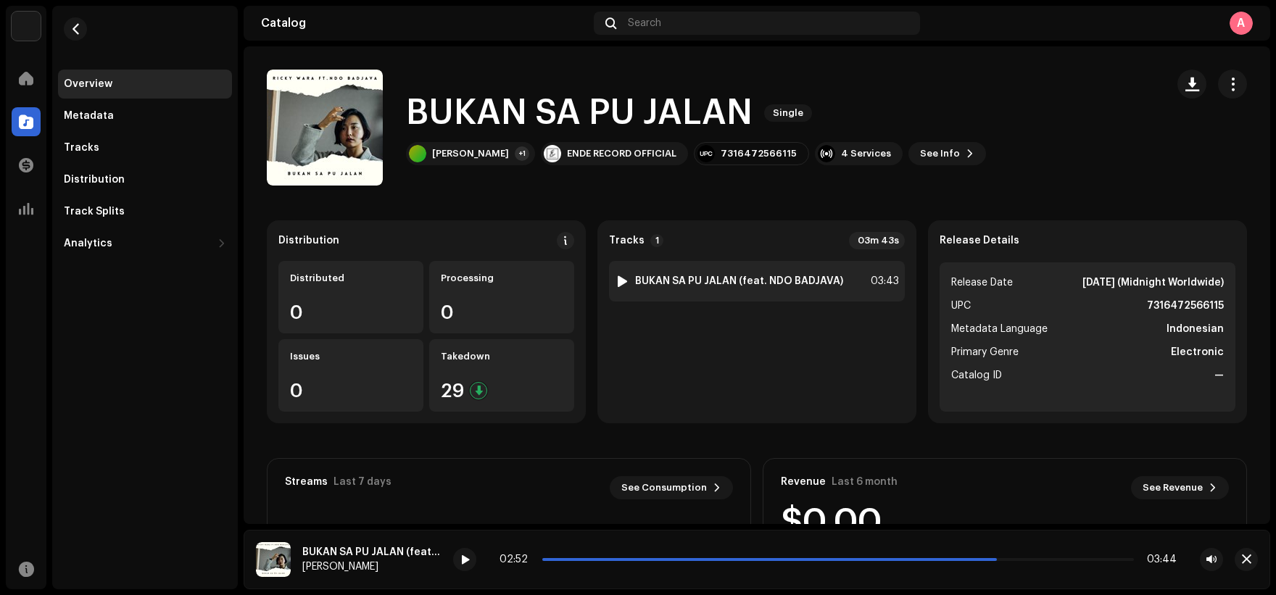
click at [745, 281] on strong "BUKAN SA PU JALAN (feat. NDO BADJAVA)" at bounding box center [739, 282] width 208 height 12
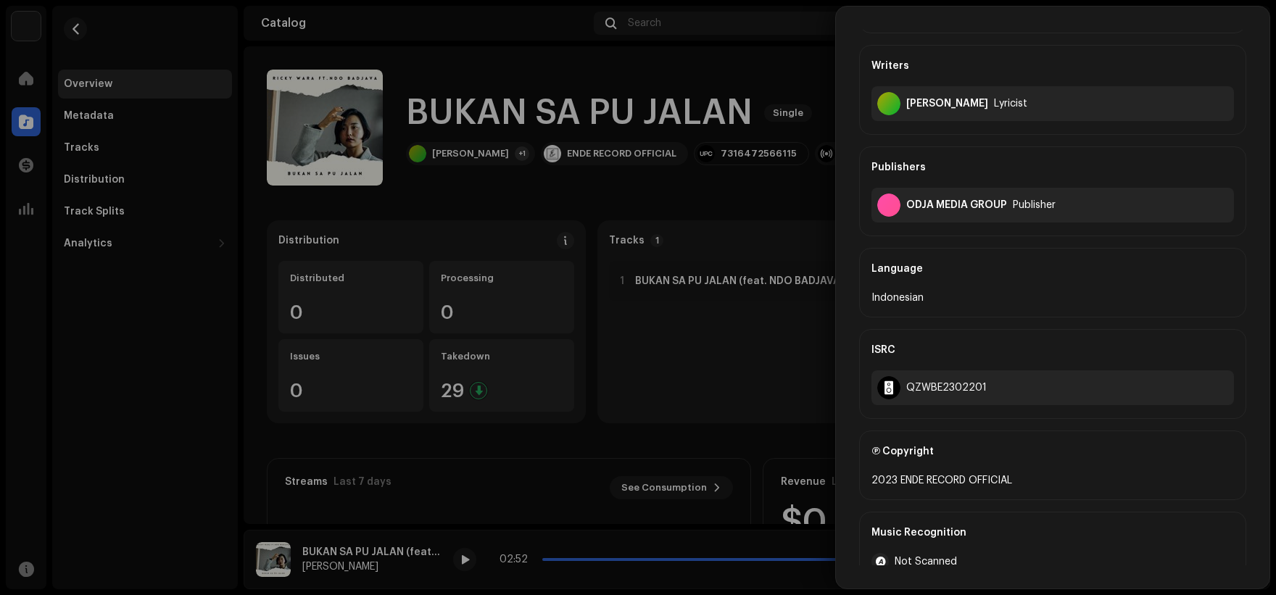
scroll to position [290, 0]
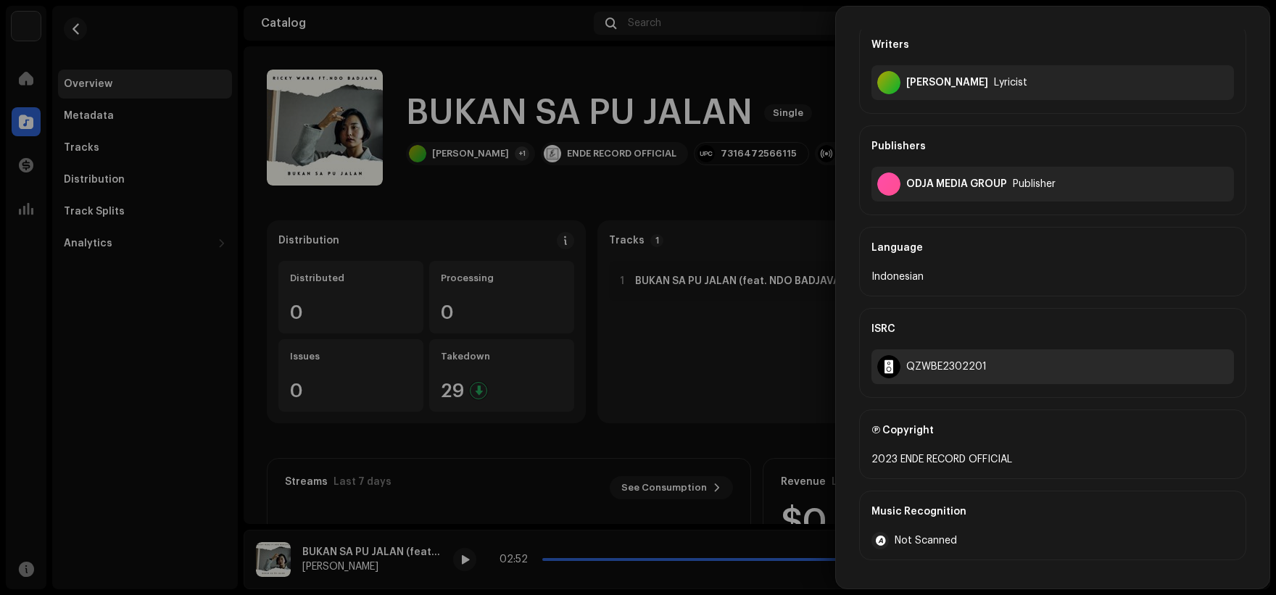
click at [965, 366] on div "QZWBE2302201" at bounding box center [947, 367] width 81 height 12
click at [681, 51] on div at bounding box center [638, 297] width 1276 height 595
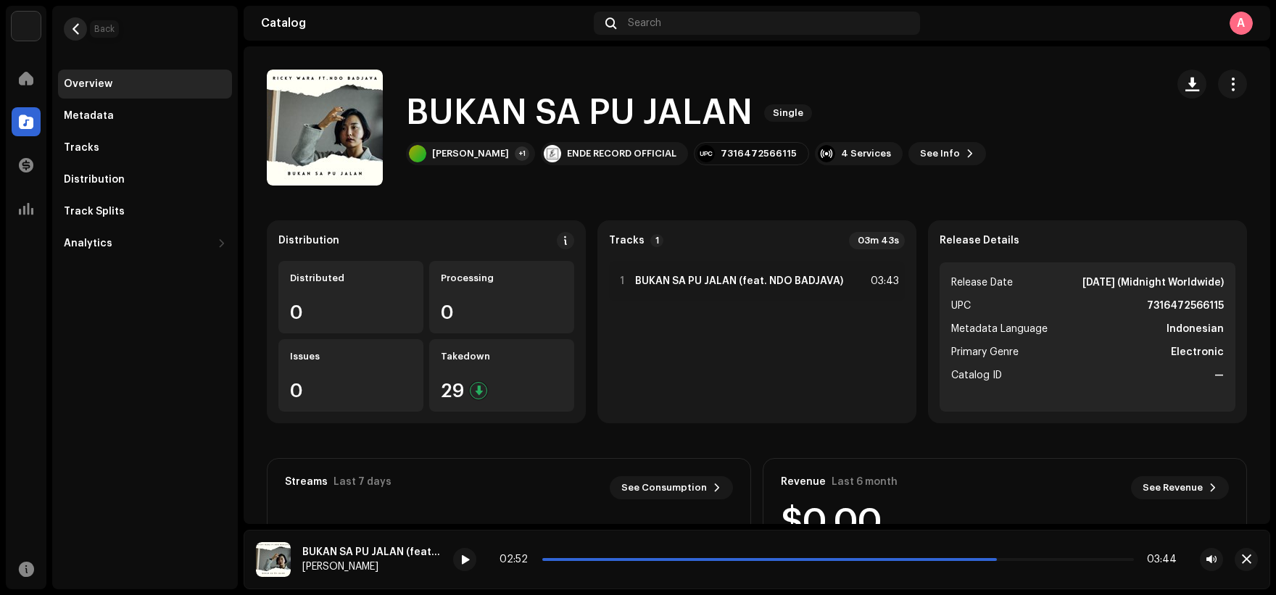
click at [82, 30] on button "button" at bounding box center [75, 28] width 23 height 23
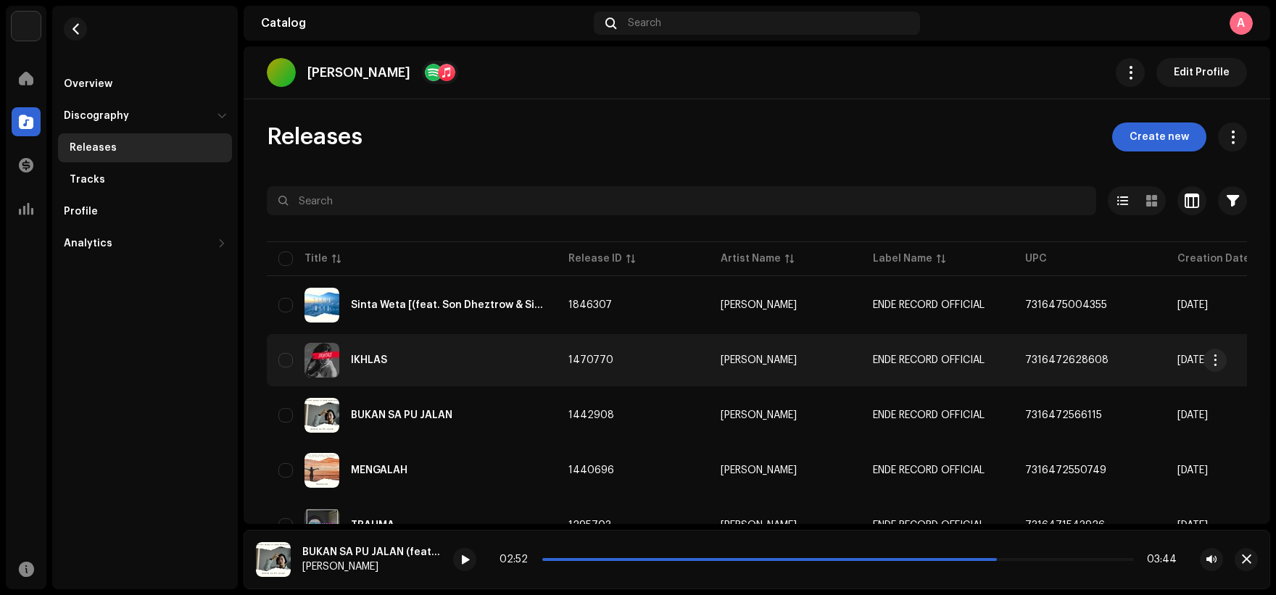
click at [515, 360] on div "IKHLAS" at bounding box center [412, 360] width 267 height 35
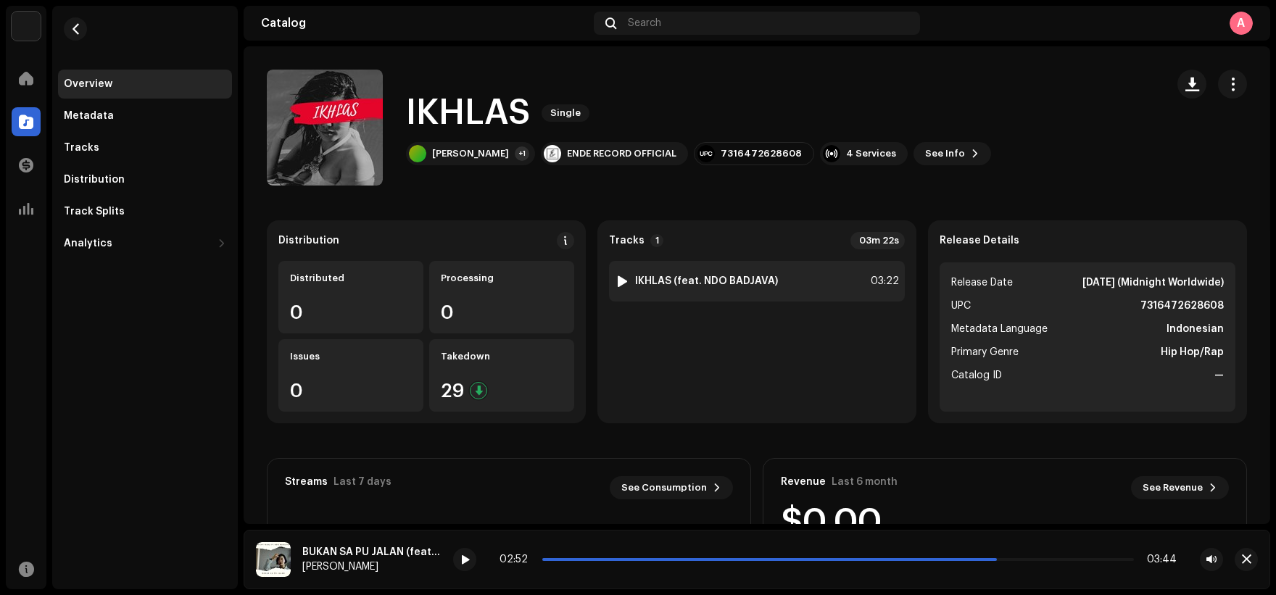
click at [685, 289] on div "1 IKHLAS (feat. NDO BADJAVA) 03:22" at bounding box center [757, 281] width 296 height 41
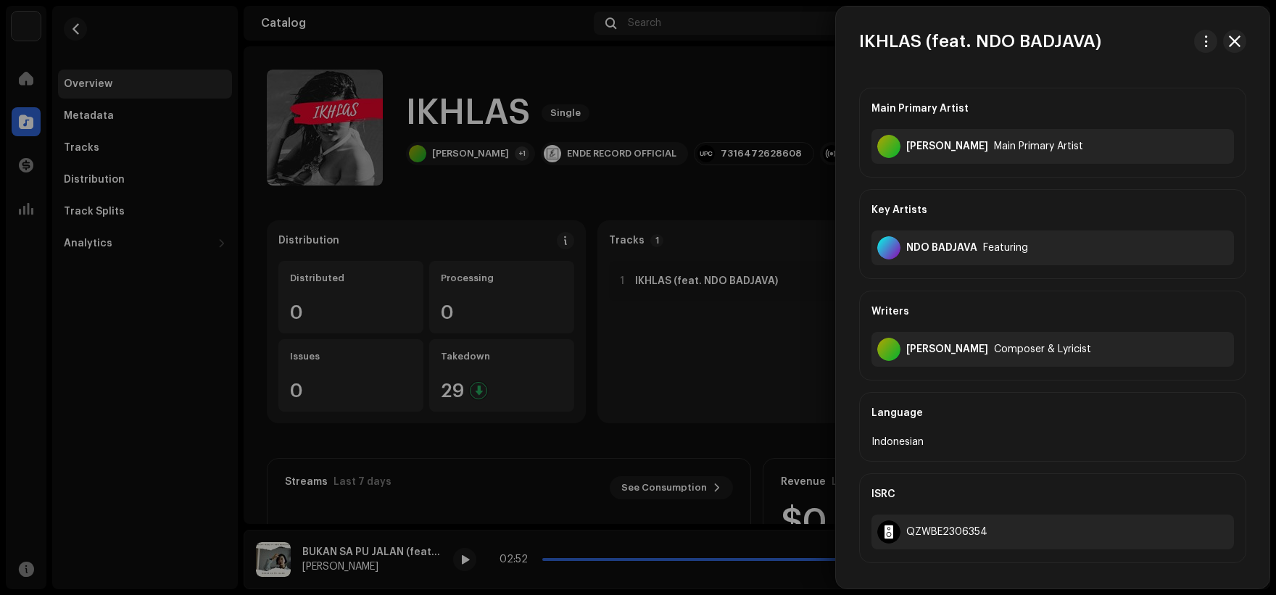
click at [641, 289] on div at bounding box center [638, 297] width 1276 height 595
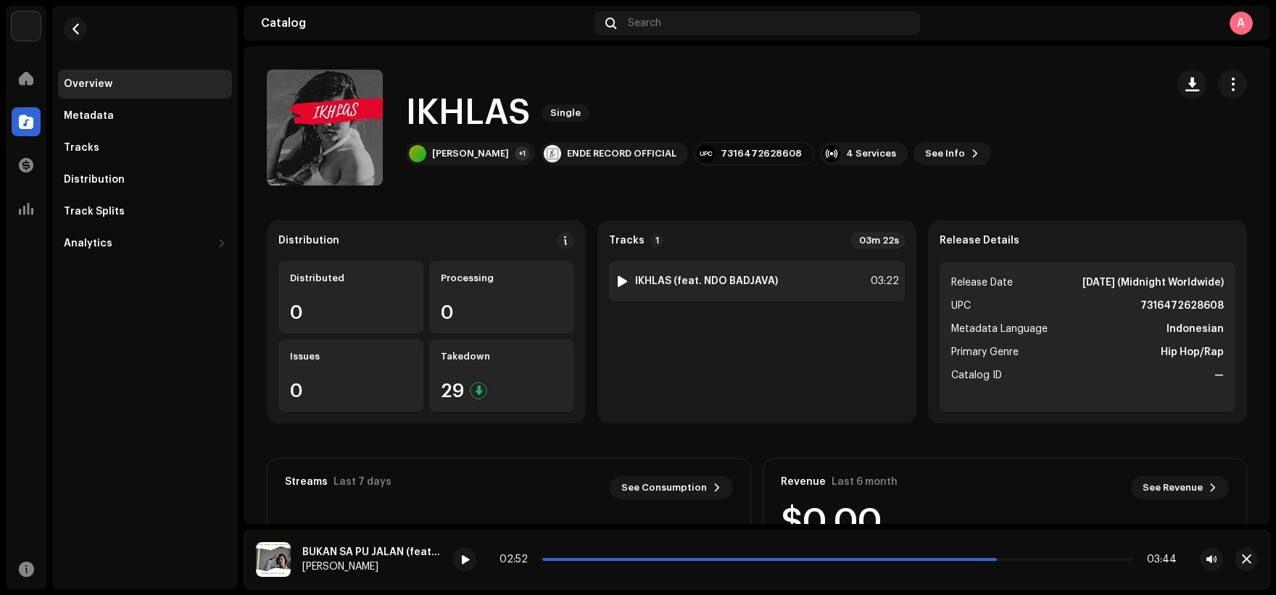
click at [620, 284] on div at bounding box center [622, 282] width 11 height 12
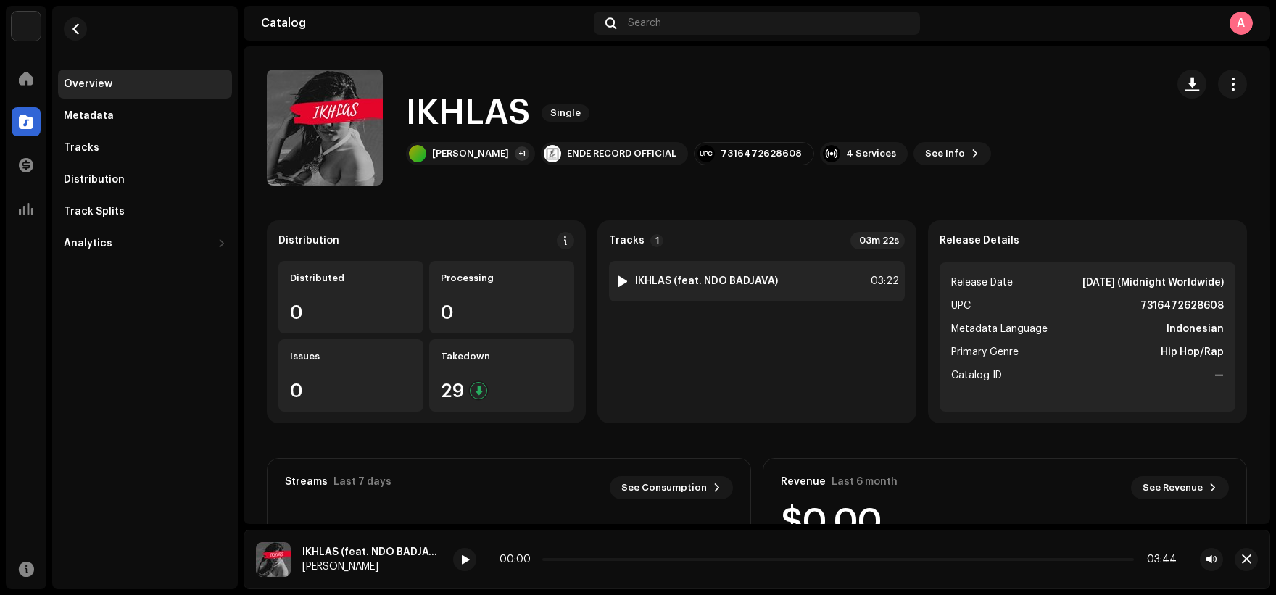
click at [624, 285] on div at bounding box center [622, 282] width 11 height 12
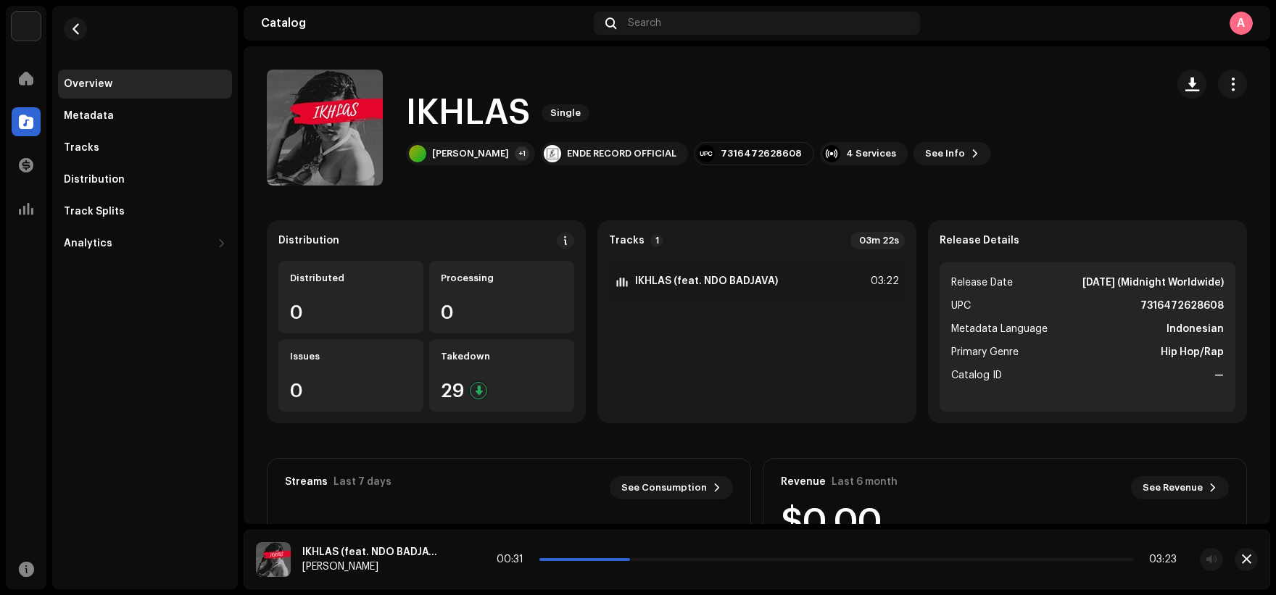
click at [463, 568] on icon at bounding box center [463, 559] width 20 height 23
click at [469, 563] on span at bounding box center [465, 561] width 9 height 12
click at [1186, 88] on span "button" at bounding box center [1193, 84] width 14 height 12
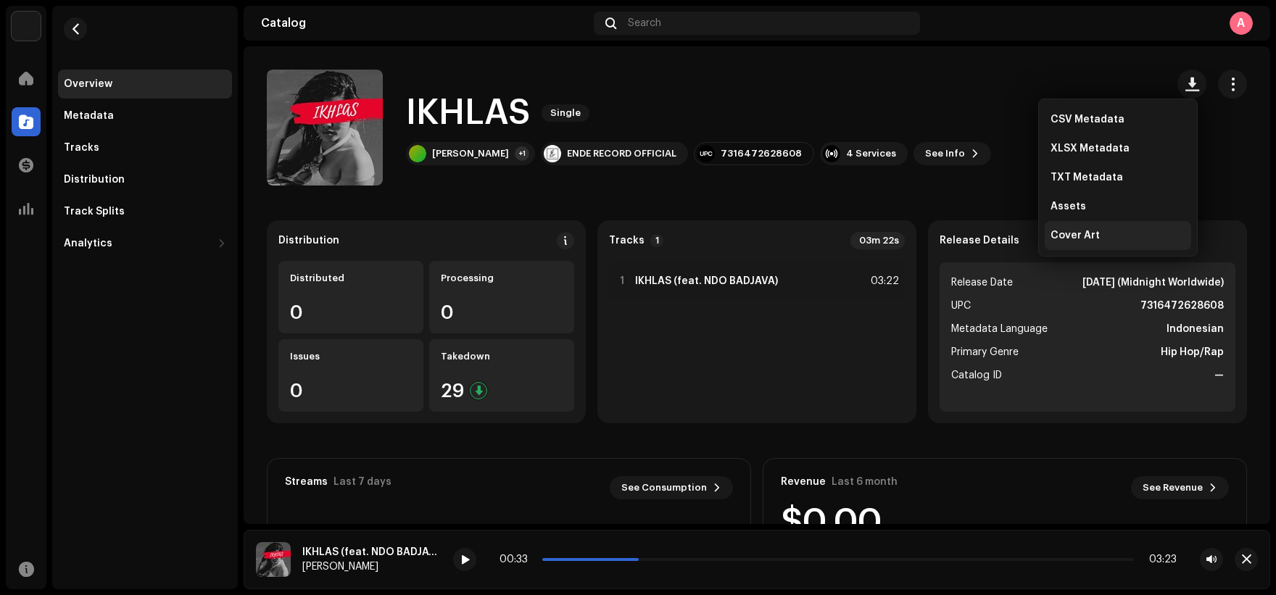
click at [1125, 226] on div "Cover Art" at bounding box center [1118, 235] width 147 height 29
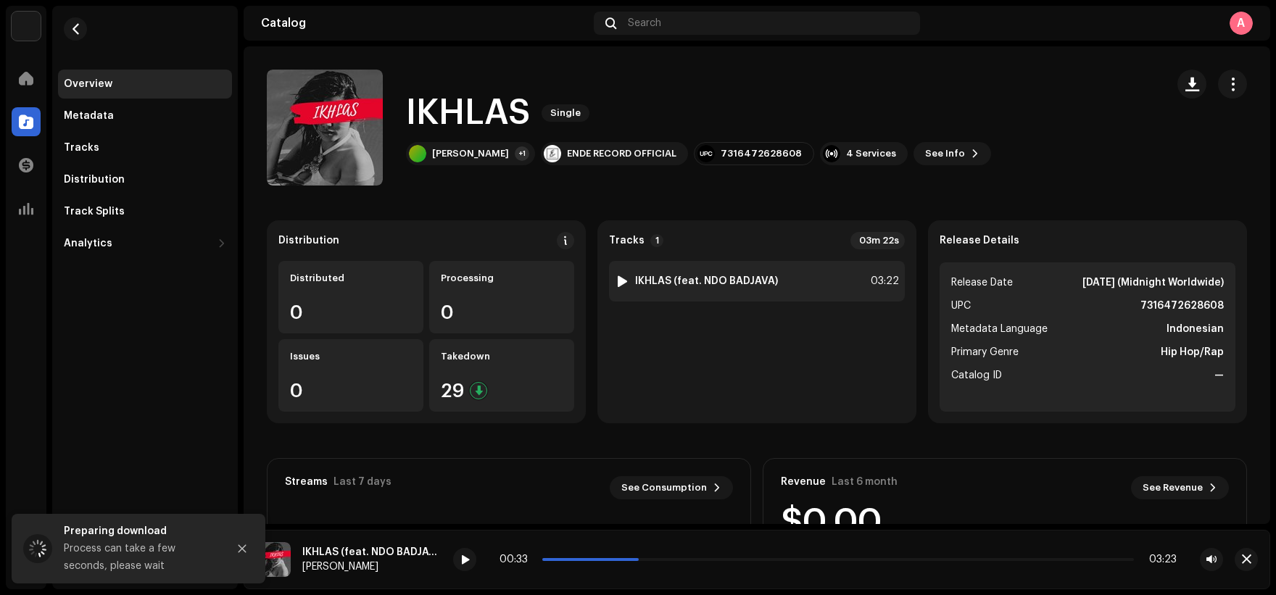
click at [711, 284] on strong "IKHLAS (feat. NDO BADJAVA)" at bounding box center [706, 282] width 143 height 12
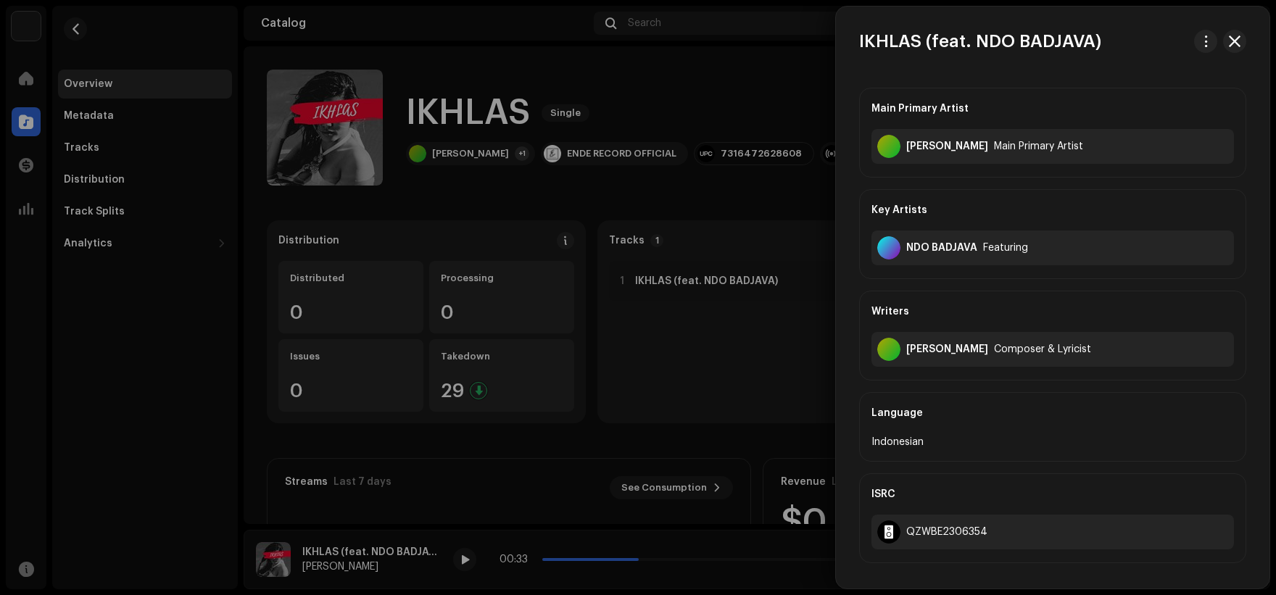
click at [734, 195] on div at bounding box center [638, 297] width 1276 height 595
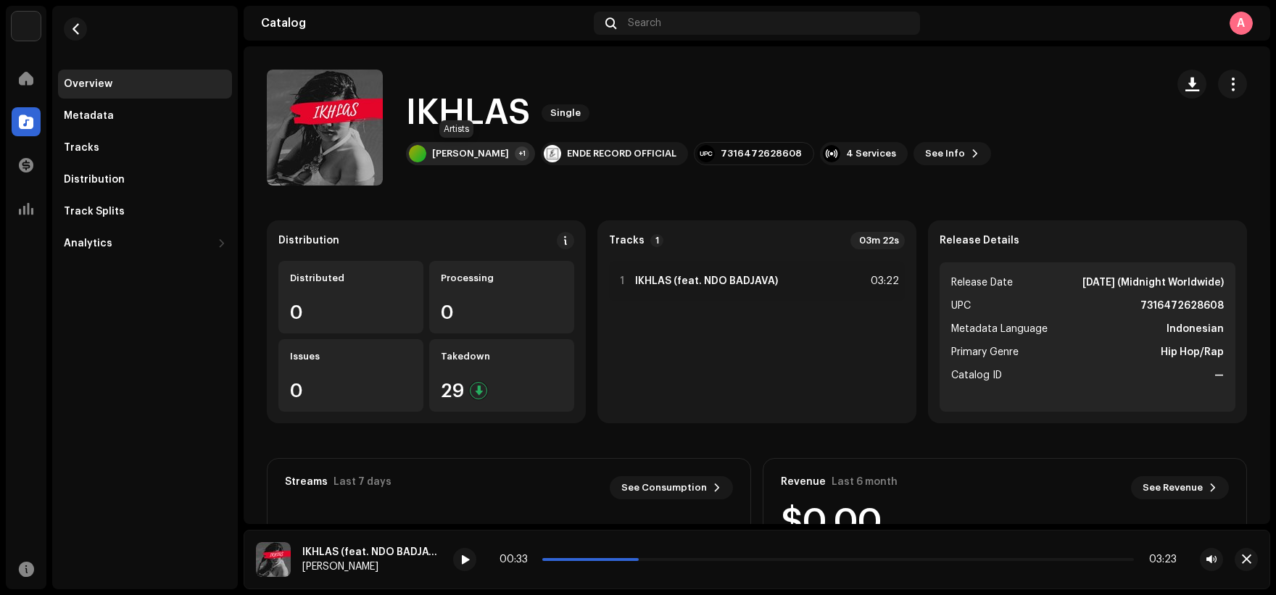
click at [515, 155] on div "+1" at bounding box center [522, 154] width 15 height 15
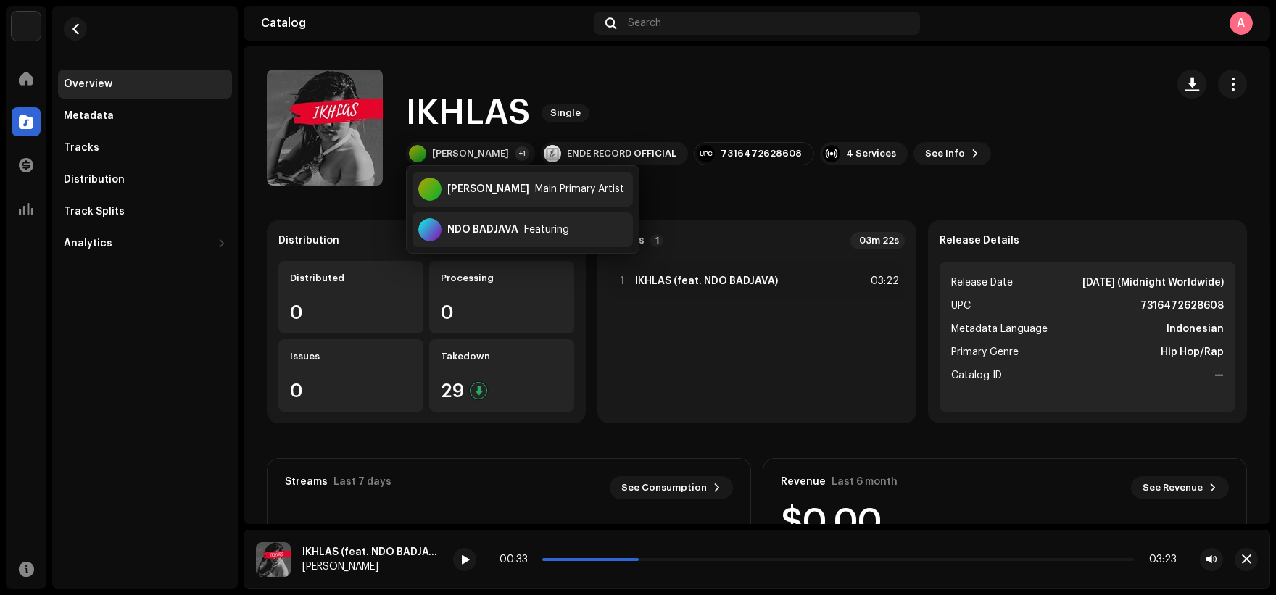
click at [717, 195] on catalog-releases-details-overview "IKHLAS Single IKHLAS Single [PERSON_NAME] +1 ENDE RECORD OFFICIAL 7316472628608…" at bounding box center [757, 408] width 1027 height 725
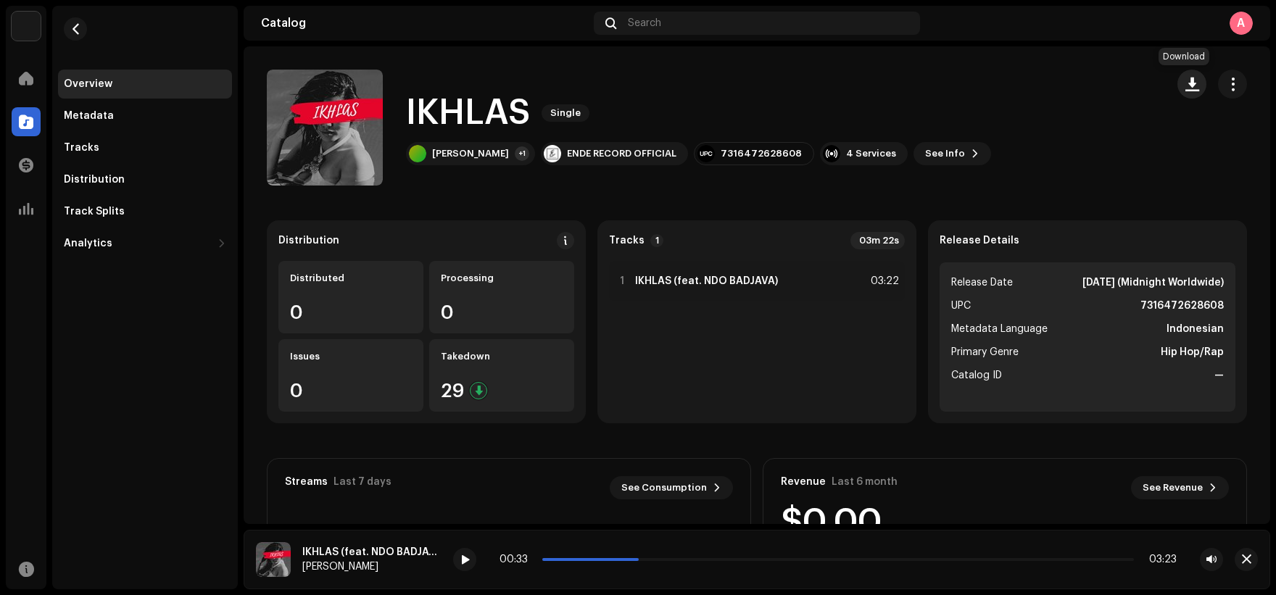
click at [1187, 89] on span "button" at bounding box center [1193, 84] width 14 height 12
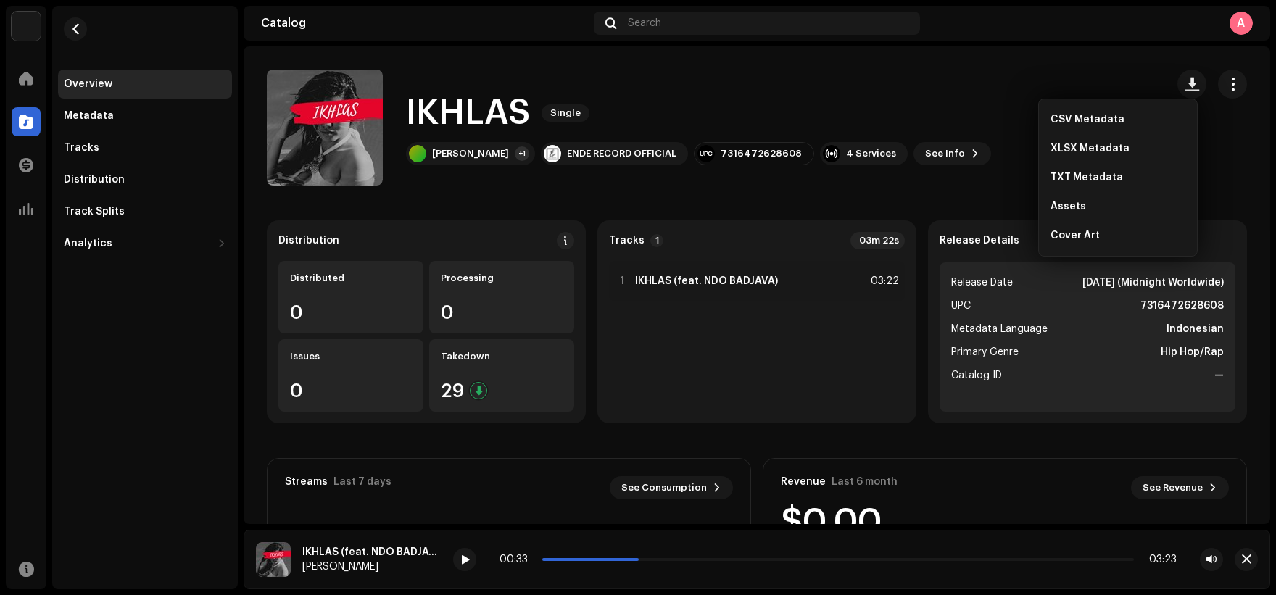
click at [954, 194] on catalog-releases-details-overview "IKHLAS Single IKHLAS Single [PERSON_NAME] +1 ENDE RECORD OFFICIAL 7316472628608…" at bounding box center [757, 408] width 1027 height 725
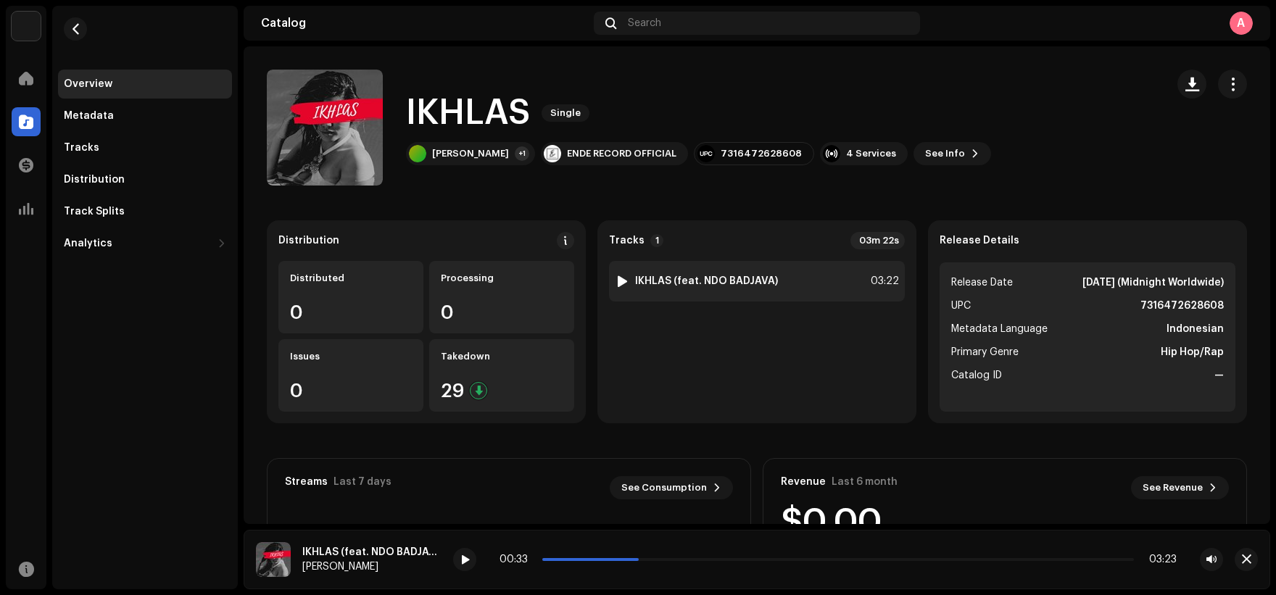
click at [785, 282] on div "1 IKHLAS (feat. NDO BADJAVA) 03:22" at bounding box center [757, 281] width 296 height 41
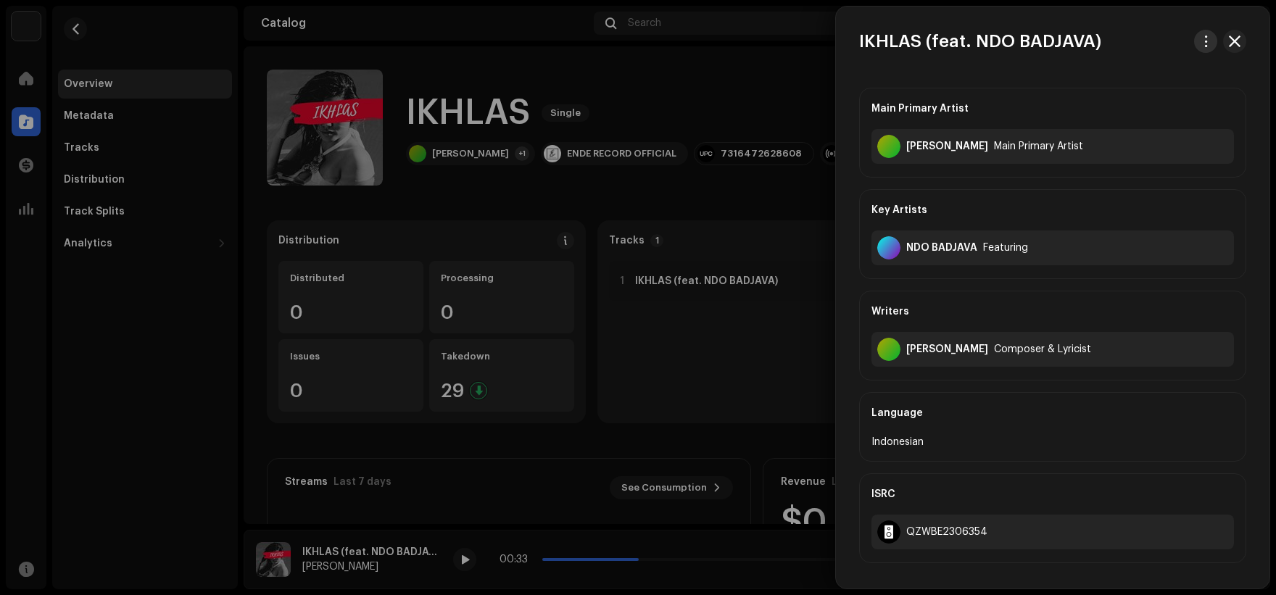
click at [1209, 33] on button "button" at bounding box center [1206, 41] width 23 height 23
click at [1168, 98] on div "Download audio" at bounding box center [1133, 103] width 135 height 12
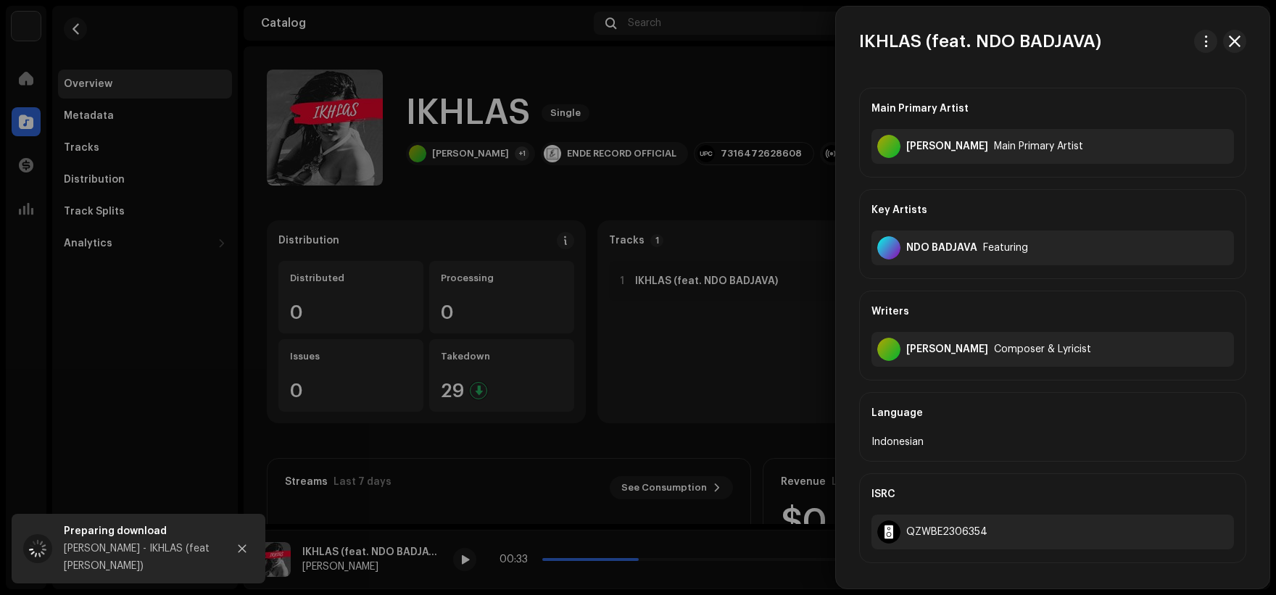
click at [690, 100] on div at bounding box center [638, 297] width 1276 height 595
